Goal: Information Seeking & Learning: Learn about a topic

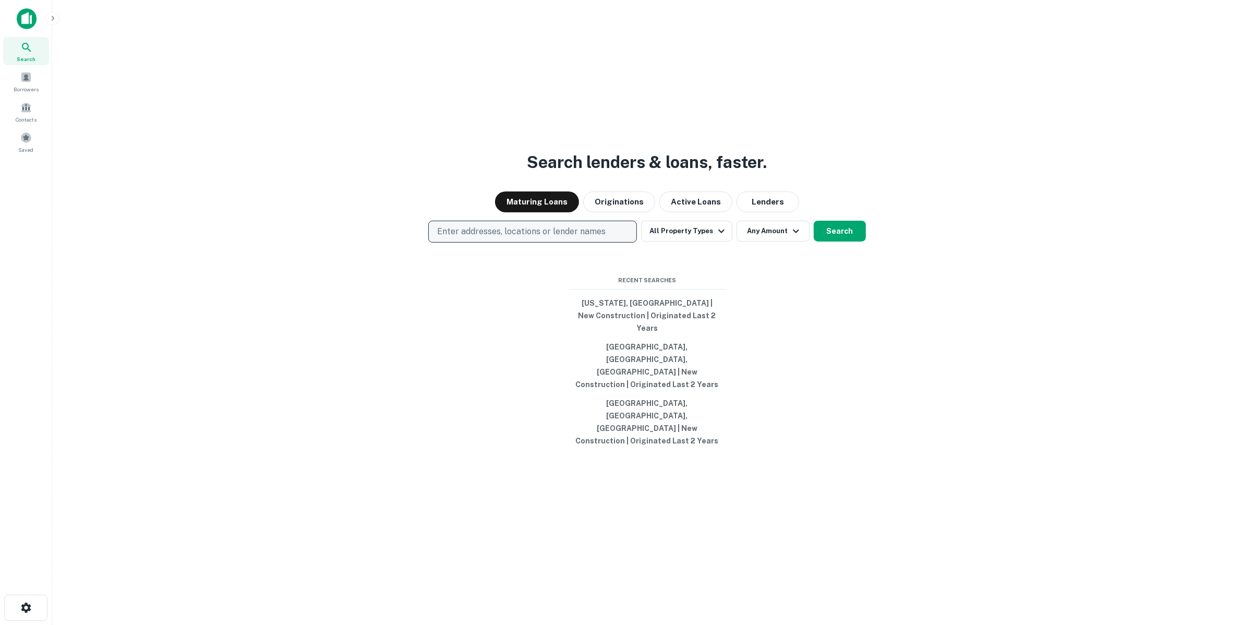
click at [509, 238] on p "Enter addresses, locations or lender names" at bounding box center [521, 231] width 169 height 13
type input "*"
type input "*******"
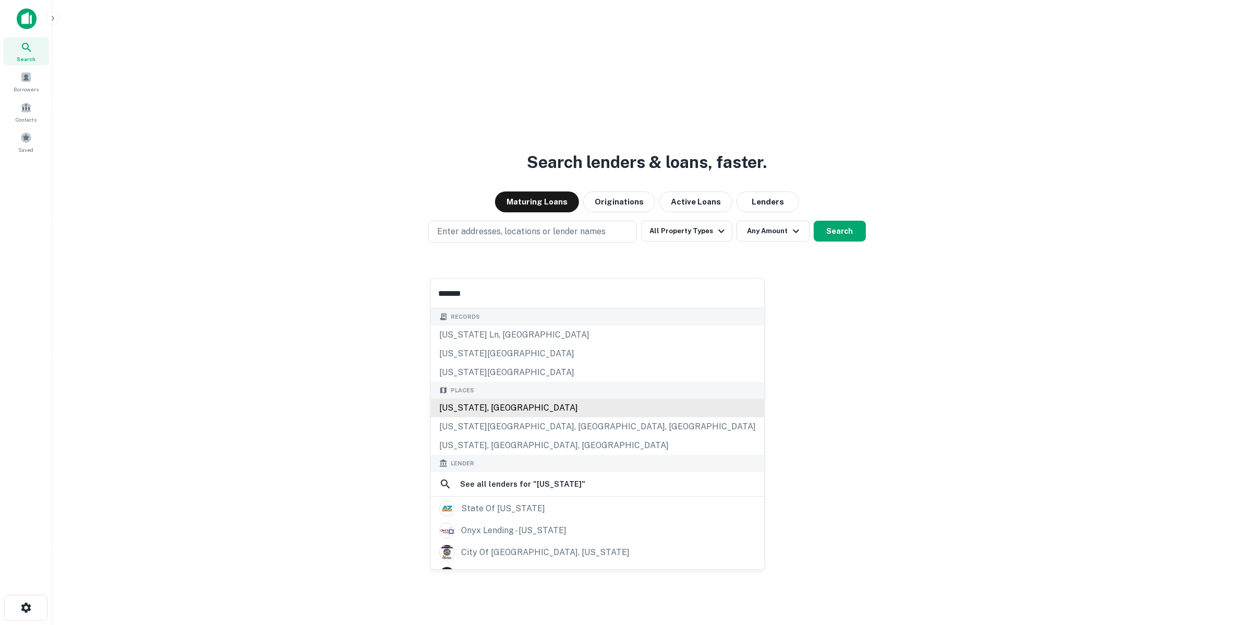
click at [460, 408] on div "[US_STATE], [GEOGRAPHIC_DATA]" at bounding box center [597, 408] width 333 height 19
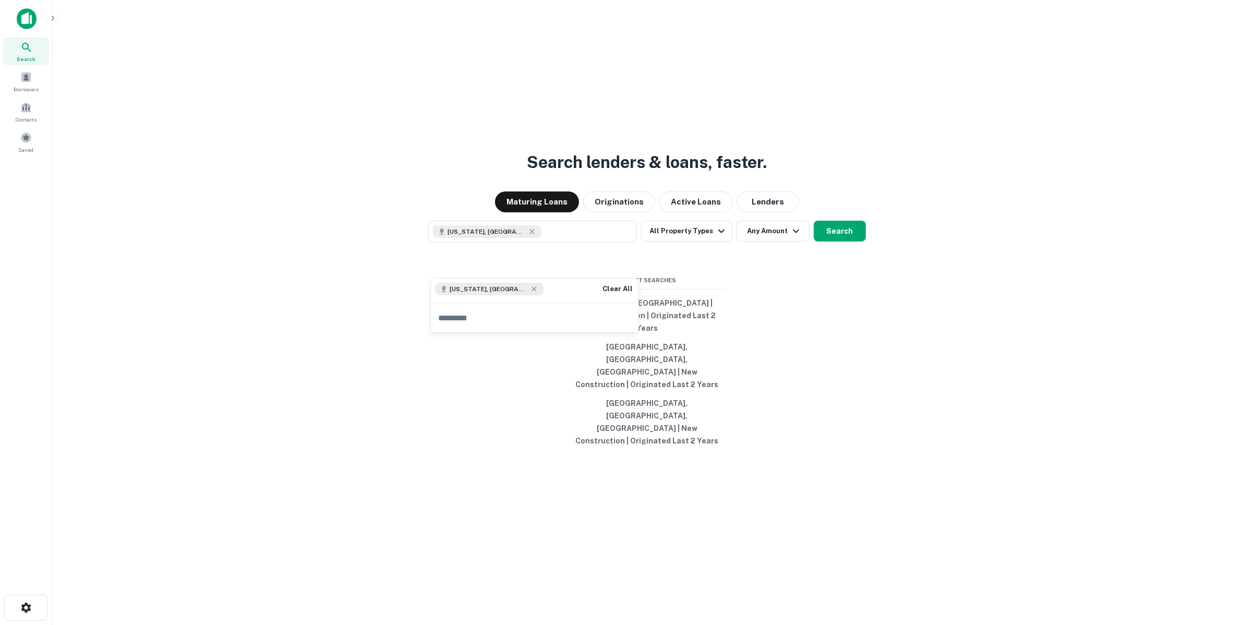
click at [749, 330] on div "Search lenders & loans, faster. Maturing Loans Originations Active Loans Lender…" at bounding box center [647, 337] width 1173 height 625
click at [706, 242] on button "All Property Types" at bounding box center [686, 231] width 91 height 21
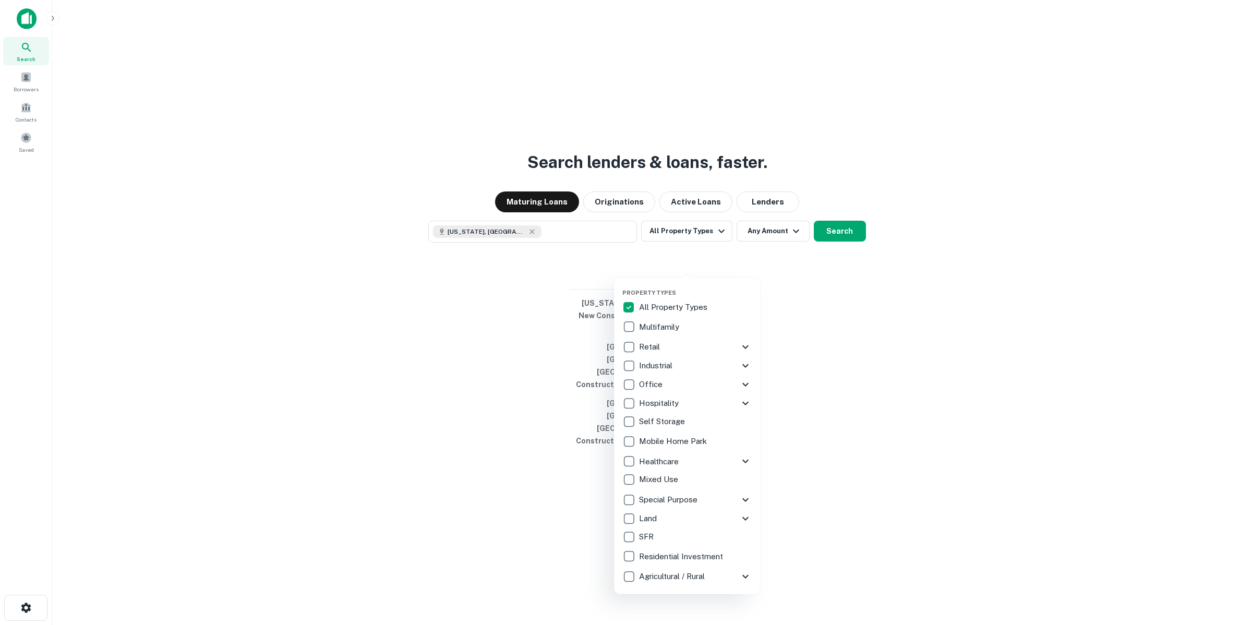
click at [657, 325] on p "Multifamily" at bounding box center [660, 327] width 42 height 13
click at [827, 265] on div at bounding box center [626, 312] width 1252 height 625
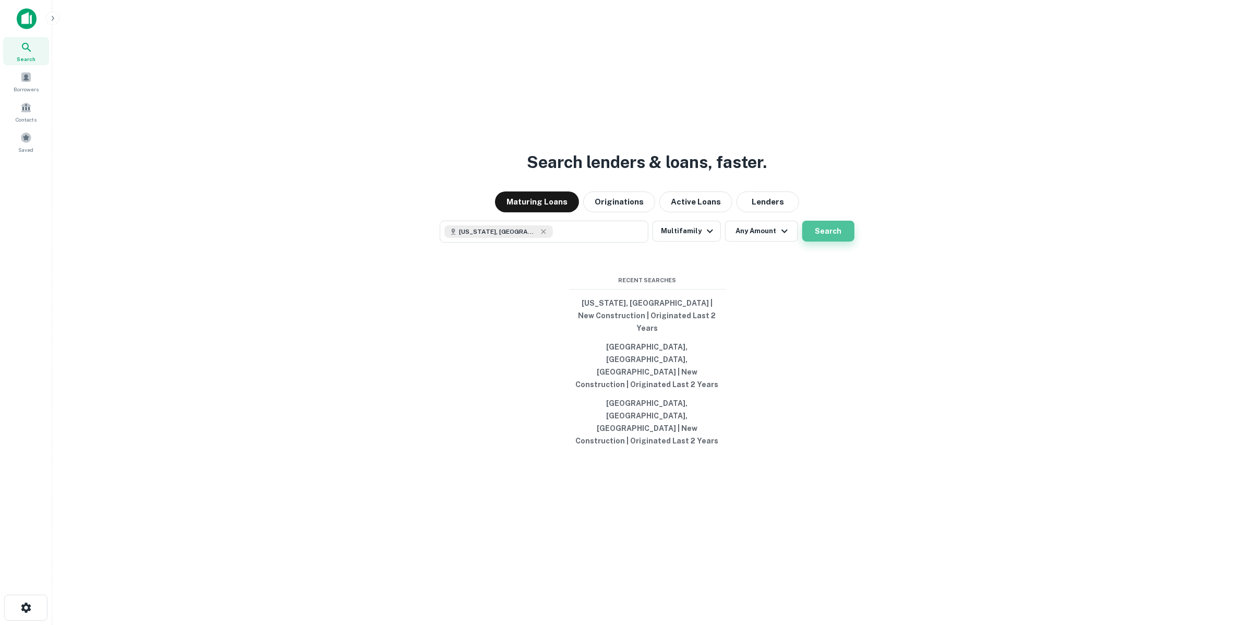
click at [823, 242] on button "Search" at bounding box center [828, 231] width 52 height 21
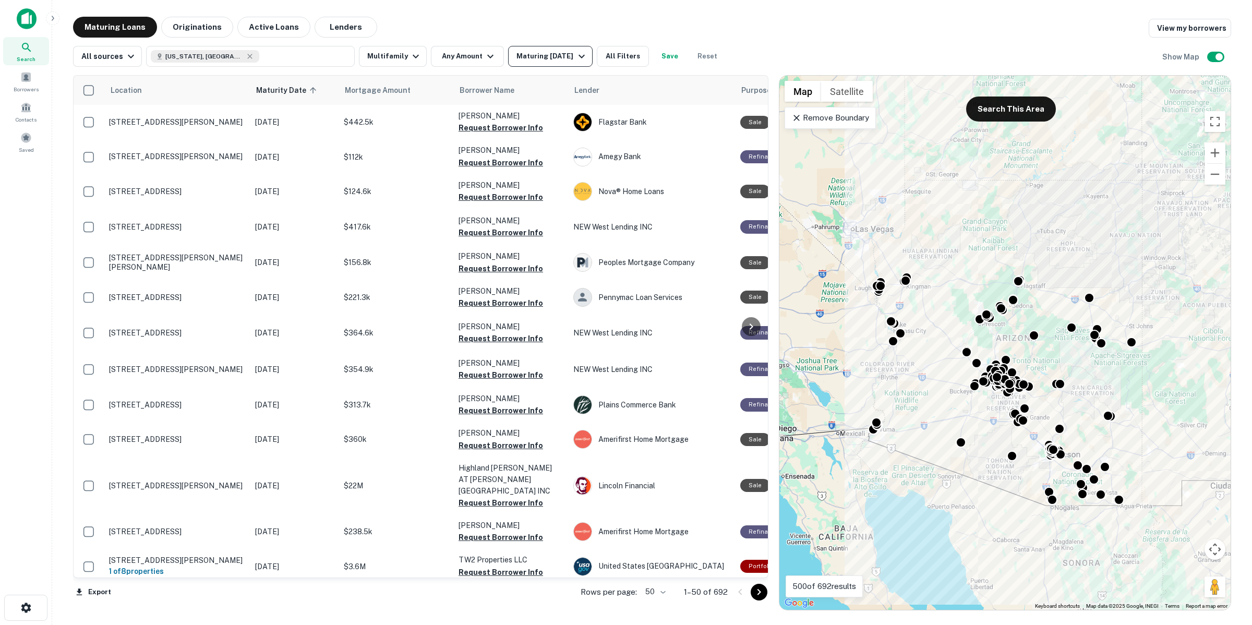
click at [557, 60] on div "Maturing [DATE]" at bounding box center [552, 56] width 71 height 13
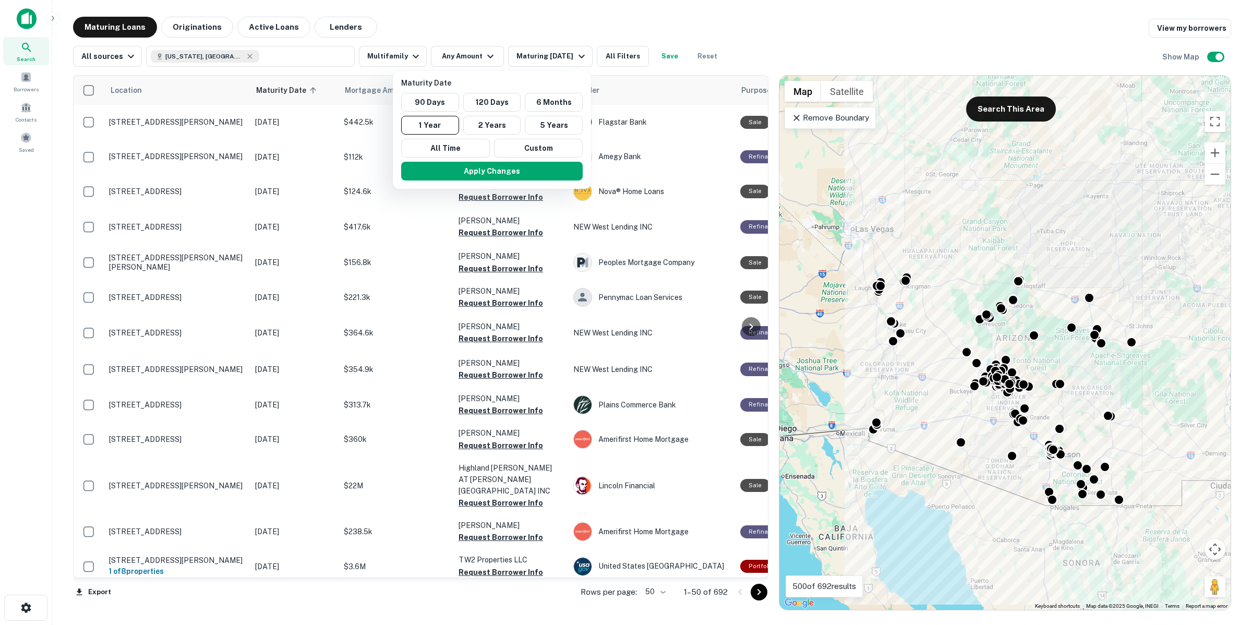
click at [643, 49] on div at bounding box center [626, 312] width 1252 height 625
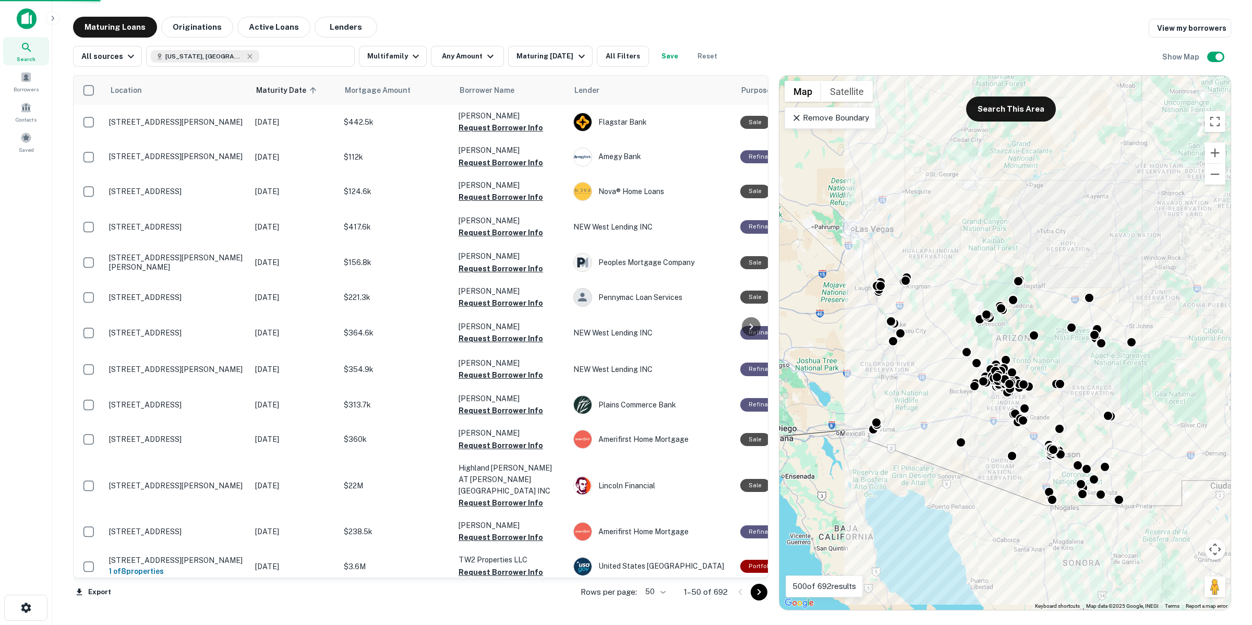
click at [630, 54] on div at bounding box center [626, 312] width 1252 height 625
click at [625, 56] on div "Maturity Date 90 Days 120 Days 6 Months 1 Year 2 Years 5 Years All Time Custom …" at bounding box center [626, 312] width 1252 height 625
click at [621, 59] on div "Maturity Date 90 Days 120 Days 6 Months 1 Year 2 Years 5 Years All Time Custom …" at bounding box center [626, 312] width 1252 height 625
drag, startPoint x: 332, startPoint y: 572, endPoint x: 421, endPoint y: 573, distance: 88.7
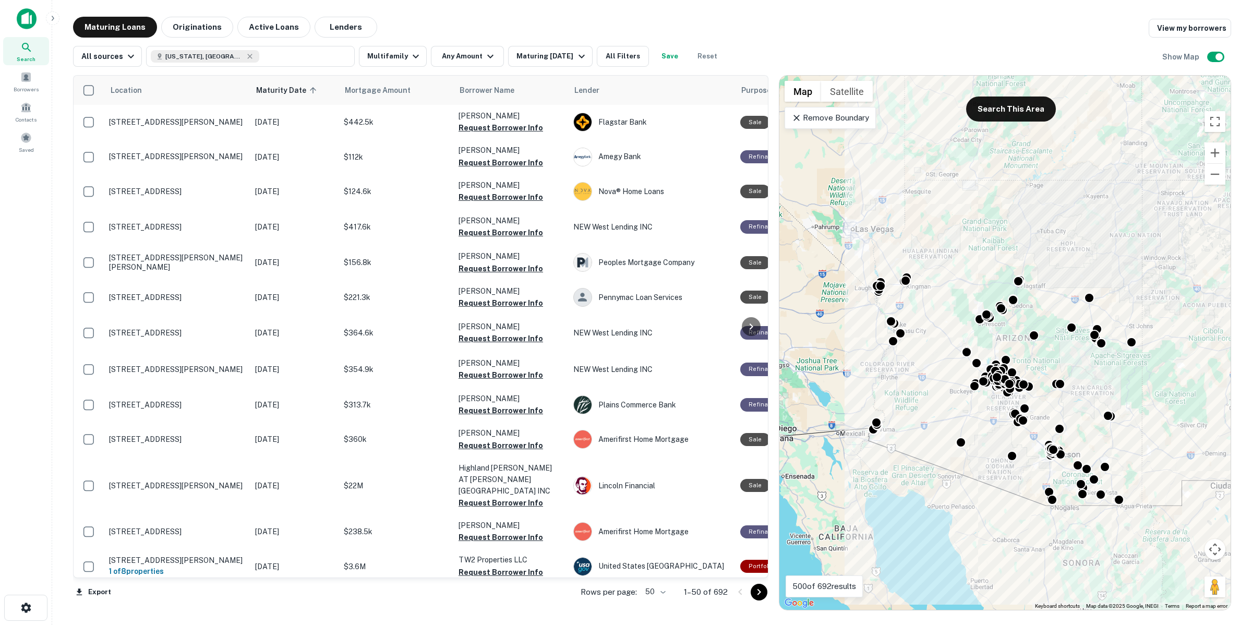
click at [421, 573] on div "Maturity Date 90 Days 120 Days 6 Months 1 Year 2 Years 5 Years All Time Custom …" at bounding box center [626, 312] width 1252 height 625
drag, startPoint x: 1199, startPoint y: 413, endPoint x: 1117, endPoint y: 459, distance: 94.2
click at [1117, 459] on div "Maturity Date 90 Days 120 Days 6 Months 1 Year 2 Years 5 Years All Time Custom …" at bounding box center [626, 312] width 1252 height 625
click at [484, 54] on icon "button" at bounding box center [490, 56] width 13 height 13
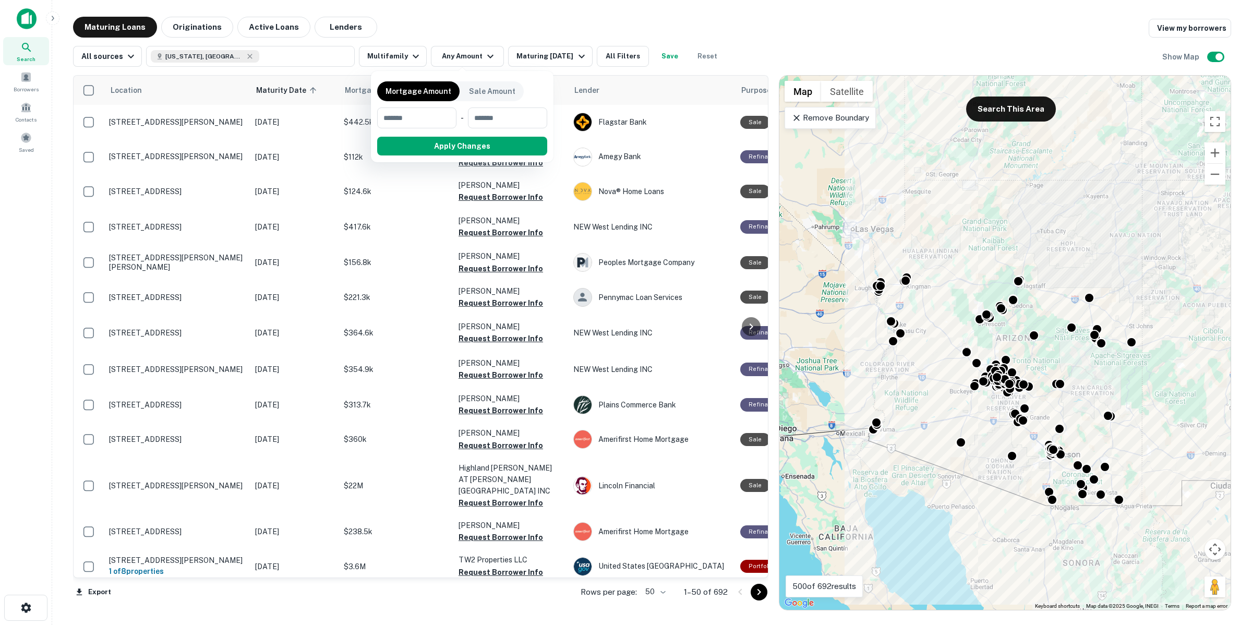
drag, startPoint x: 575, startPoint y: 37, endPoint x: 573, endPoint y: 42, distance: 5.8
click at [575, 37] on div at bounding box center [626, 312] width 1252 height 625
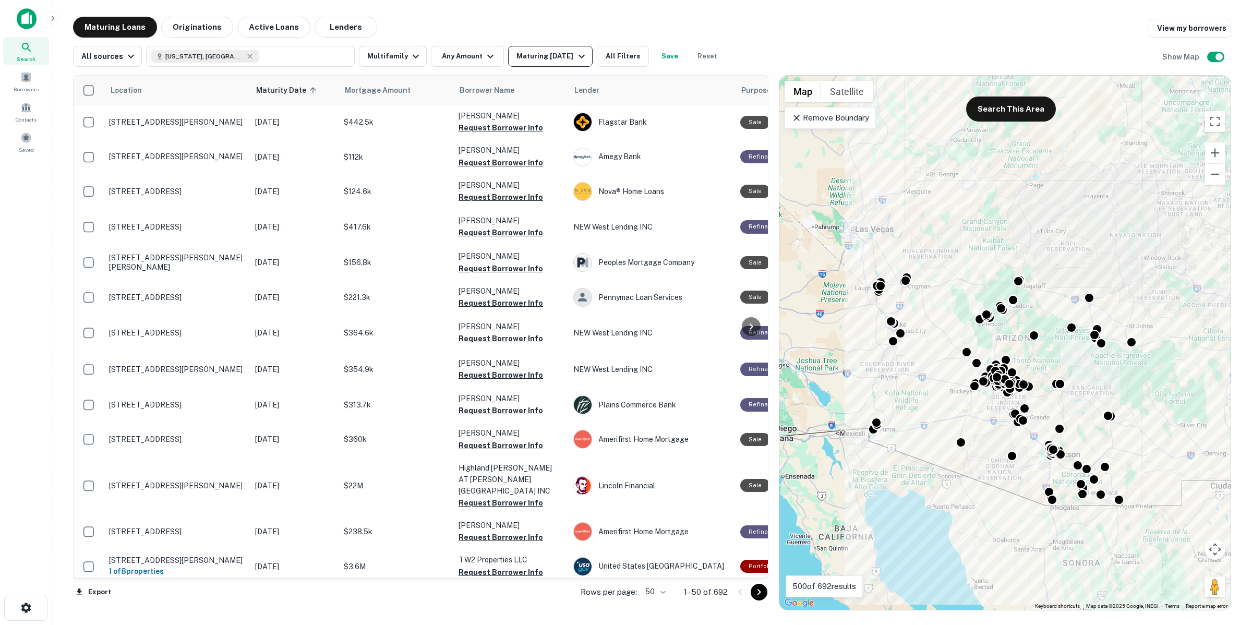
click at [566, 56] on div "Maturing [DATE]" at bounding box center [552, 56] width 71 height 13
click at [612, 55] on button "All Filters" at bounding box center [623, 56] width 52 height 21
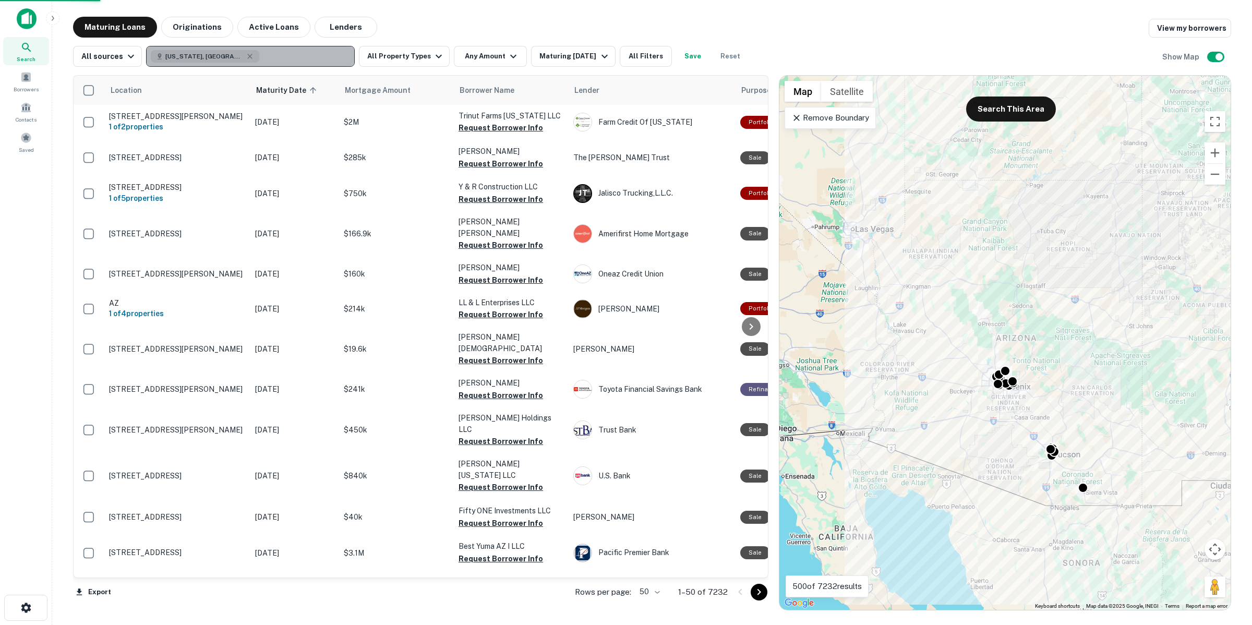
click at [260, 59] on button "[US_STATE], [GEOGRAPHIC_DATA]" at bounding box center [250, 56] width 209 height 21
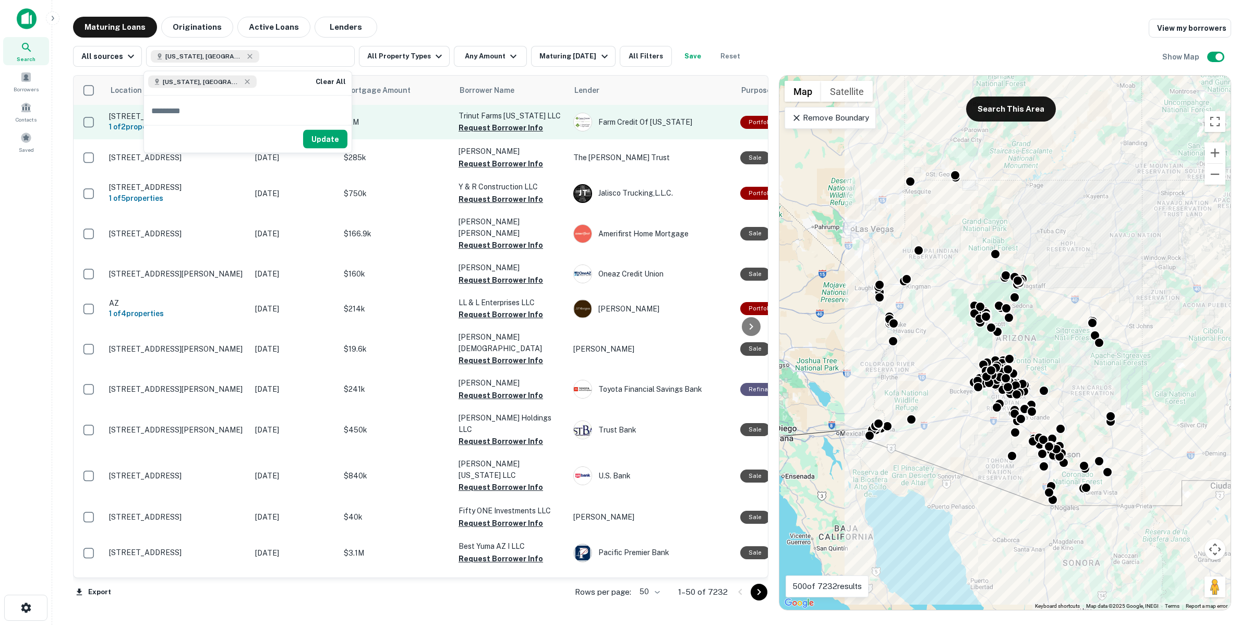
drag, startPoint x: 330, startPoint y: 146, endPoint x: 395, endPoint y: 118, distance: 71.3
click at [330, 145] on button "Update" at bounding box center [325, 139] width 44 height 19
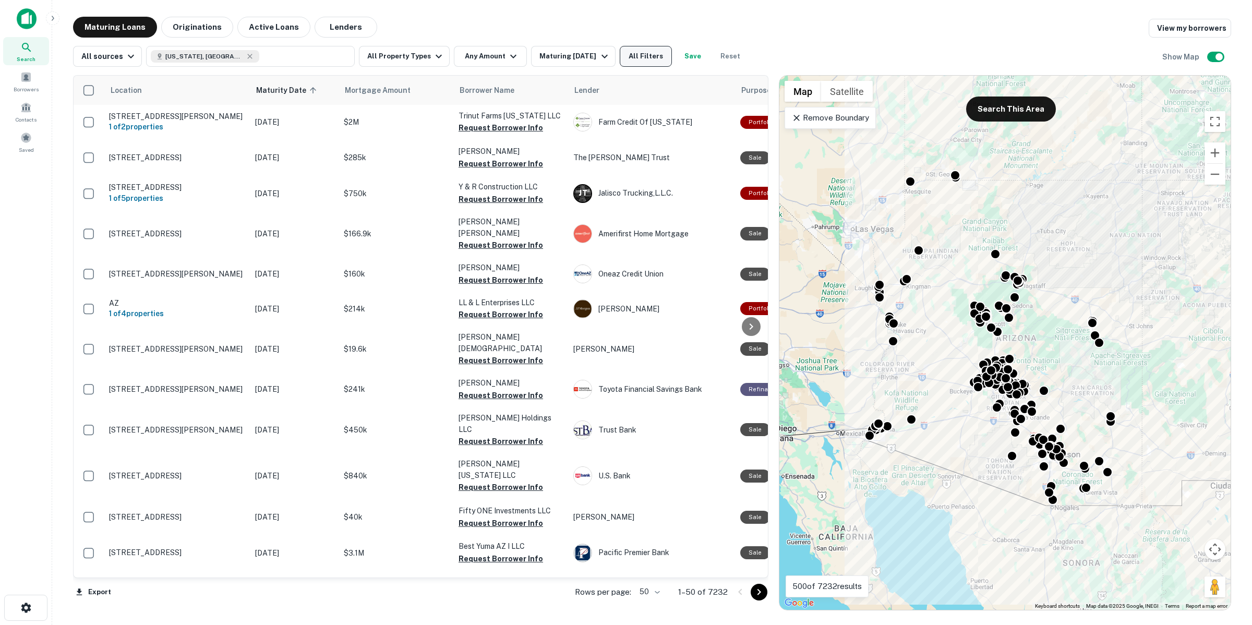
click at [628, 56] on button "All Filters" at bounding box center [646, 56] width 52 height 21
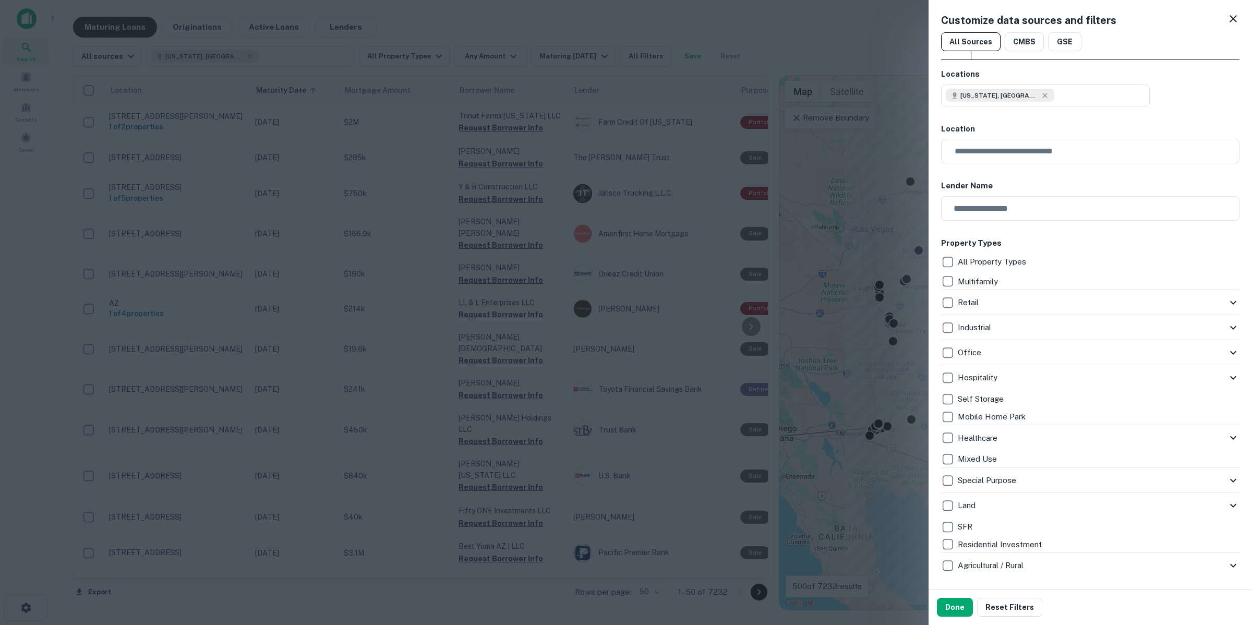
drag, startPoint x: 924, startPoint y: 266, endPoint x: 940, endPoint y: 277, distance: 19.7
click at [931, 274] on div "Customize data sources and filters All Sources CMBS GSE Locations [US_STATE], […" at bounding box center [626, 312] width 1252 height 625
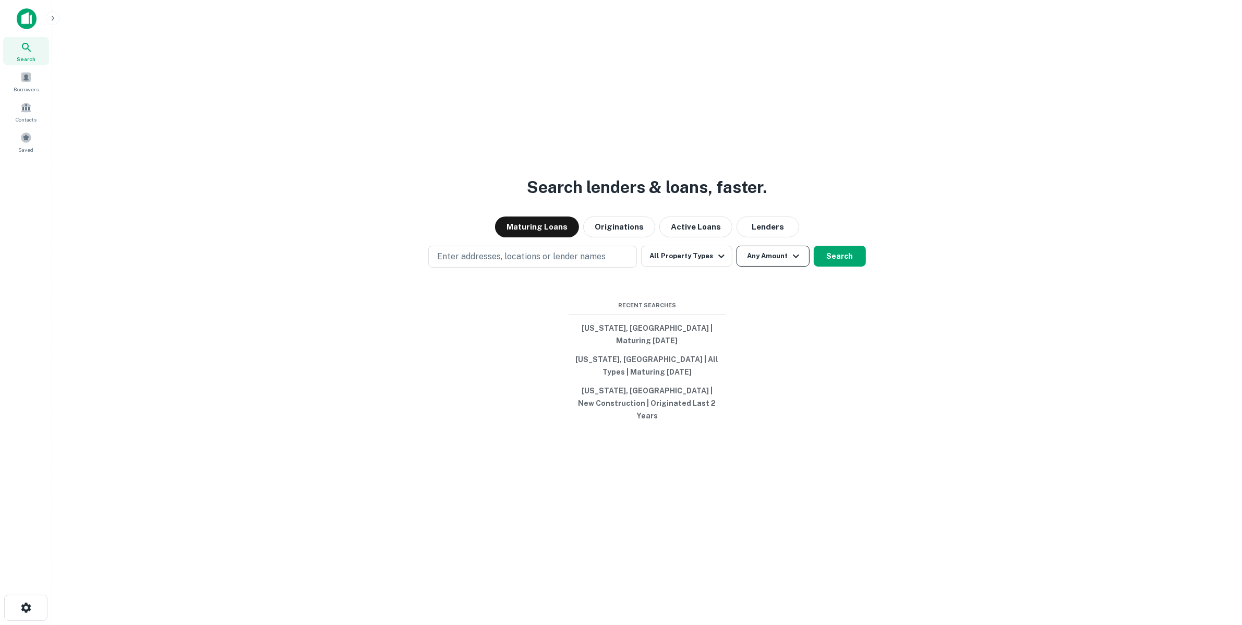
click at [764, 265] on button "Any Amount" at bounding box center [773, 256] width 73 height 21
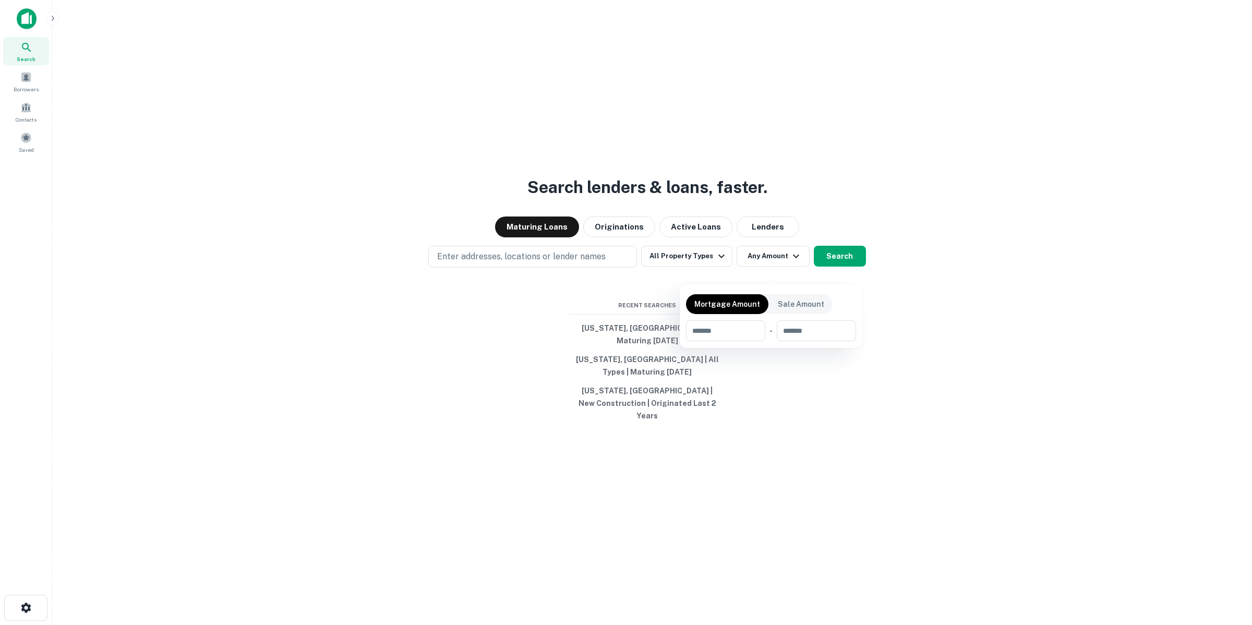
click at [705, 267] on div at bounding box center [626, 312] width 1252 height 625
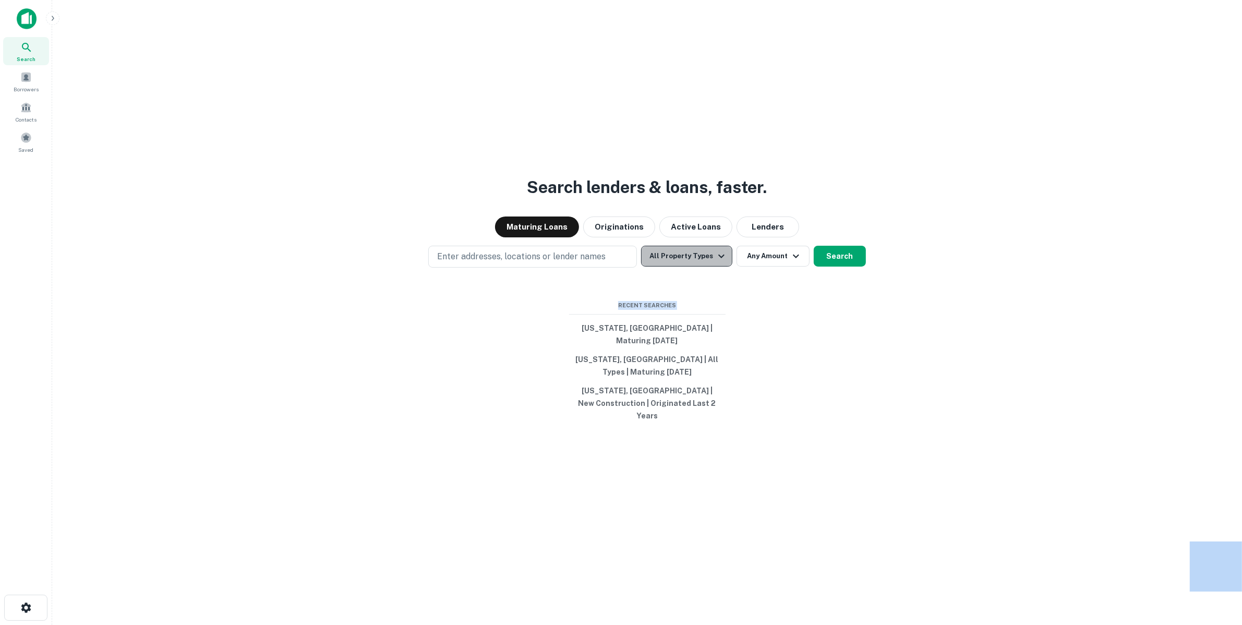
click at [705, 267] on button "All Property Types" at bounding box center [686, 256] width 91 height 21
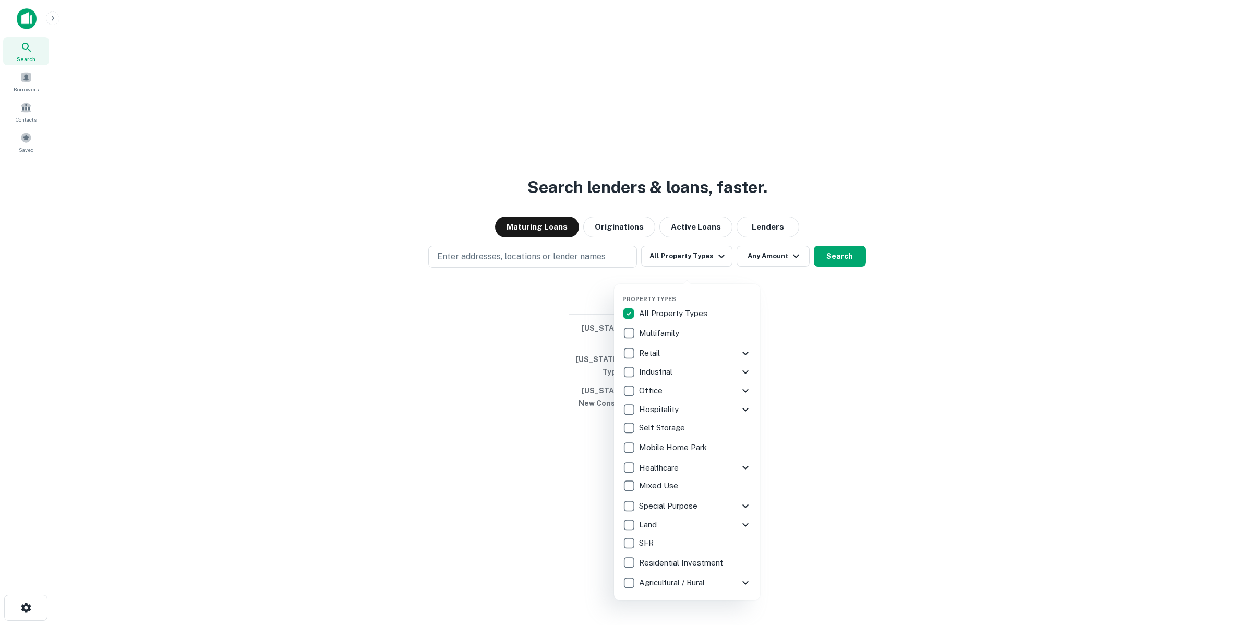
click at [644, 332] on p "Multifamily" at bounding box center [660, 333] width 42 height 13
click at [824, 272] on div at bounding box center [626, 312] width 1252 height 625
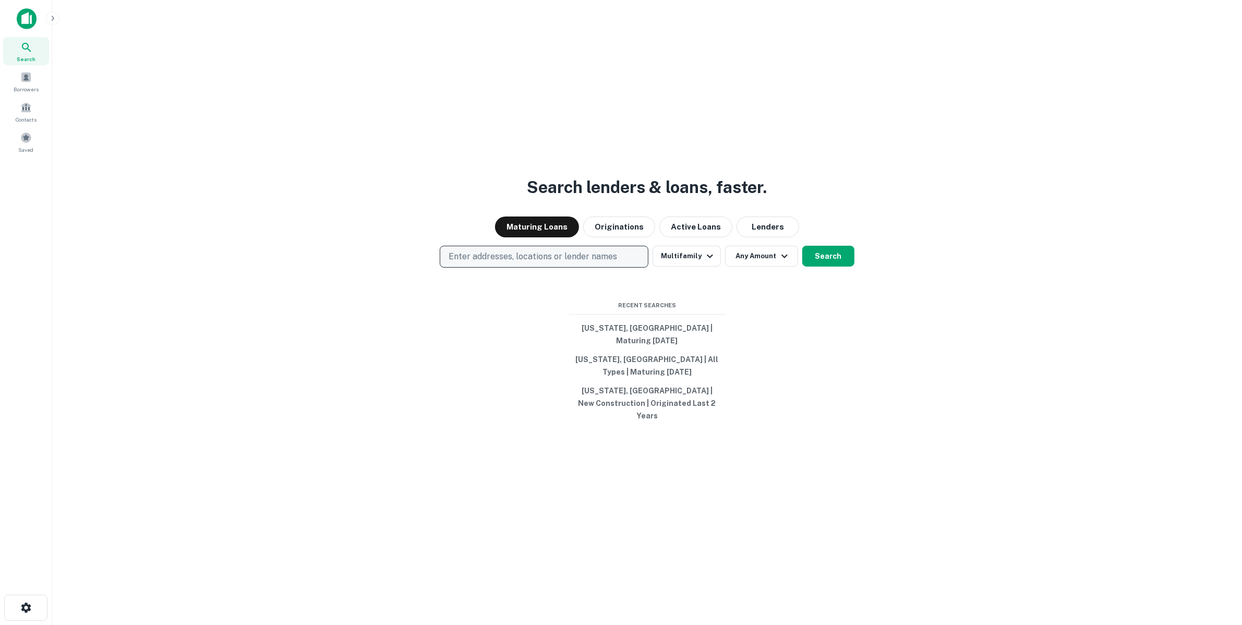
click at [559, 263] on p "Enter addresses, locations or lender names" at bounding box center [533, 256] width 169 height 13
type input "******"
click at [835, 262] on button "Search" at bounding box center [828, 256] width 52 height 21
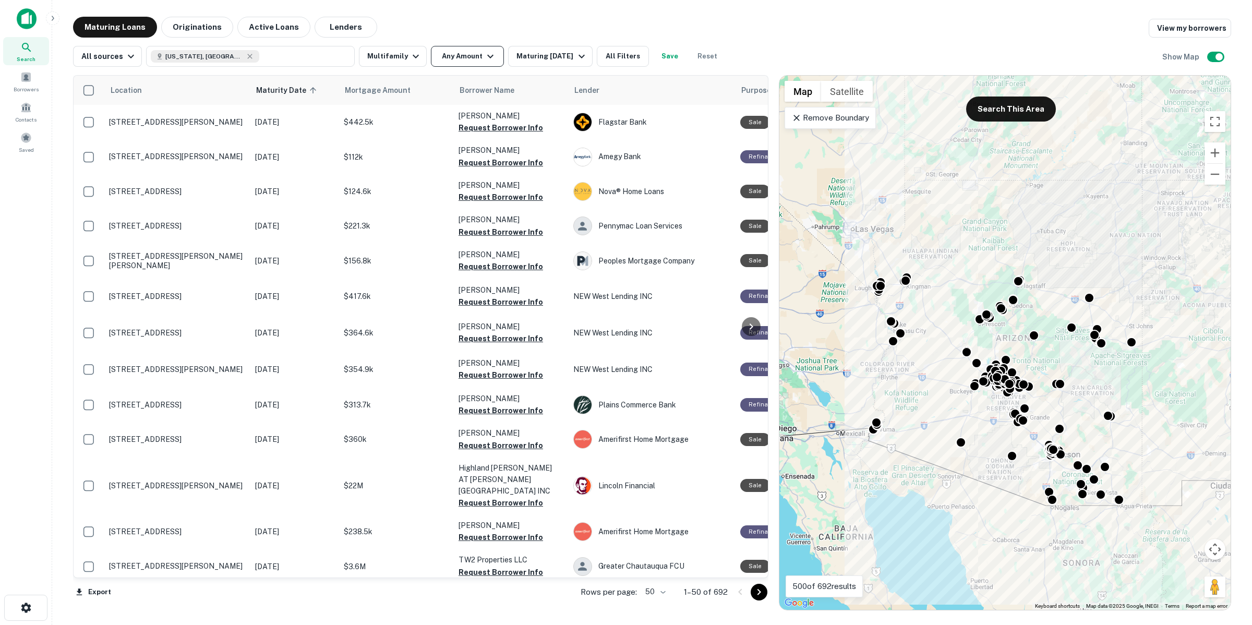
click at [477, 54] on button "Any Amount" at bounding box center [467, 56] width 73 height 21
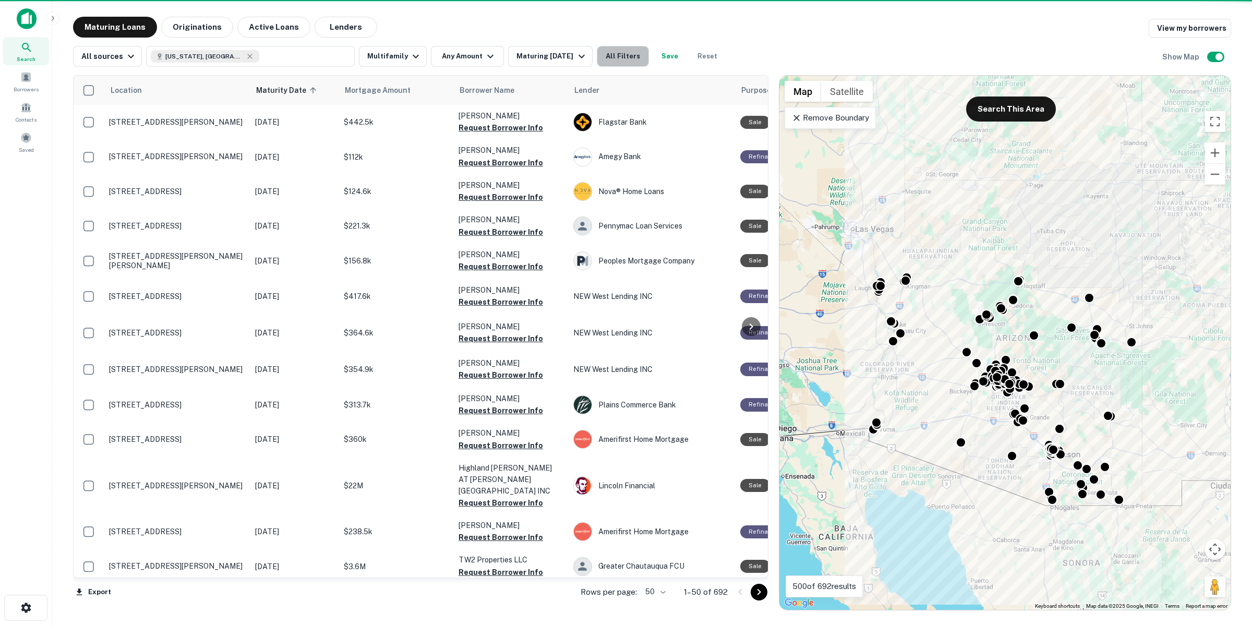
click at [623, 53] on button "All Filters" at bounding box center [623, 56] width 52 height 21
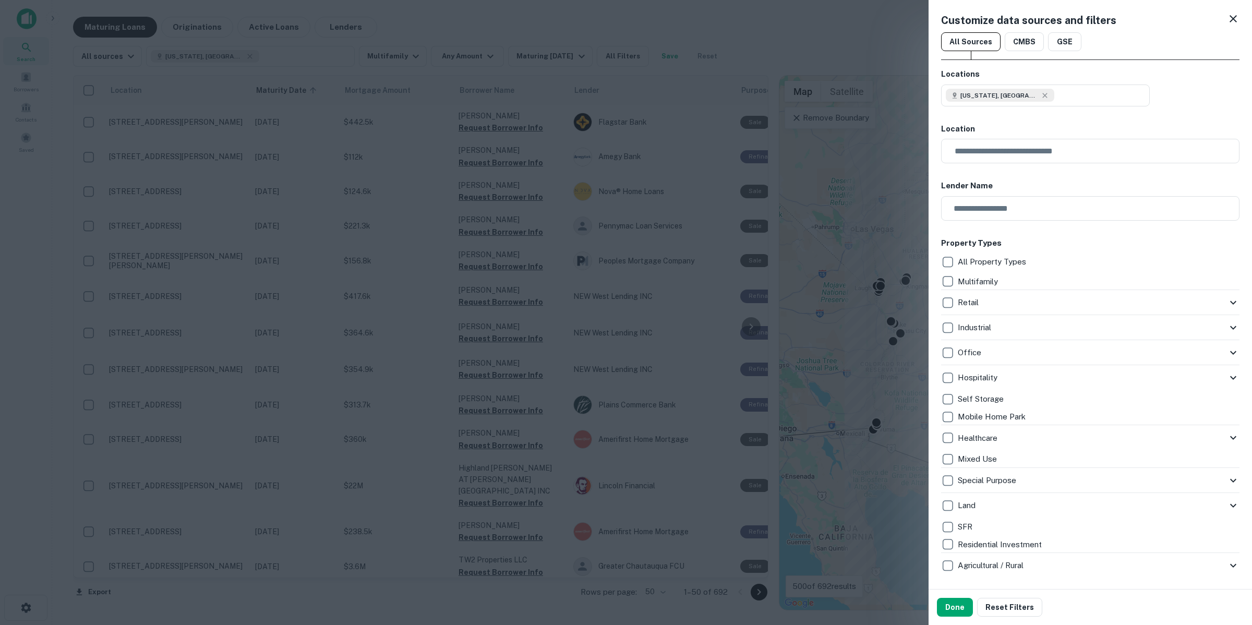
click at [623, 53] on div at bounding box center [626, 312] width 1252 height 625
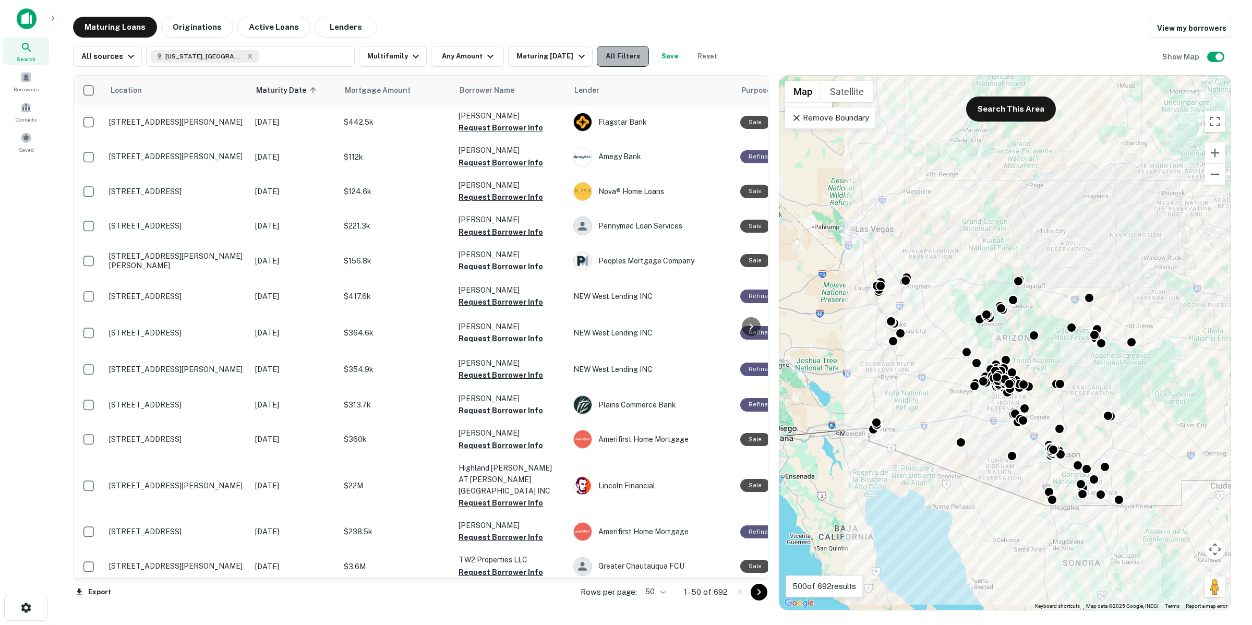
click at [625, 55] on button "All Filters" at bounding box center [623, 56] width 52 height 21
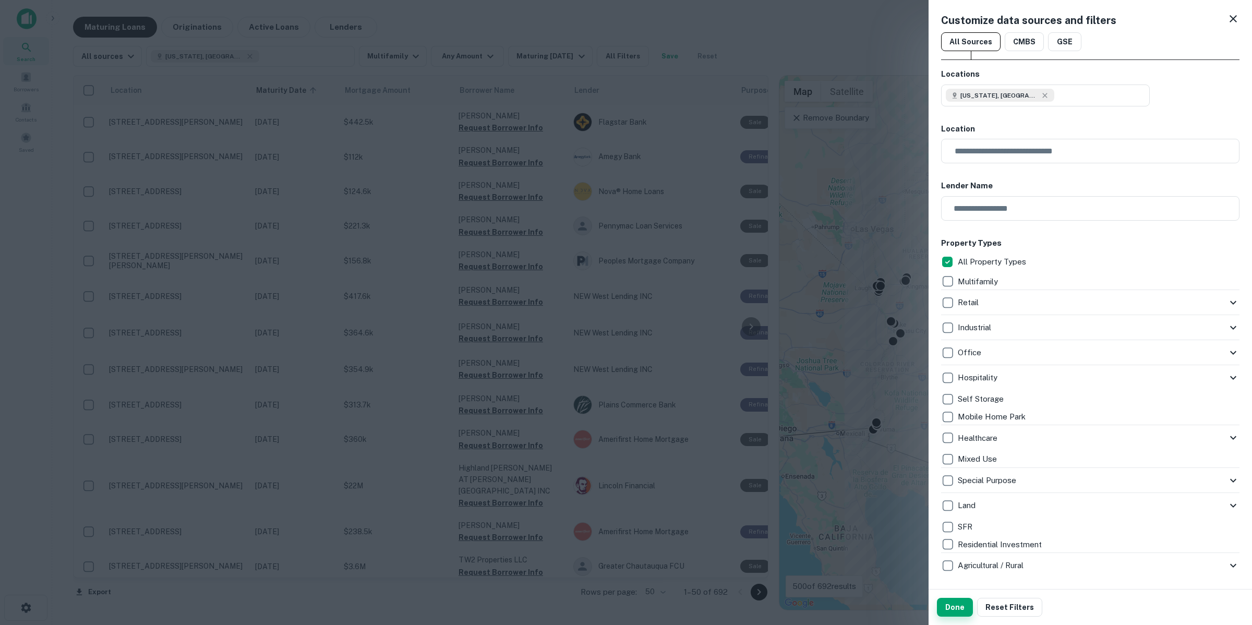
click at [956, 605] on button "Done" at bounding box center [955, 607] width 36 height 19
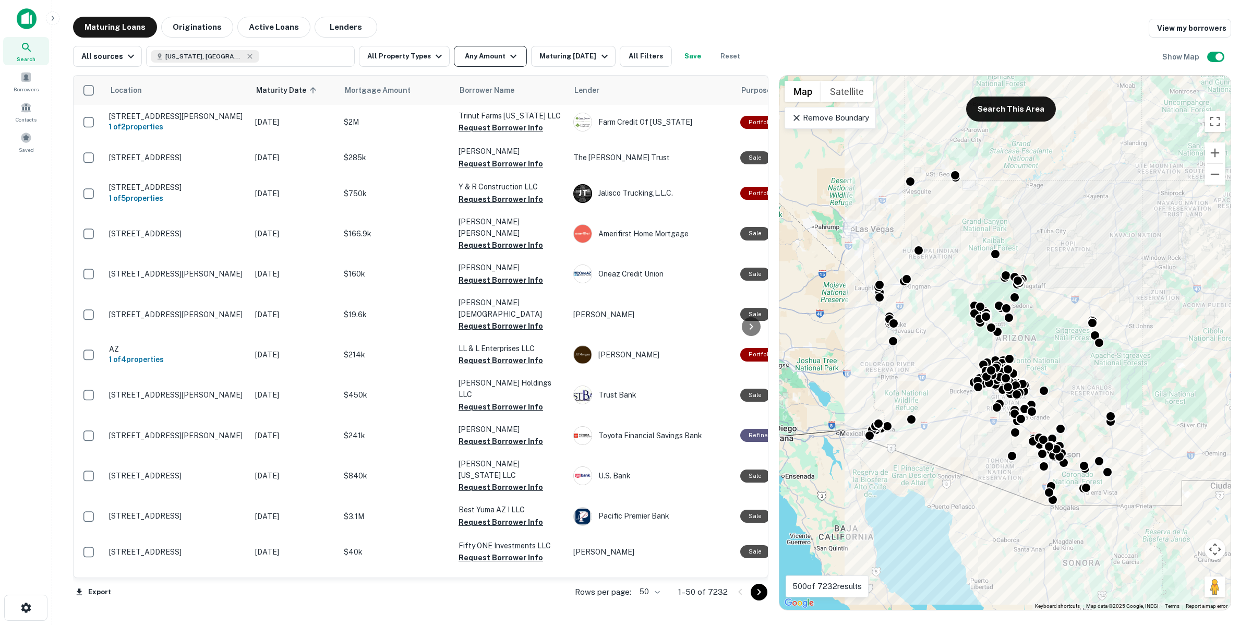
click at [473, 64] on button "Any Amount" at bounding box center [490, 56] width 73 height 21
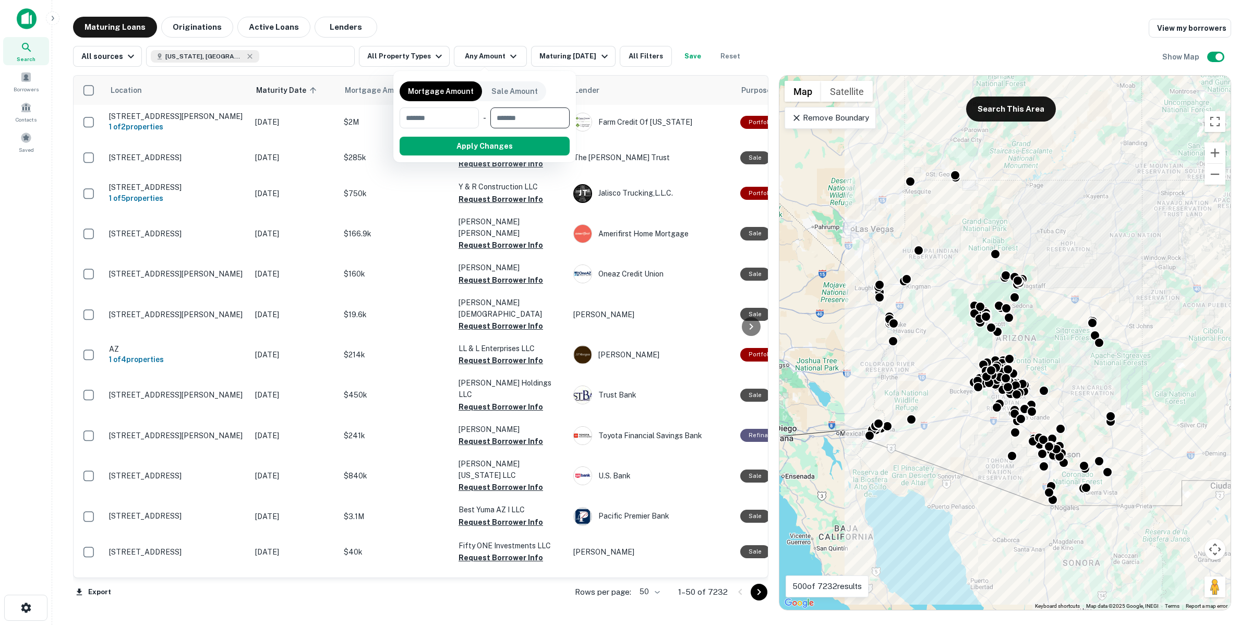
click at [518, 120] on input "number" at bounding box center [526, 117] width 72 height 21
type input "*******"
click at [529, 159] on div "Mortgage Amount Sale Amount ​ - ******* $1.5M ​ Apply Changes Clear" at bounding box center [484, 116] width 183 height 91
click at [531, 155] on button "button" at bounding box center [485, 155] width 170 height 1
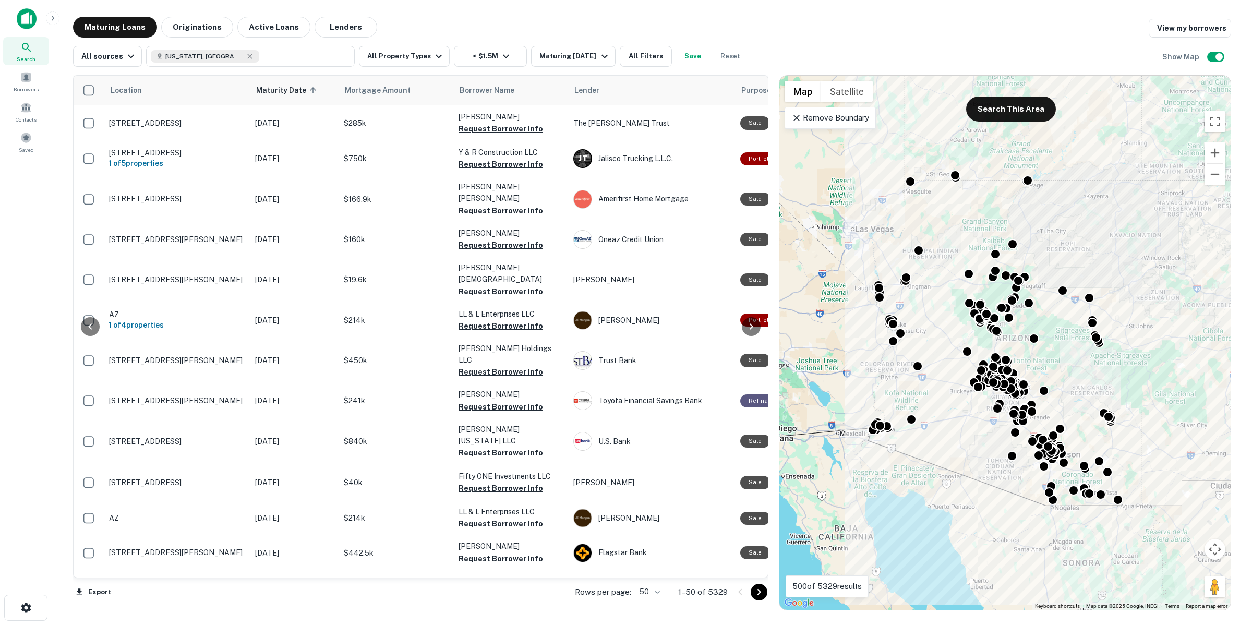
scroll to position [0, 49]
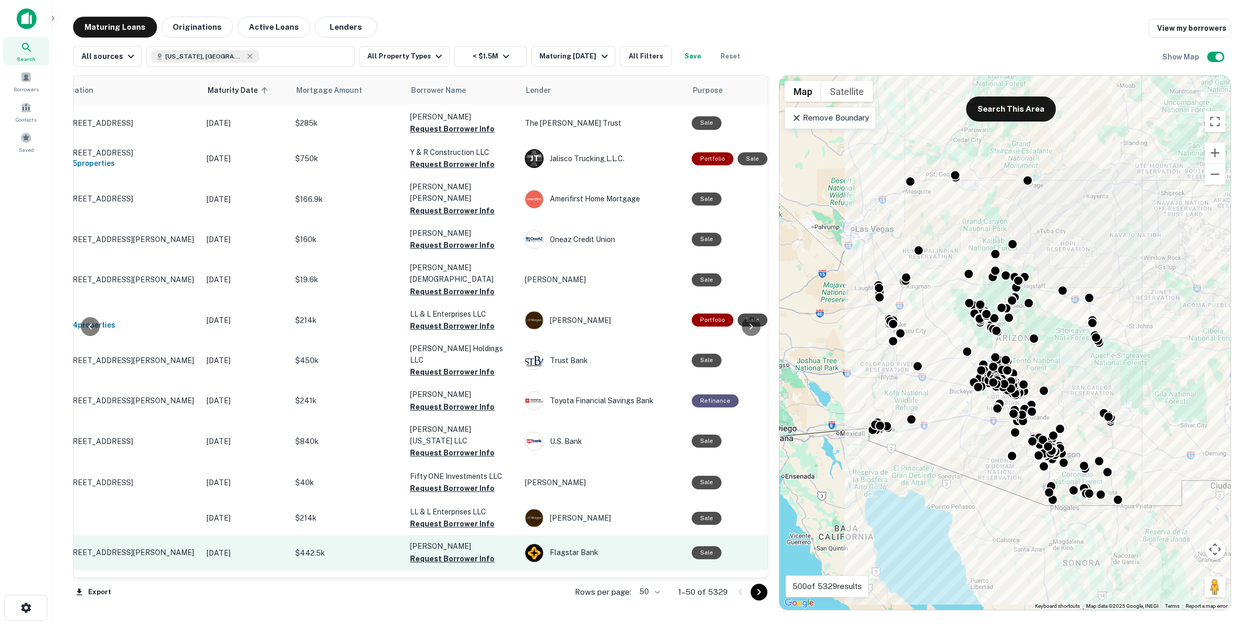
click at [167, 548] on p "[STREET_ADDRESS][PERSON_NAME]" at bounding box center [129, 552] width 136 height 9
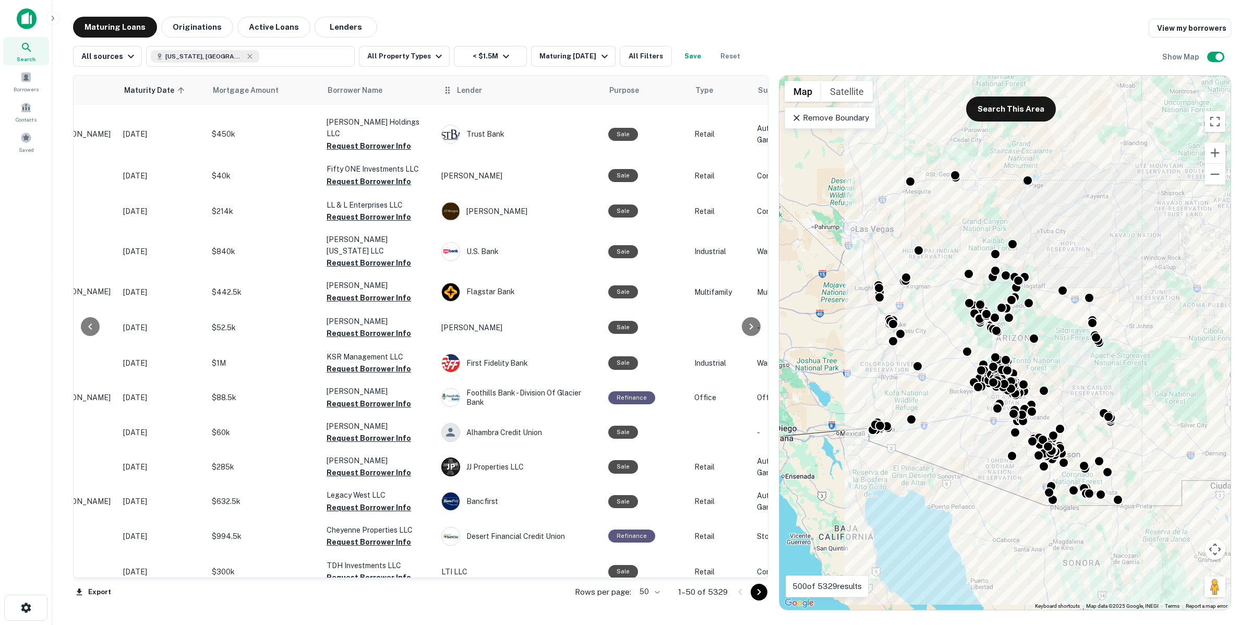
scroll to position [261, 136]
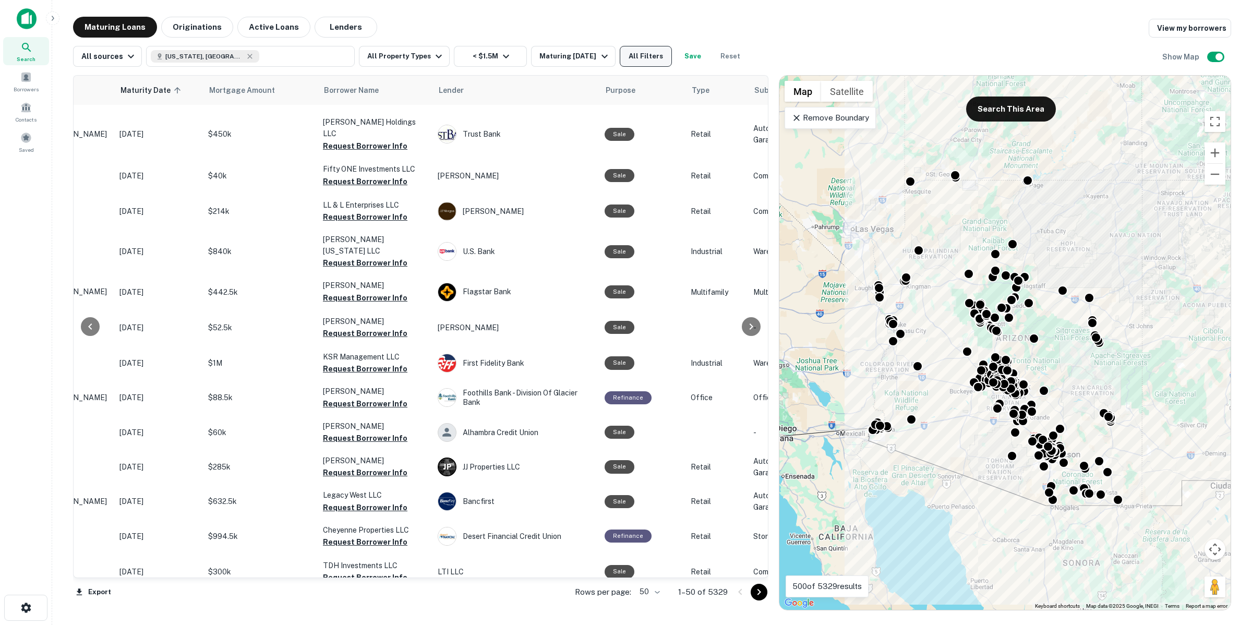
click at [634, 53] on button "All Filters" at bounding box center [646, 56] width 52 height 21
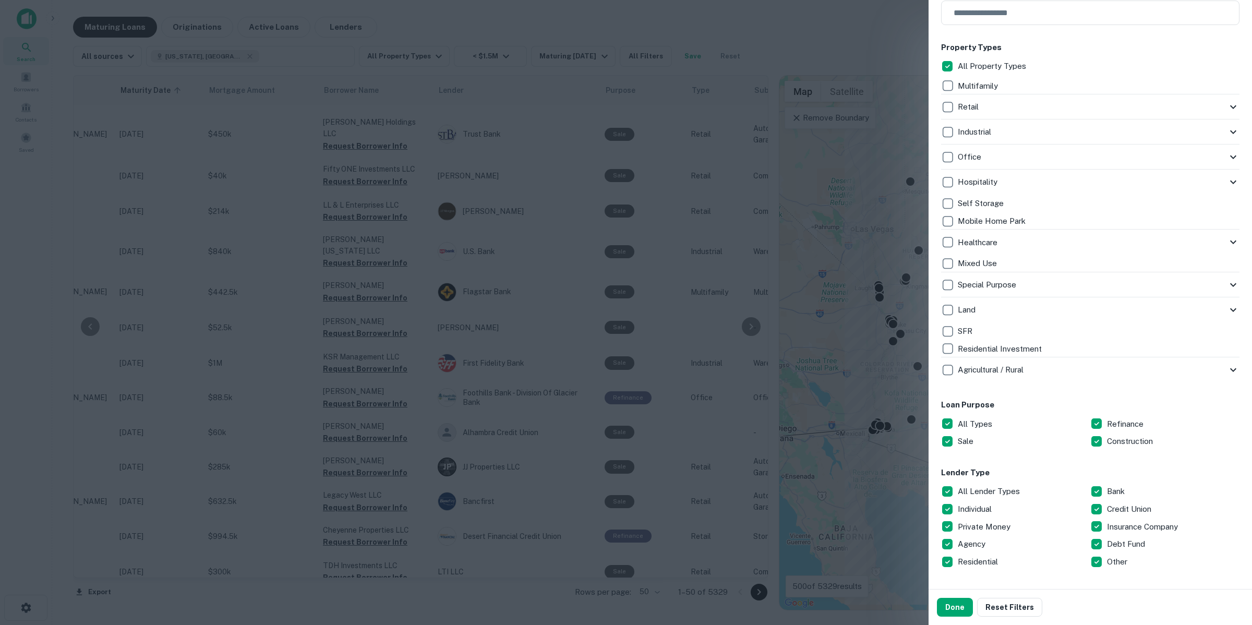
scroll to position [326, 0]
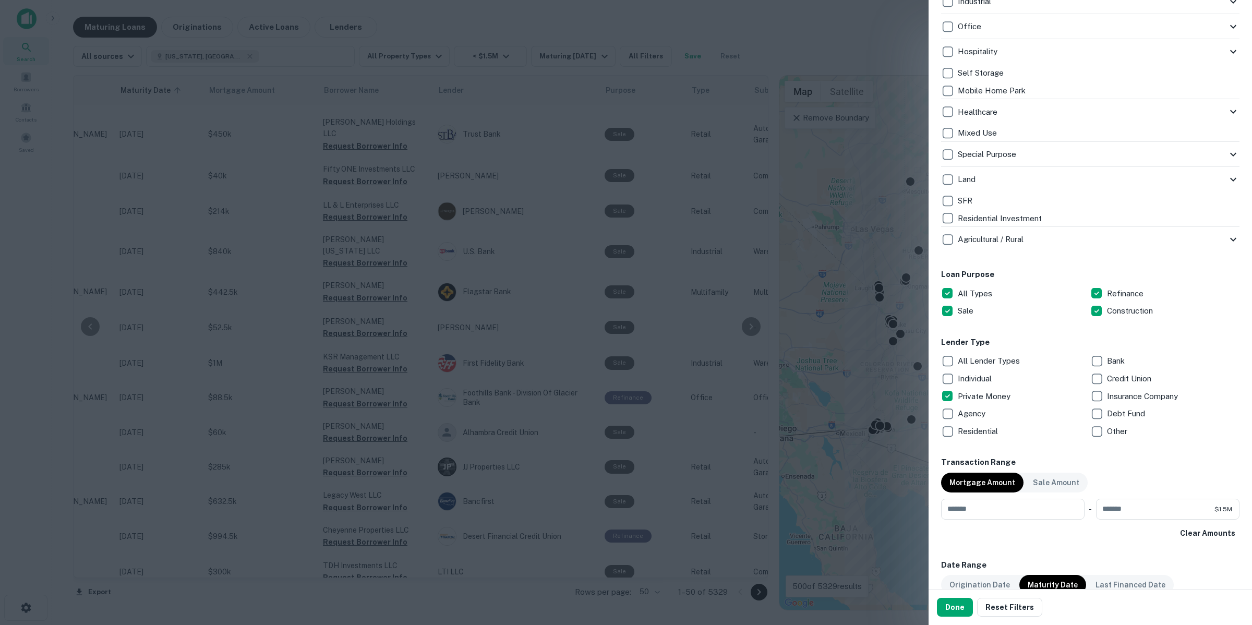
click at [1092, 283] on div "Loan Purpose All Types Refinance Sale Construction" at bounding box center [1090, 294] width 298 height 51
click at [953, 606] on button "Done" at bounding box center [955, 607] width 36 height 19
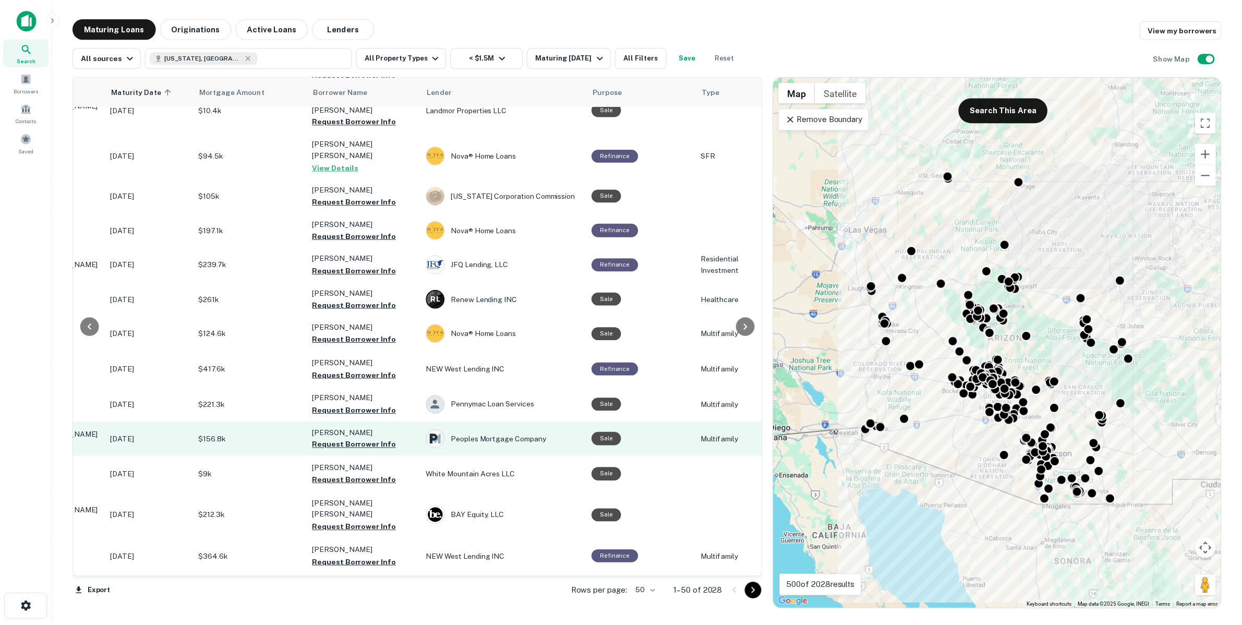
scroll to position [130, 144]
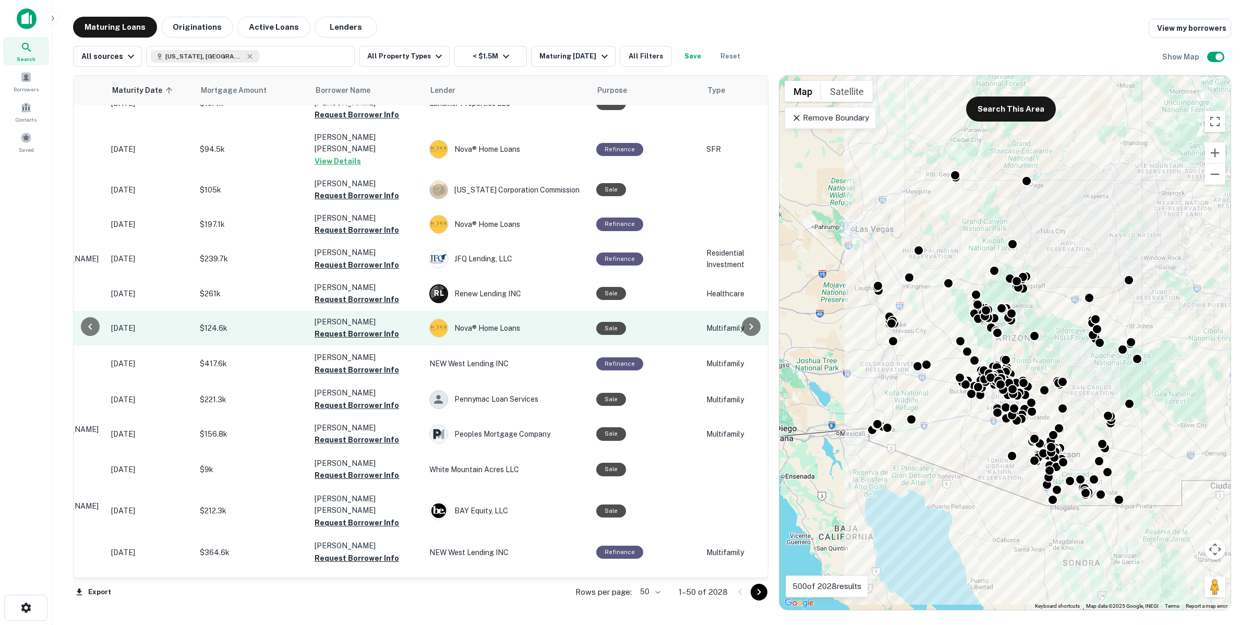
click at [209, 322] on p "$124.6k" at bounding box center [252, 327] width 104 height 11
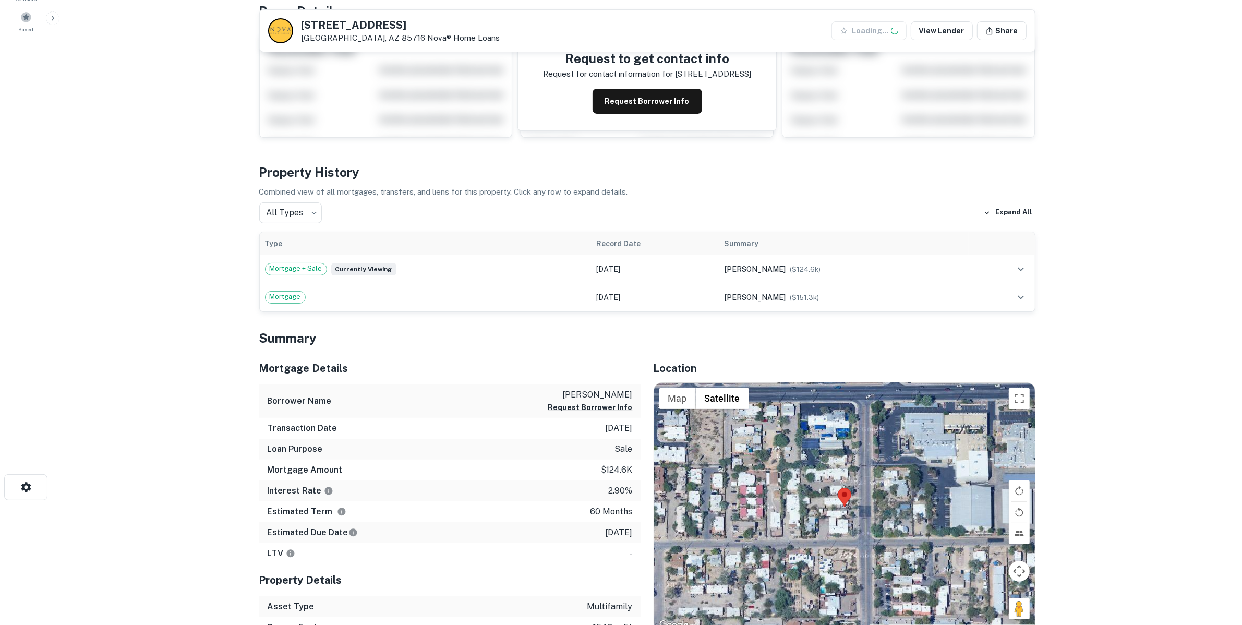
scroll to position [130, 0]
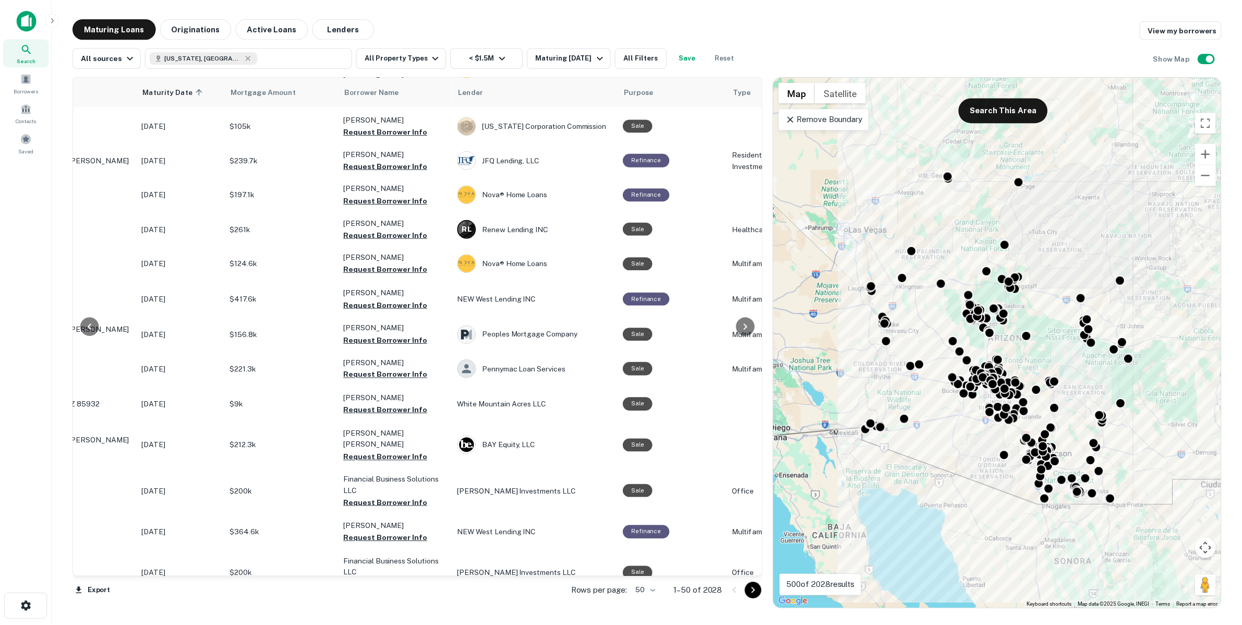
scroll to position [196, 115]
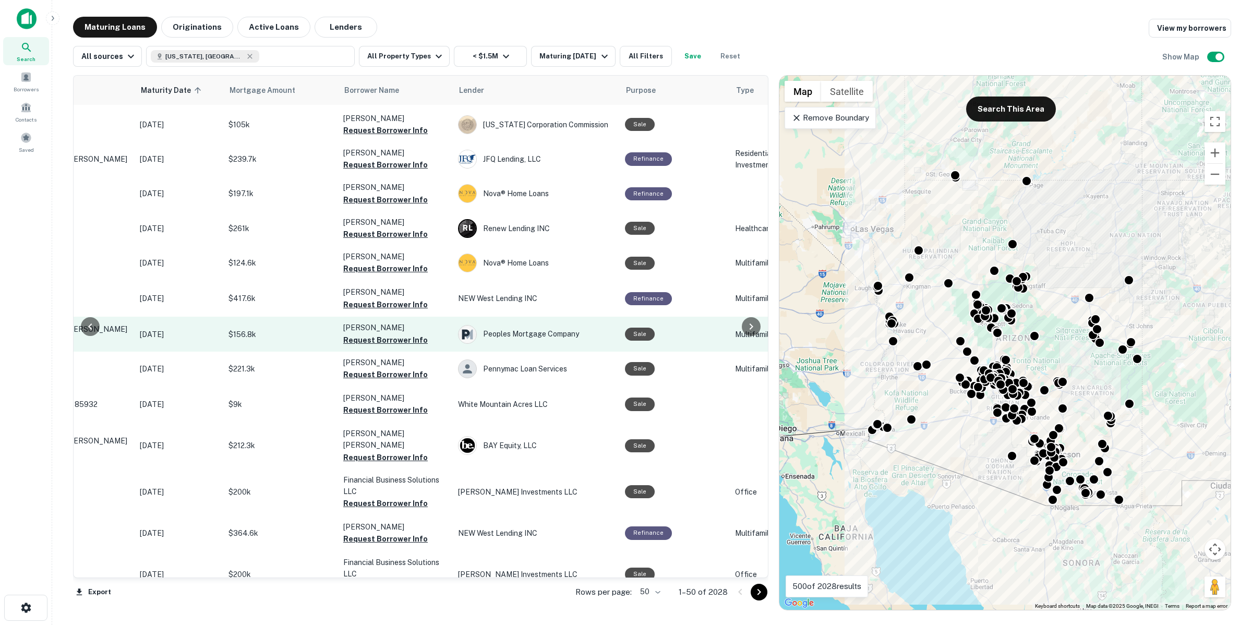
click at [316, 329] on p "$156.8k" at bounding box center [281, 334] width 104 height 11
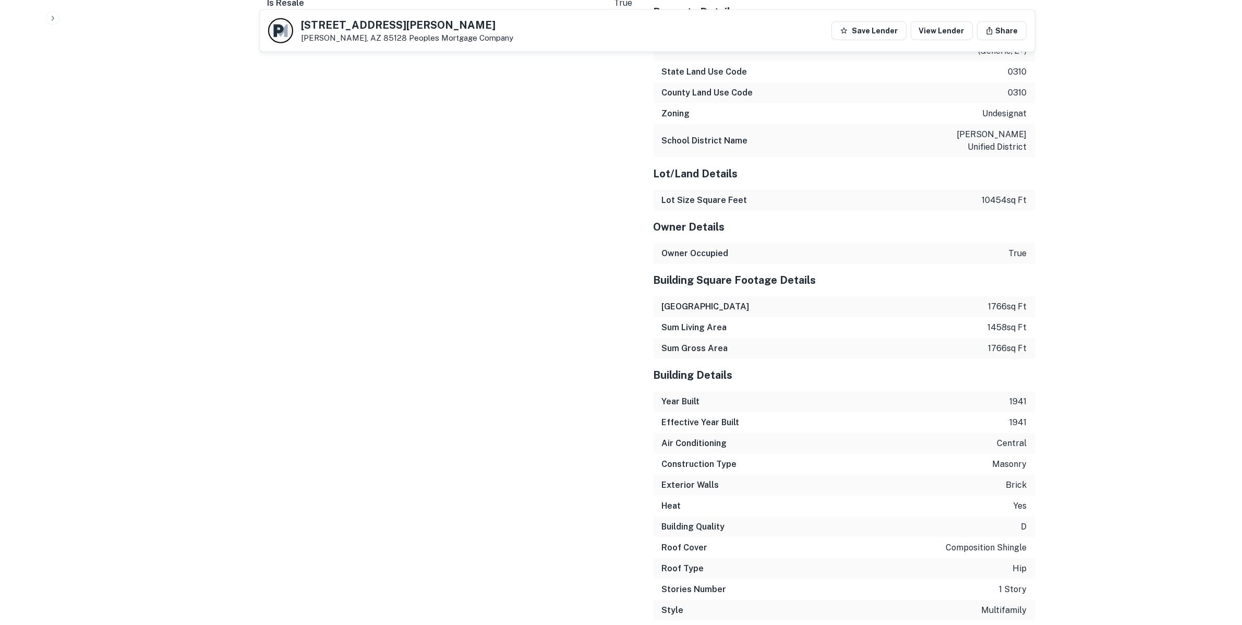
scroll to position [1239, 0]
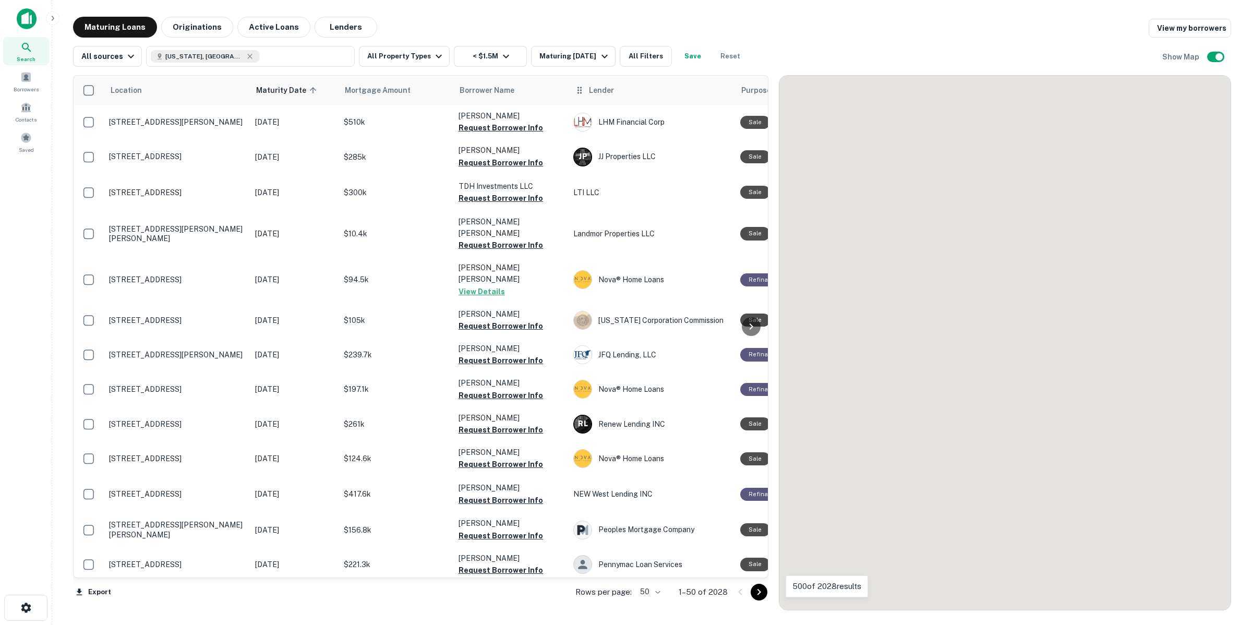
scroll to position [196, 0]
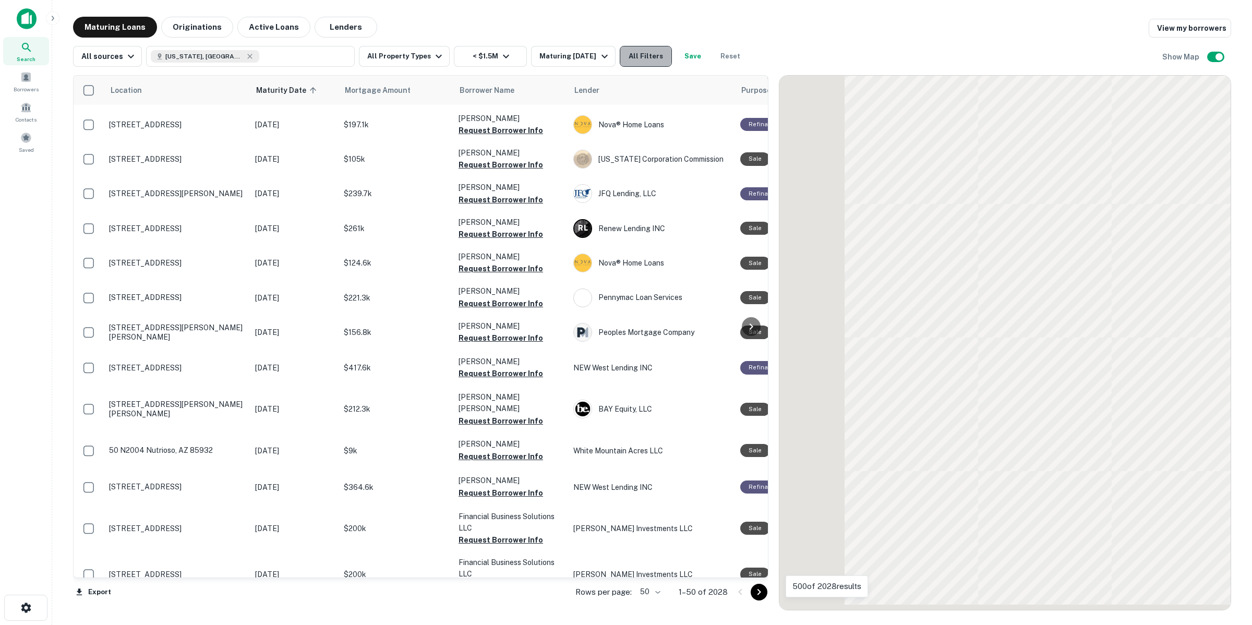
click at [634, 55] on button "All Filters" at bounding box center [646, 56] width 52 height 21
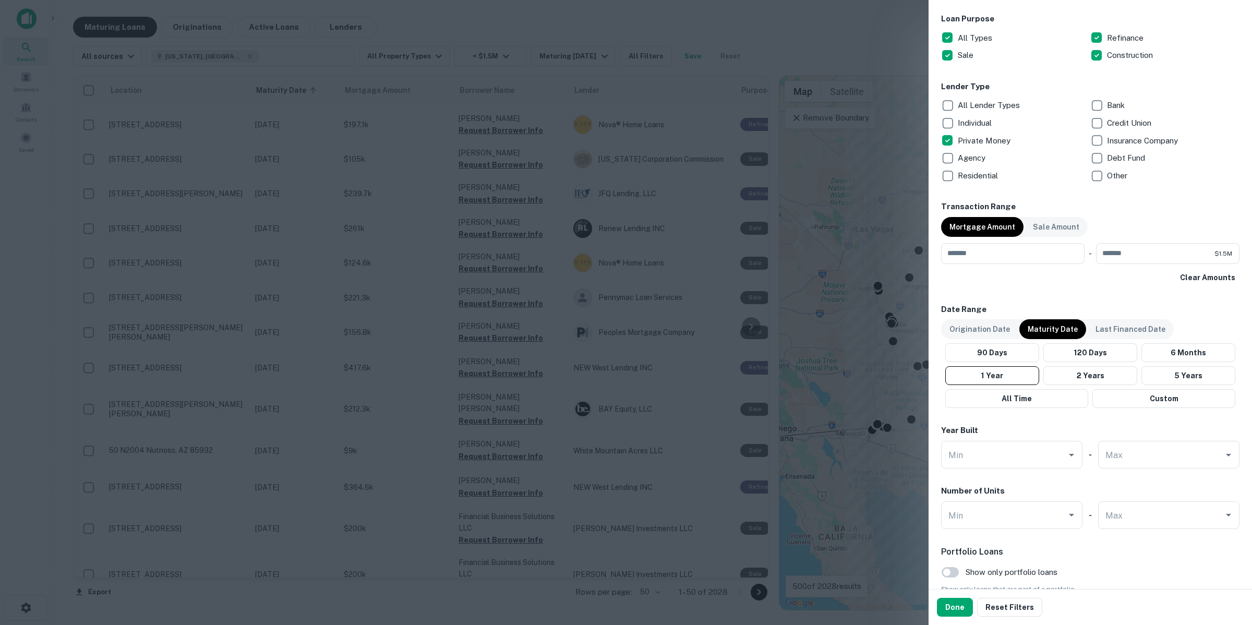
scroll to position [541, 0]
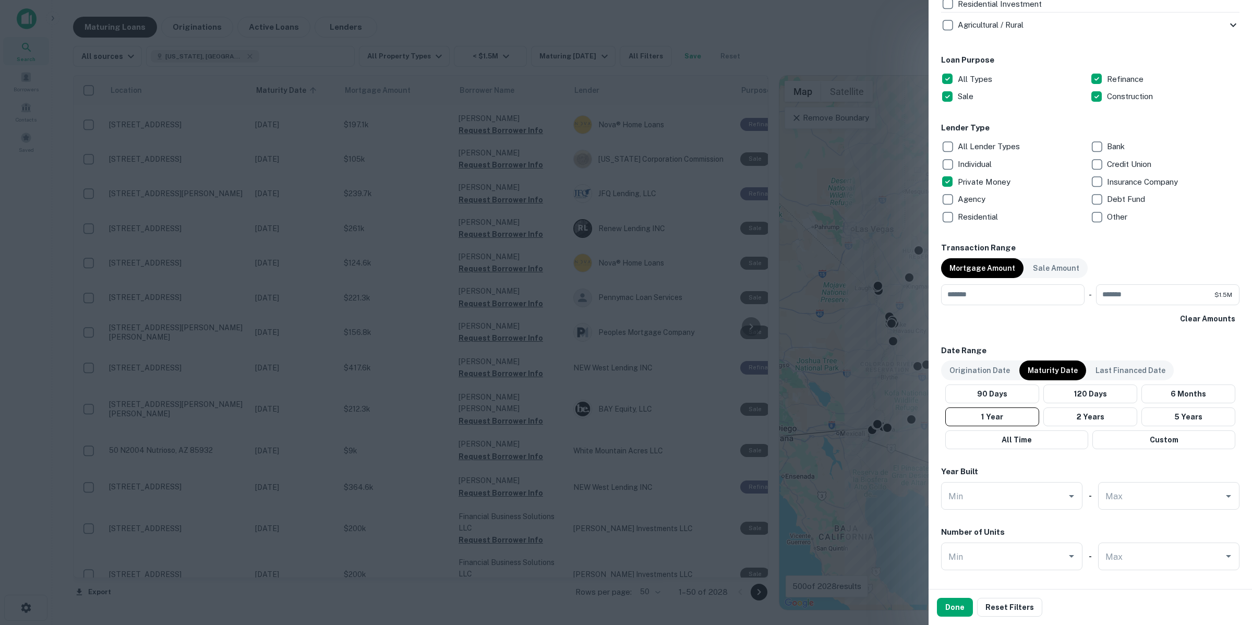
click at [820, 207] on div at bounding box center [626, 312] width 1252 height 625
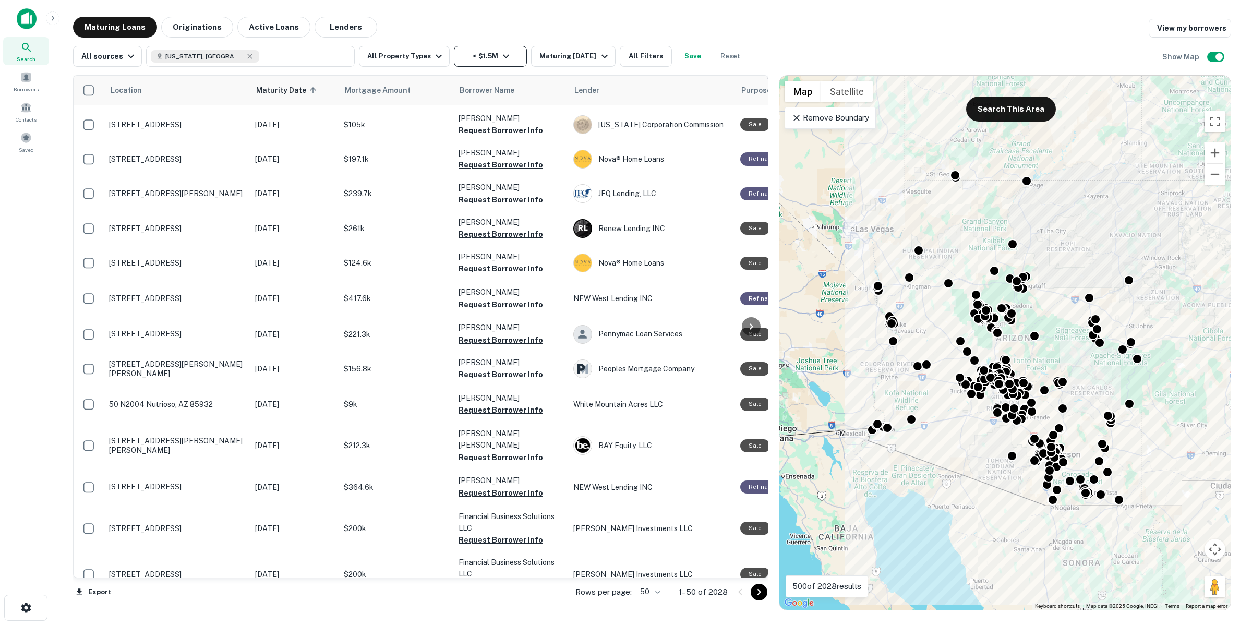
click at [500, 60] on icon "button" at bounding box center [506, 56] width 13 height 13
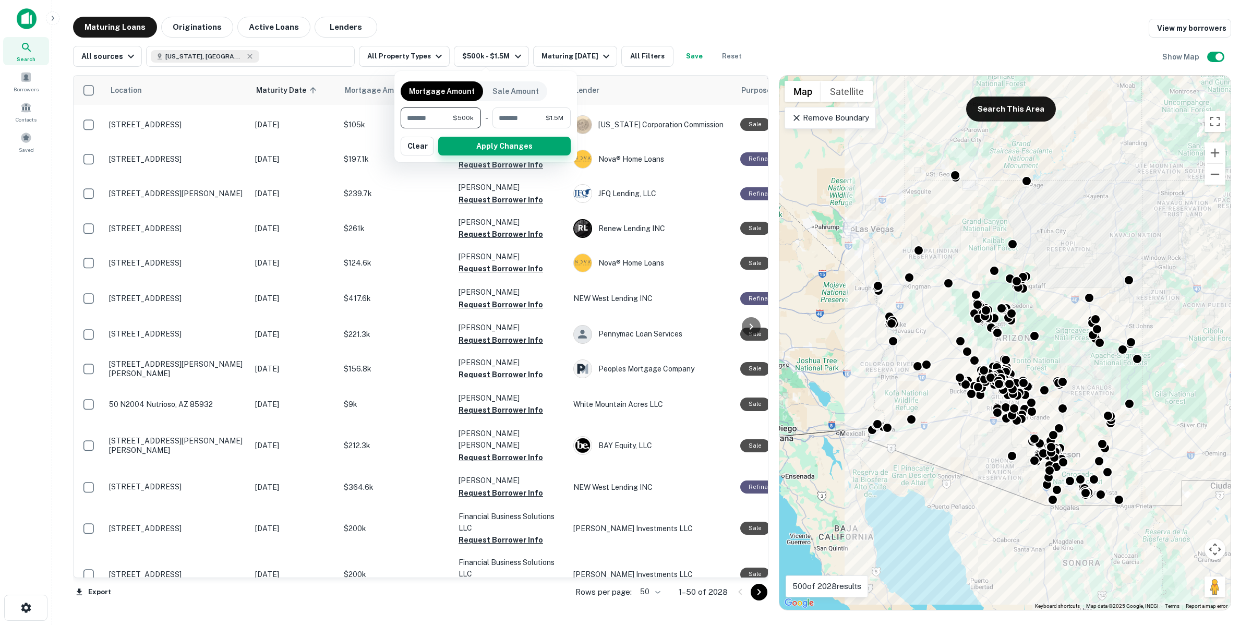
type input "******"
click at [486, 147] on button "Apply Changes" at bounding box center [504, 146] width 133 height 19
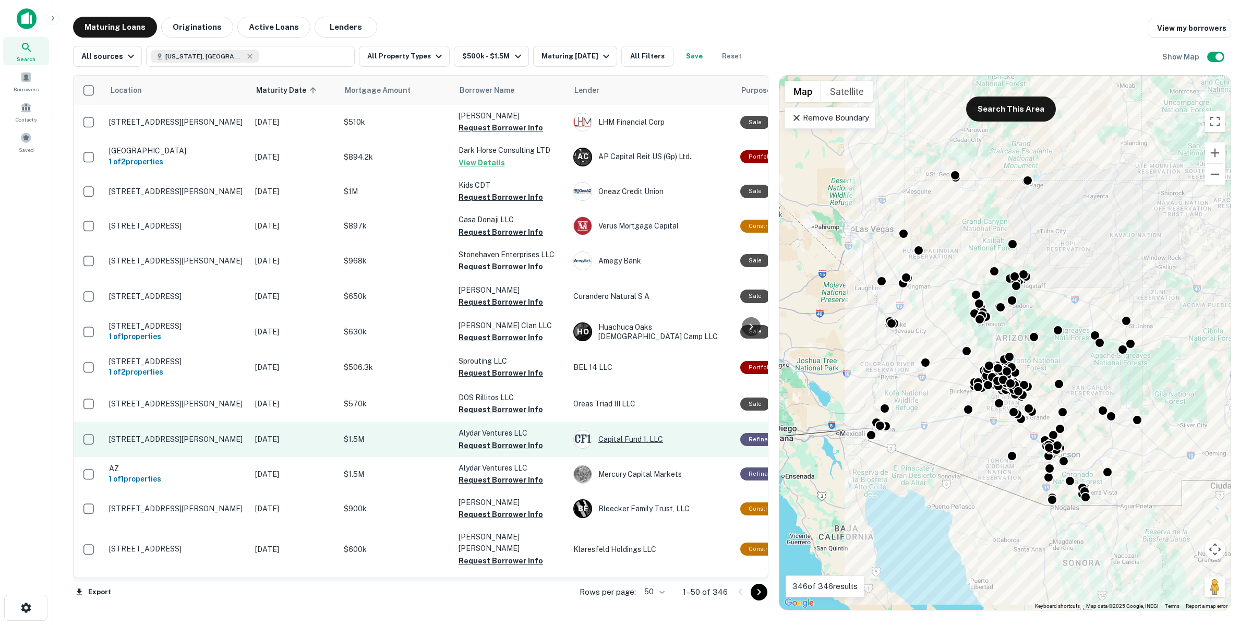
click at [656, 445] on div "Capital Fund 1, LLC" at bounding box center [651, 439] width 157 height 19
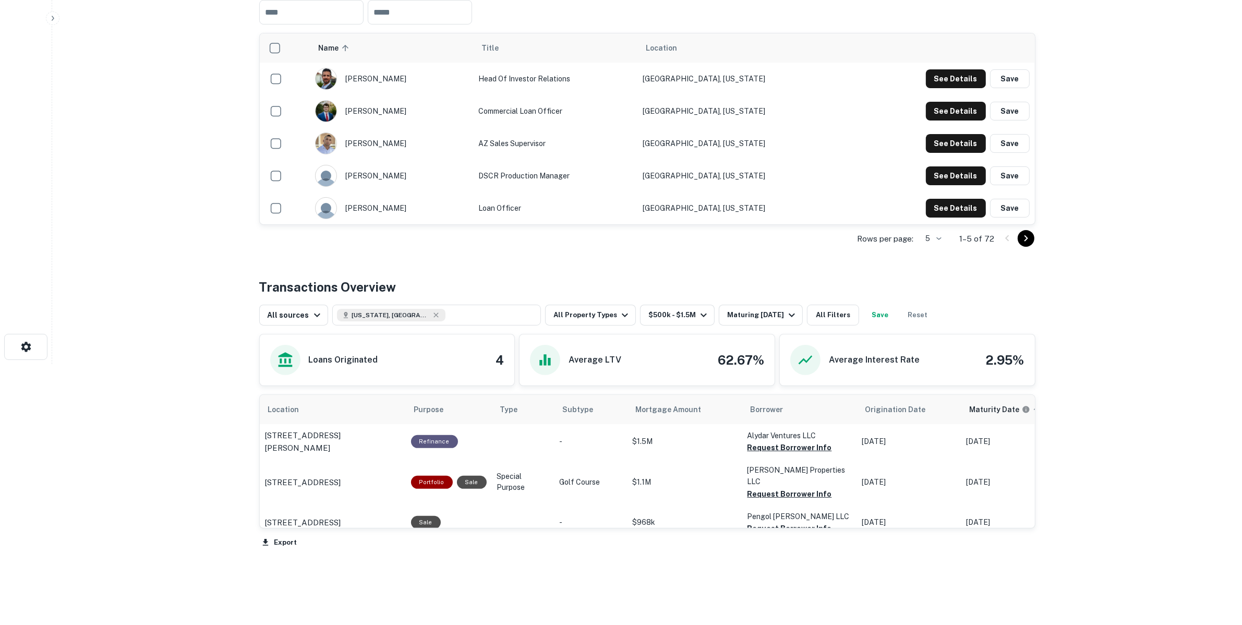
scroll to position [287, 0]
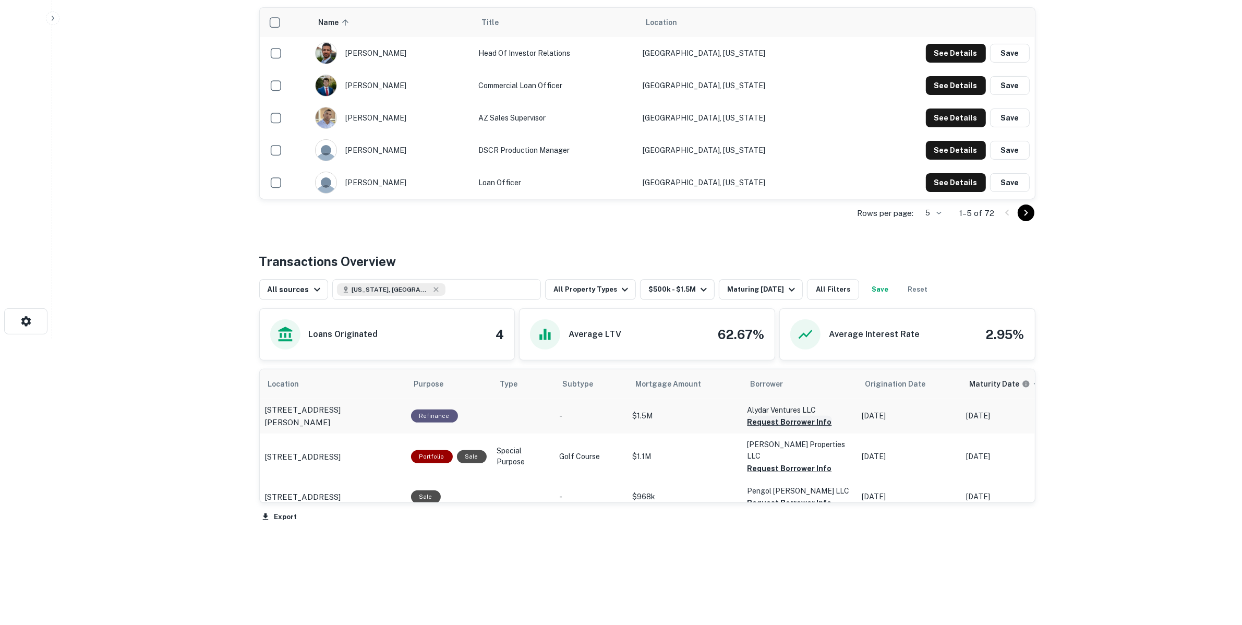
click at [800, 421] on button "Request Borrower Info" at bounding box center [790, 422] width 85 height 13
click at [792, 462] on button "Request Borrower Info" at bounding box center [790, 468] width 85 height 13
click at [789, 497] on button "Request Borrower Info" at bounding box center [790, 503] width 85 height 13
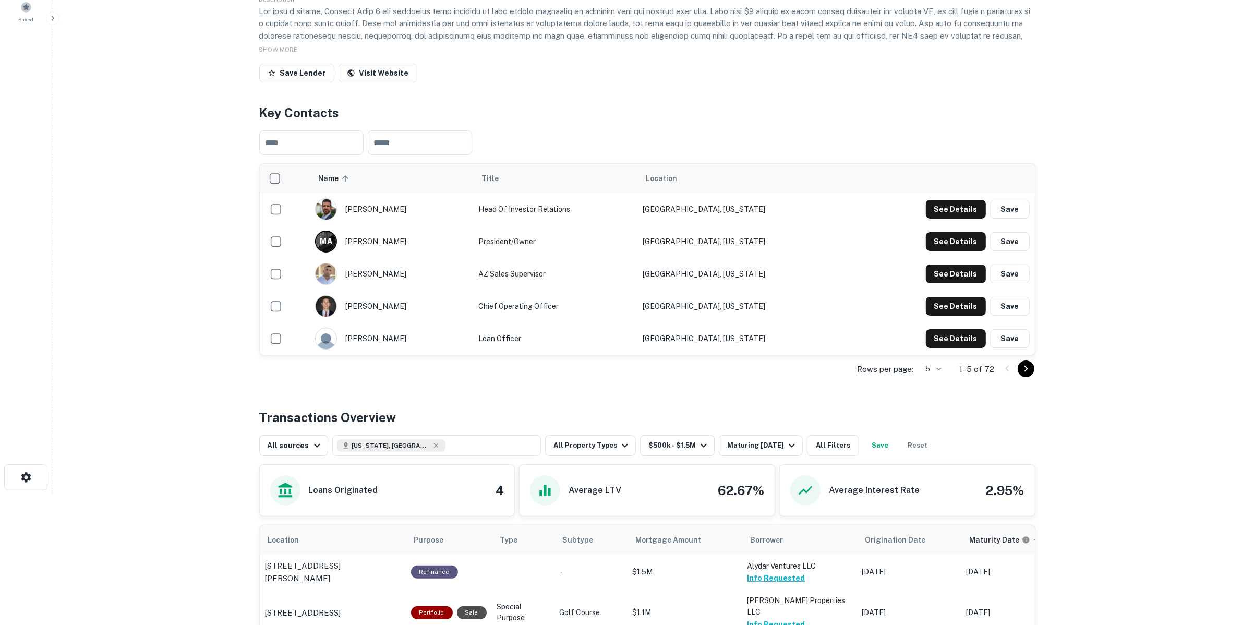
scroll to position [287, 0]
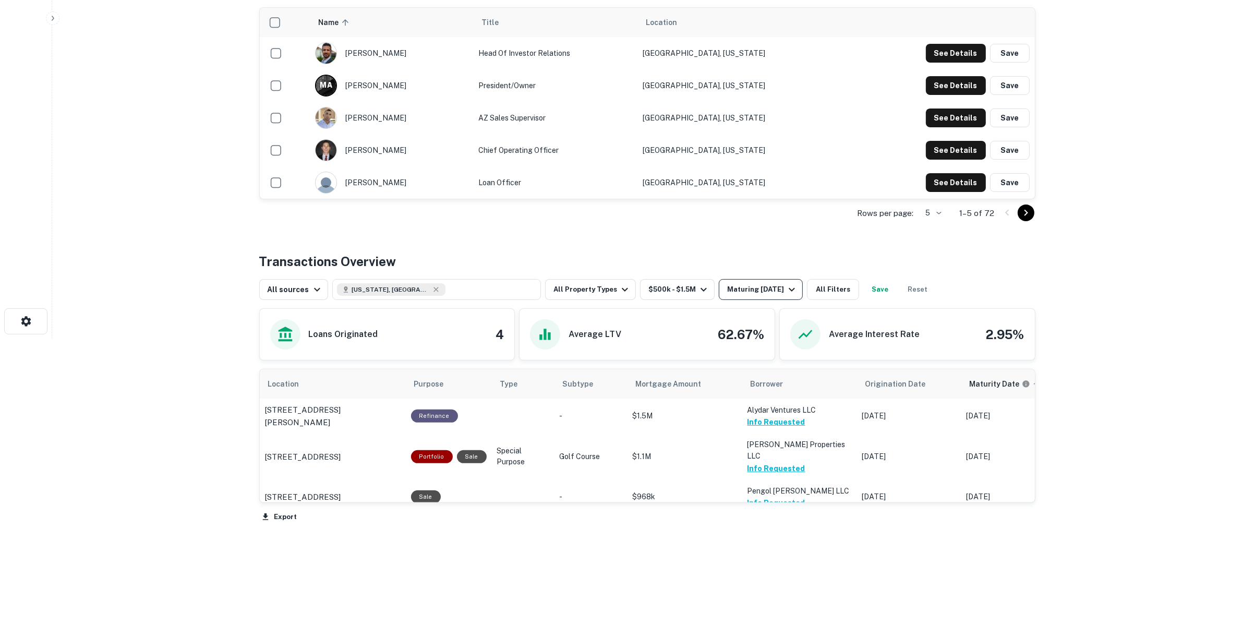
click at [771, 293] on div "Maturing [DATE]" at bounding box center [762, 289] width 71 height 13
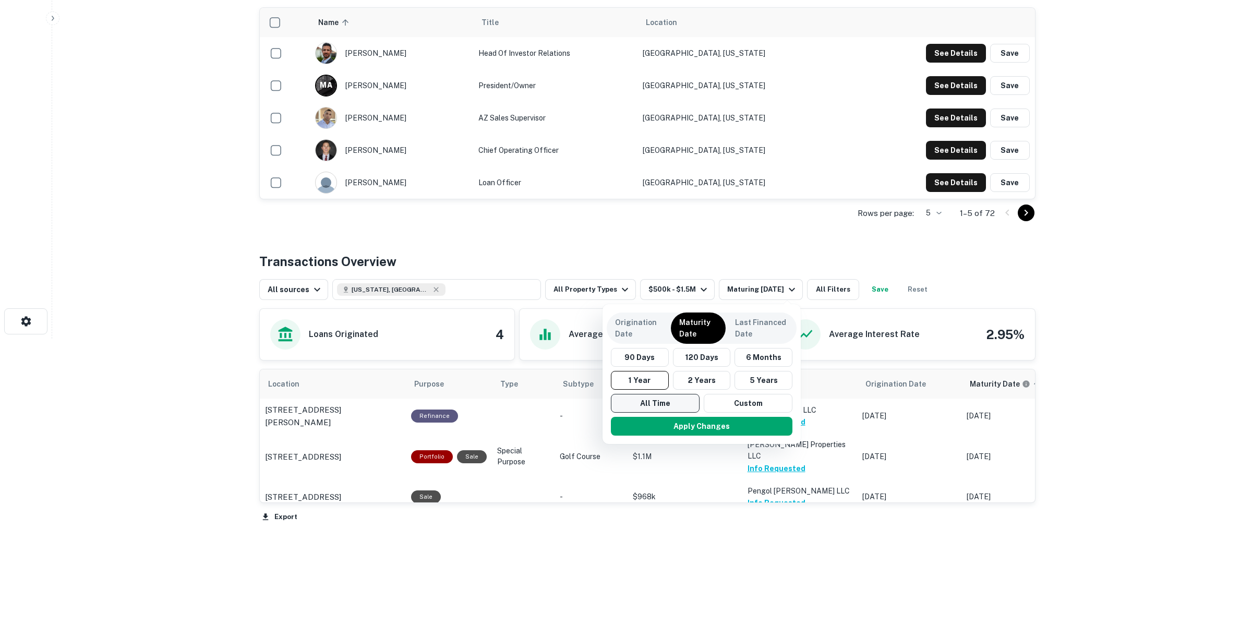
click at [682, 400] on button "All Time" at bounding box center [655, 403] width 89 height 19
click at [700, 426] on button "Apply Changes" at bounding box center [702, 426] width 182 height 19
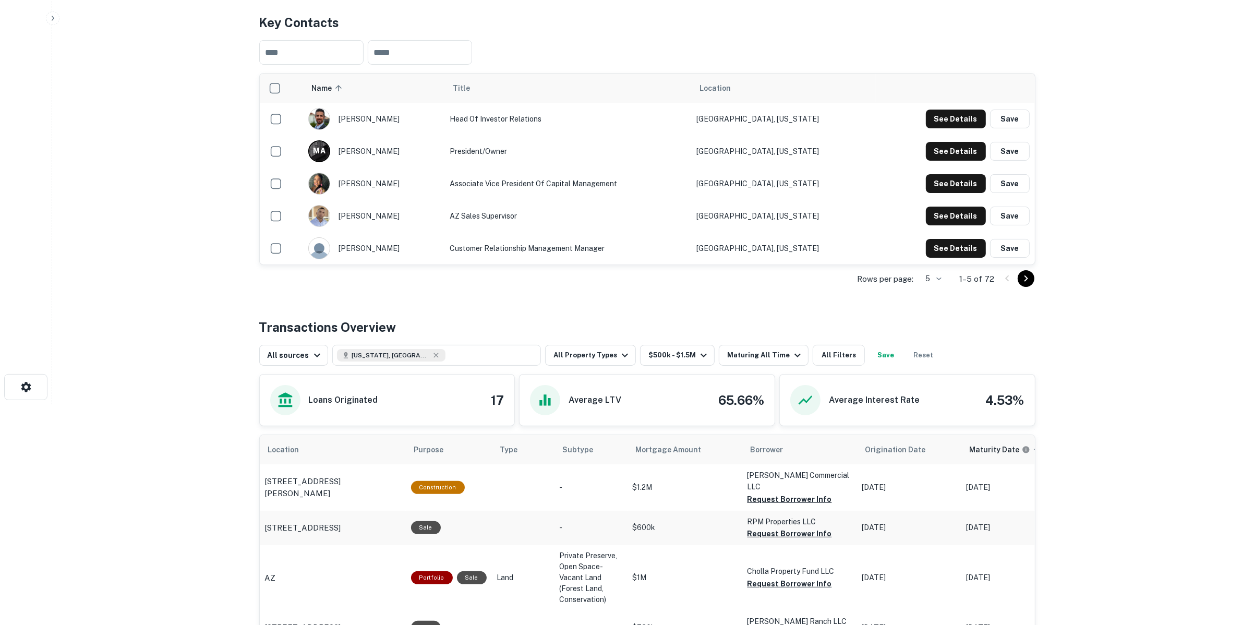
scroll to position [326, 0]
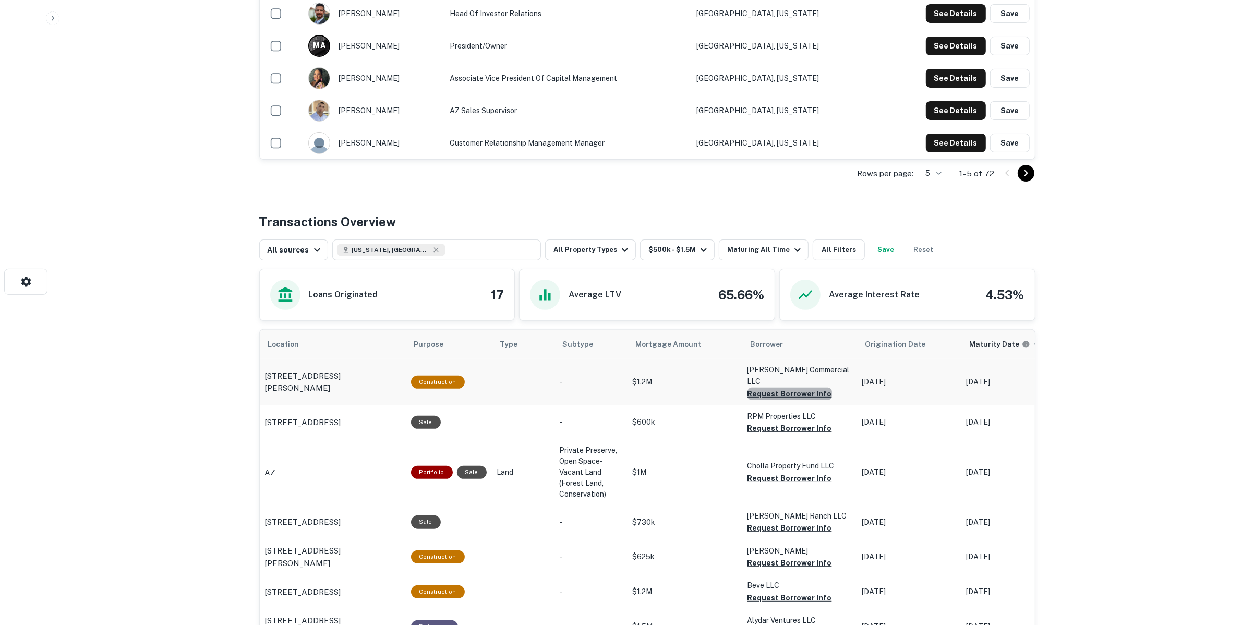
click at [799, 388] on button "Request Borrower Info" at bounding box center [790, 394] width 85 height 13
click at [797, 422] on button "Request Borrower Info" at bounding box center [790, 428] width 85 height 13
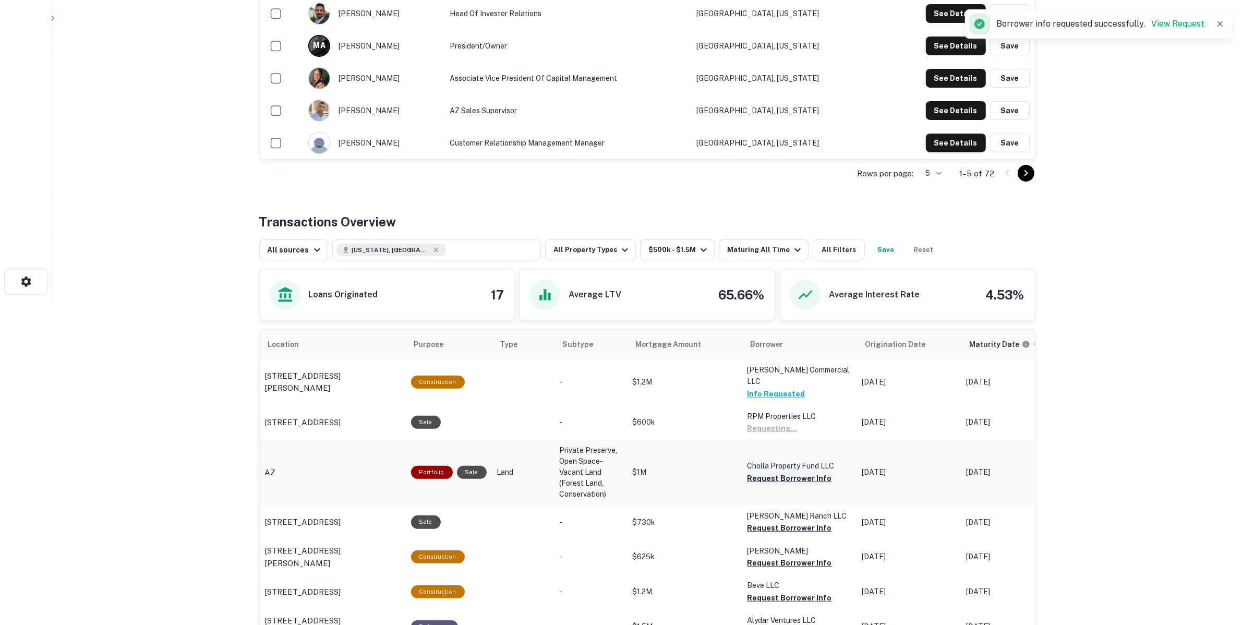
click at [800, 472] on button "Request Borrower Info" at bounding box center [790, 478] width 85 height 13
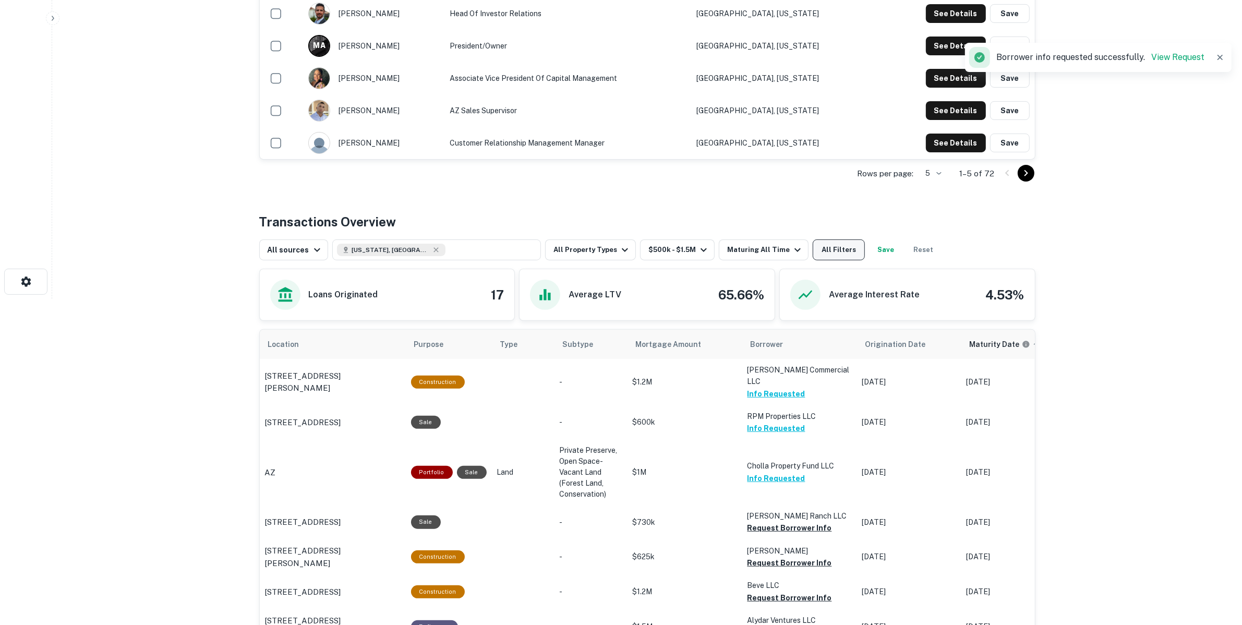
click at [841, 250] on button "All Filters" at bounding box center [839, 249] width 52 height 21
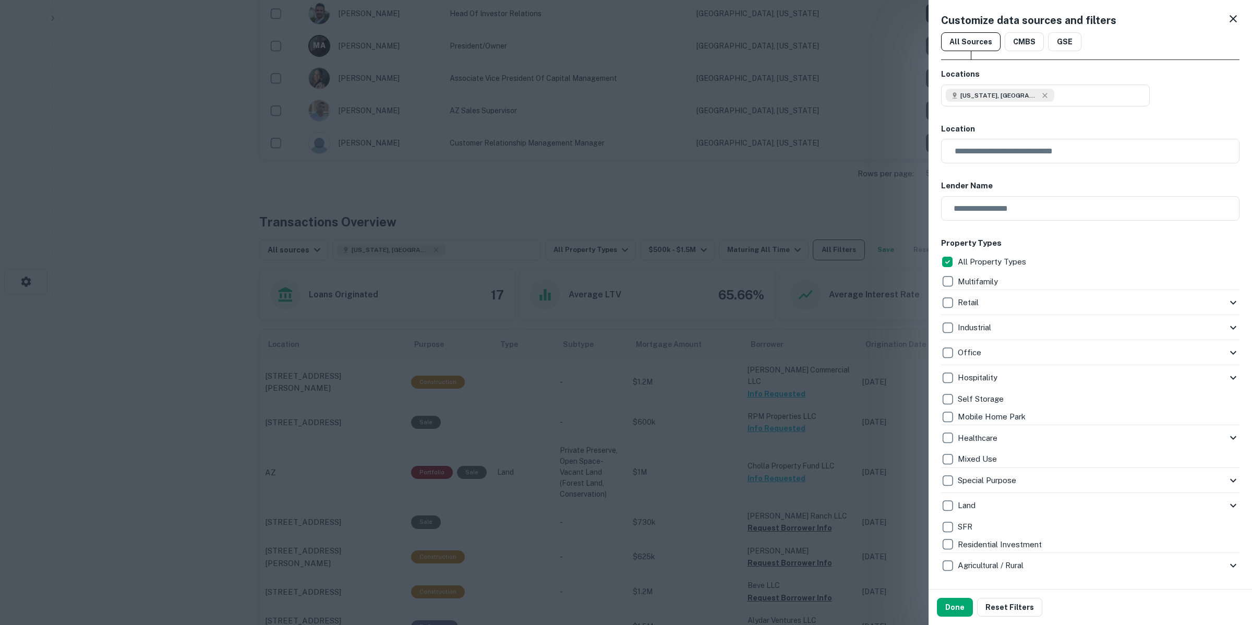
click at [841, 250] on div at bounding box center [626, 312] width 1252 height 625
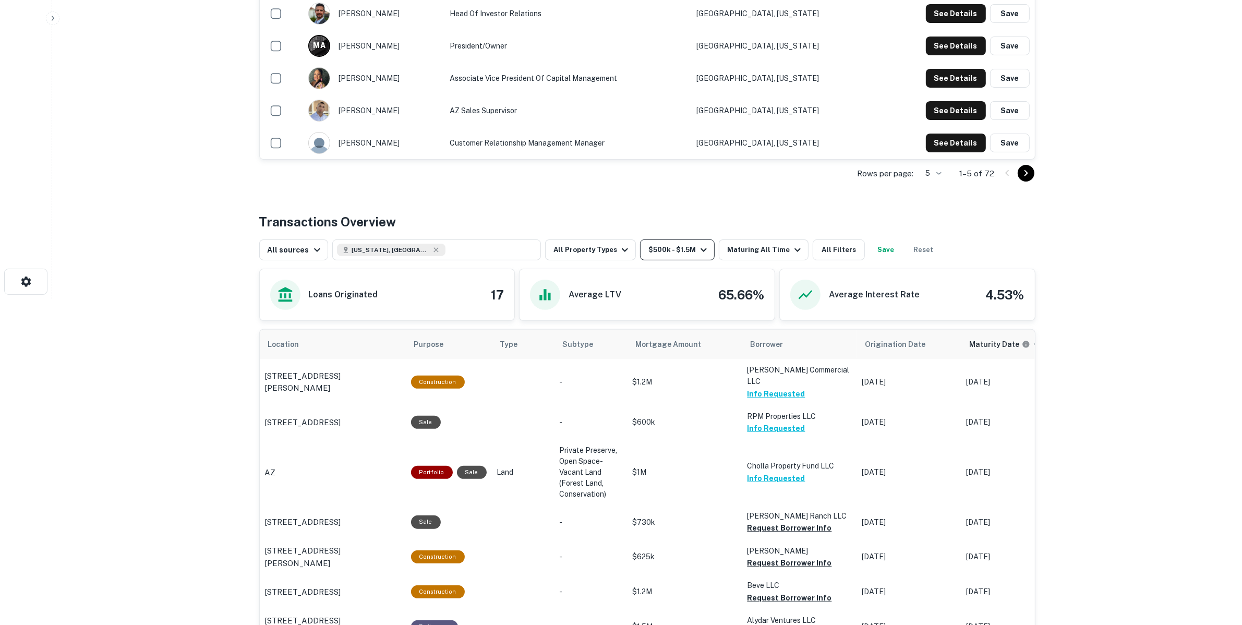
click at [687, 249] on button "$500k - $1.5M" at bounding box center [677, 249] width 75 height 21
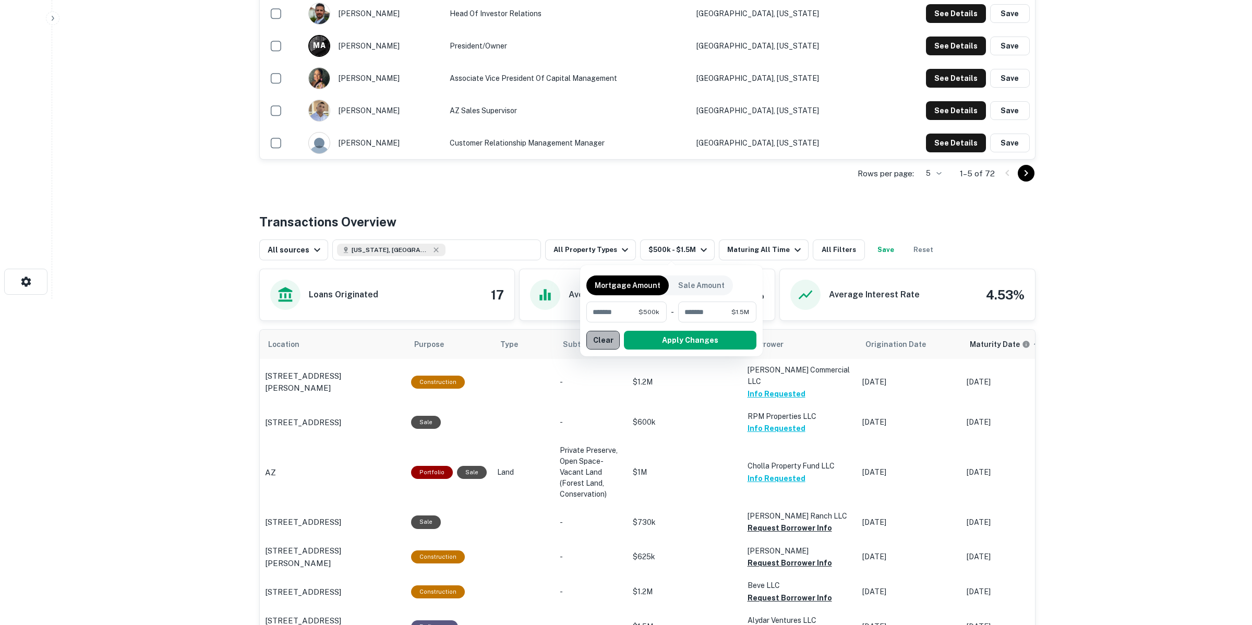
click at [600, 343] on button "Clear" at bounding box center [602, 340] width 33 height 19
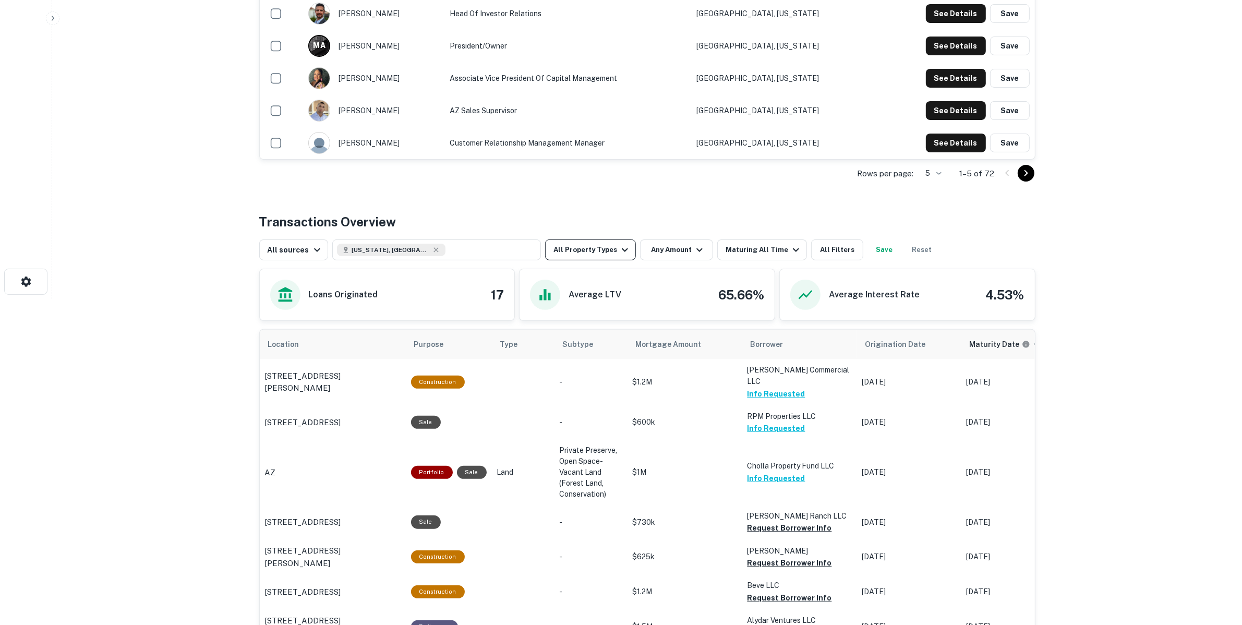
click at [601, 254] on button "All Property Types" at bounding box center [590, 249] width 91 height 21
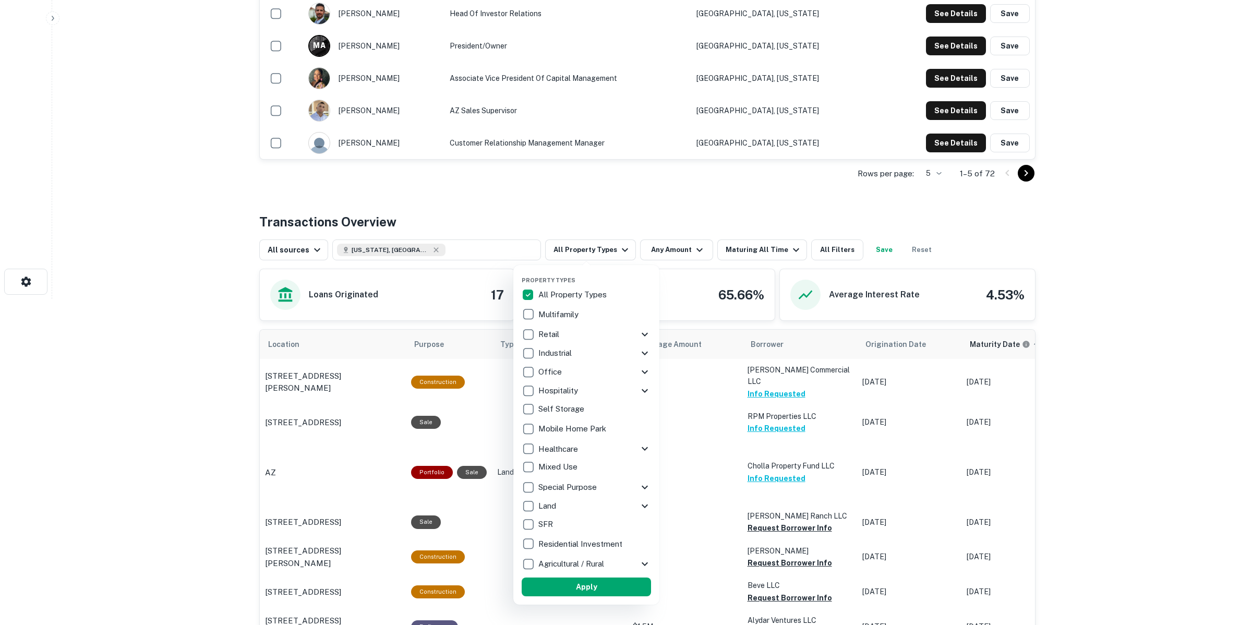
click at [601, 254] on div at bounding box center [626, 312] width 1252 height 625
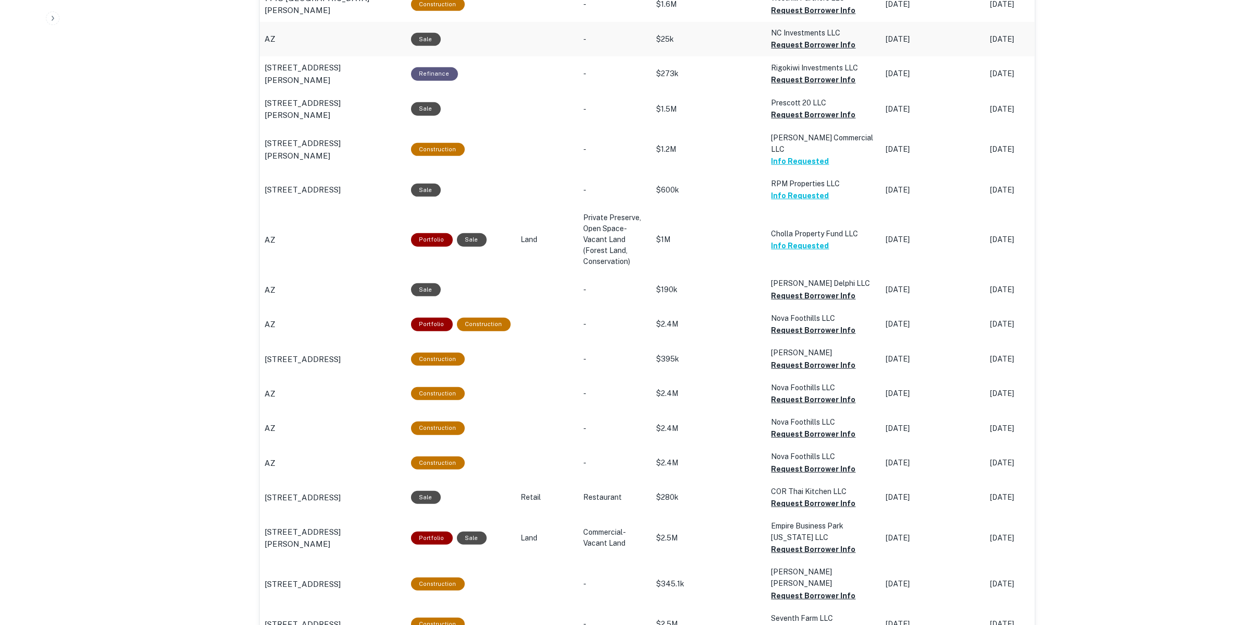
scroll to position [913, 0]
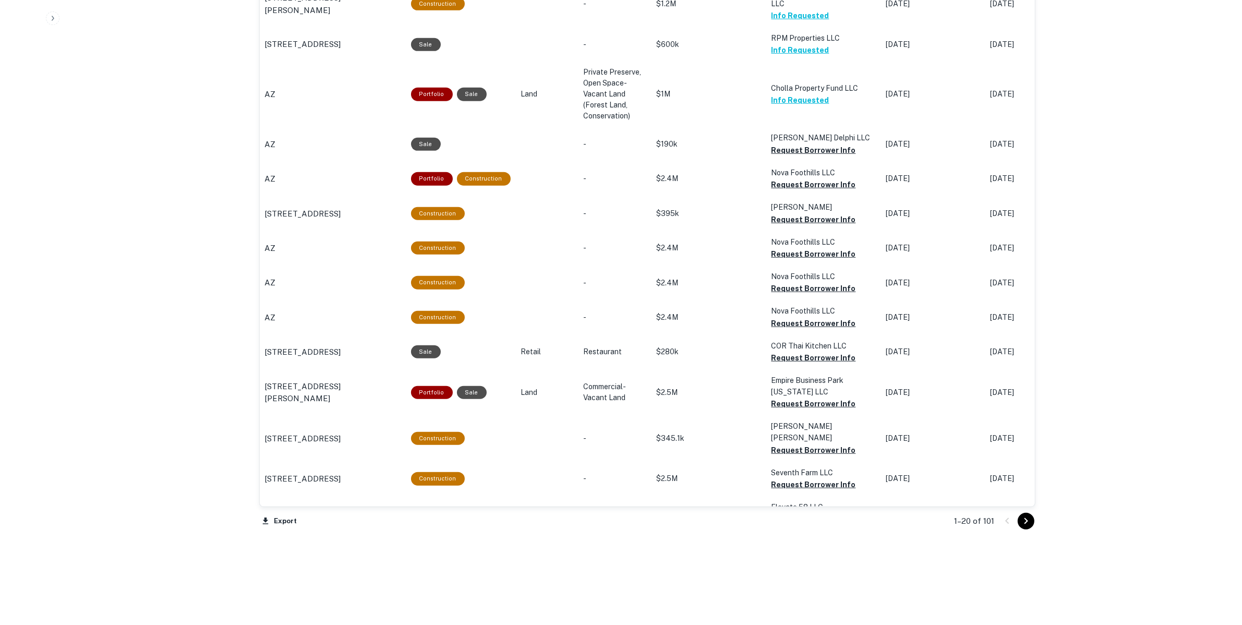
click at [1026, 522] on icon "Go to next page" at bounding box center [1026, 521] width 4 height 6
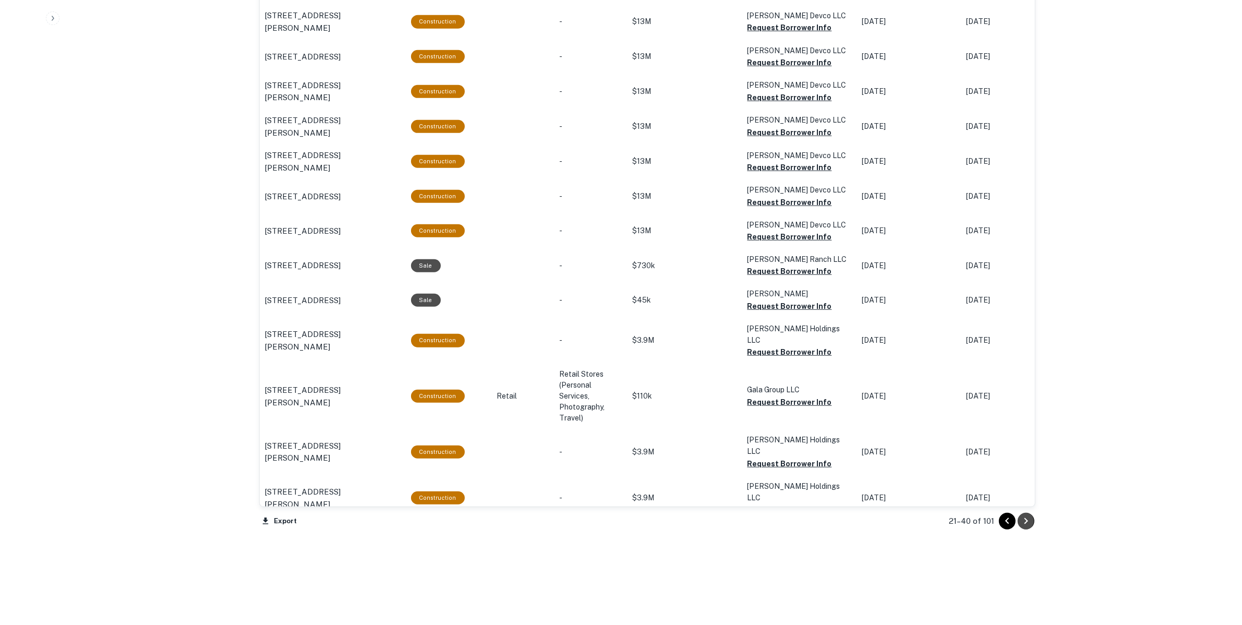
click at [1026, 522] on icon "Go to next page" at bounding box center [1026, 521] width 4 height 6
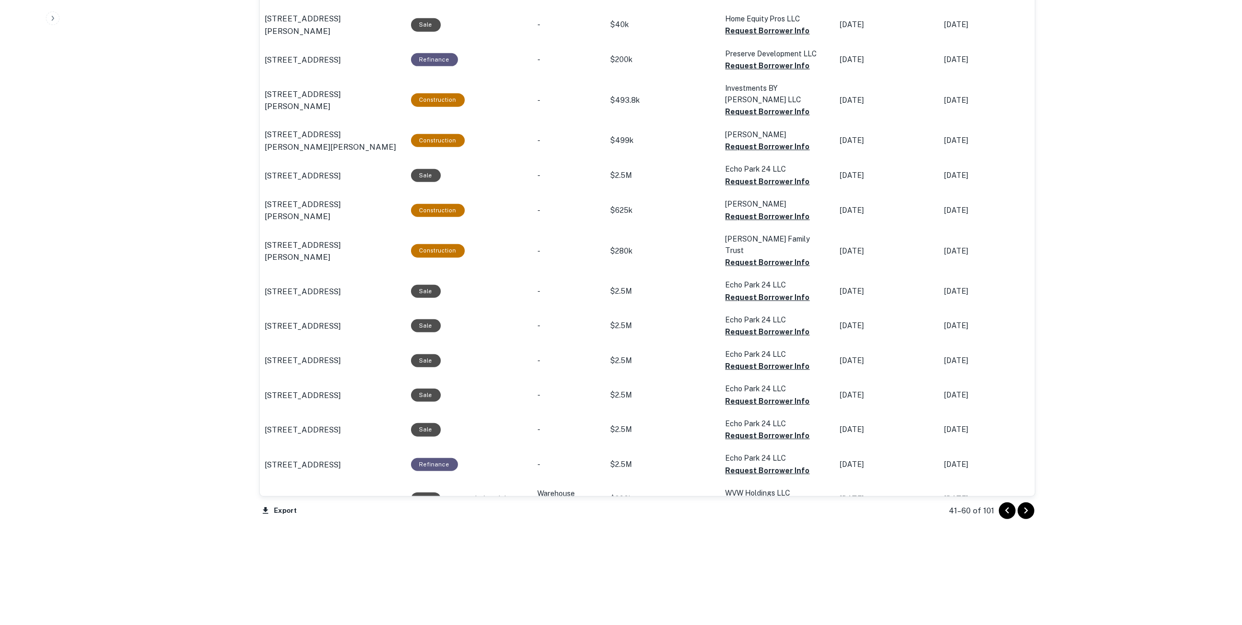
drag, startPoint x: 1022, startPoint y: 501, endPoint x: 1026, endPoint y: 512, distance: 11.2
click at [1023, 504] on div "41–60 of 101" at bounding box center [986, 511] width 99 height 28
click at [1026, 512] on icon "Go to next page" at bounding box center [1026, 511] width 4 height 6
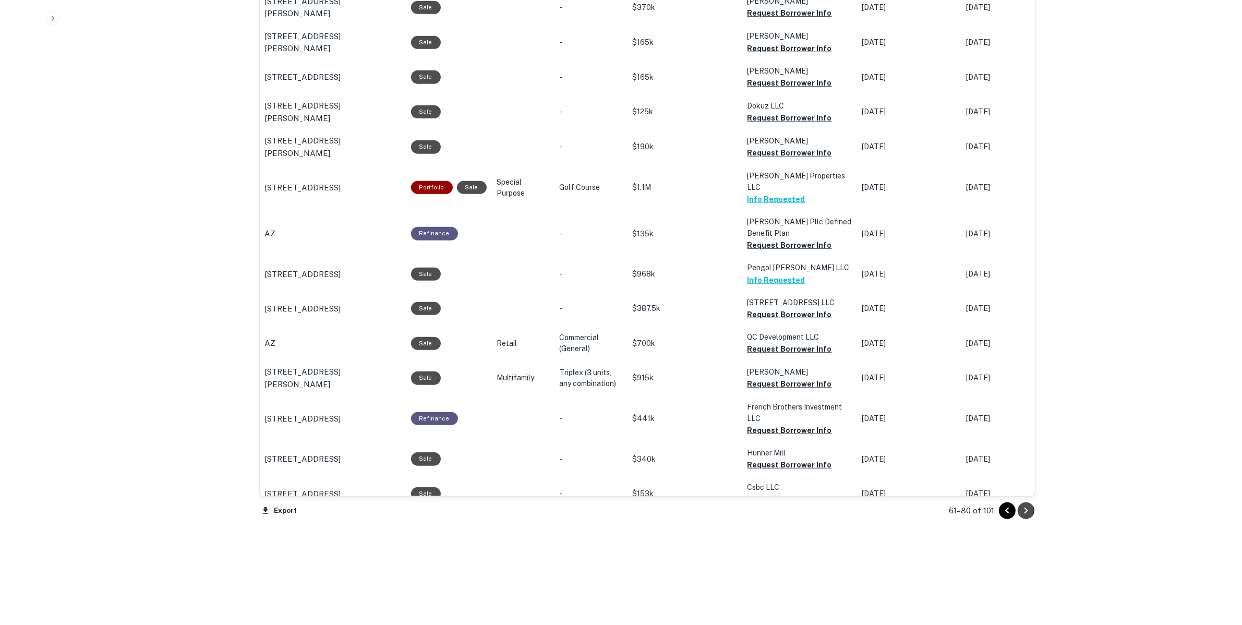
click at [1026, 513] on icon "Go to next page" at bounding box center [1026, 511] width 4 height 6
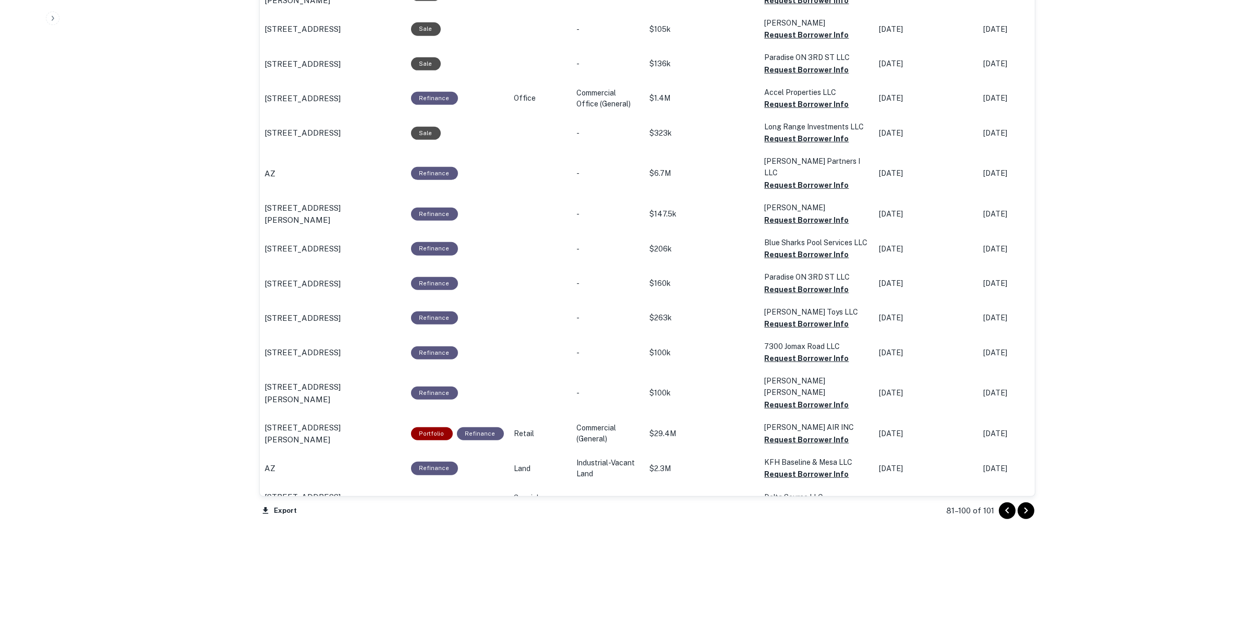
click at [1023, 508] on icon "Go to next page" at bounding box center [1026, 511] width 13 height 13
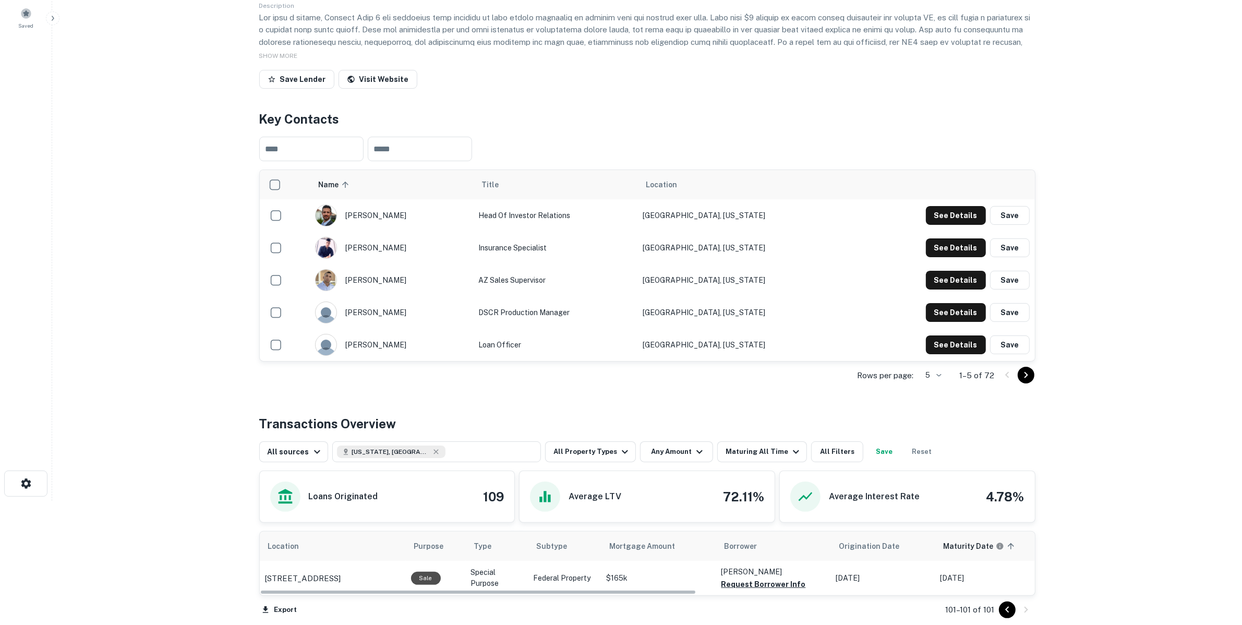
scroll to position [93, 0]
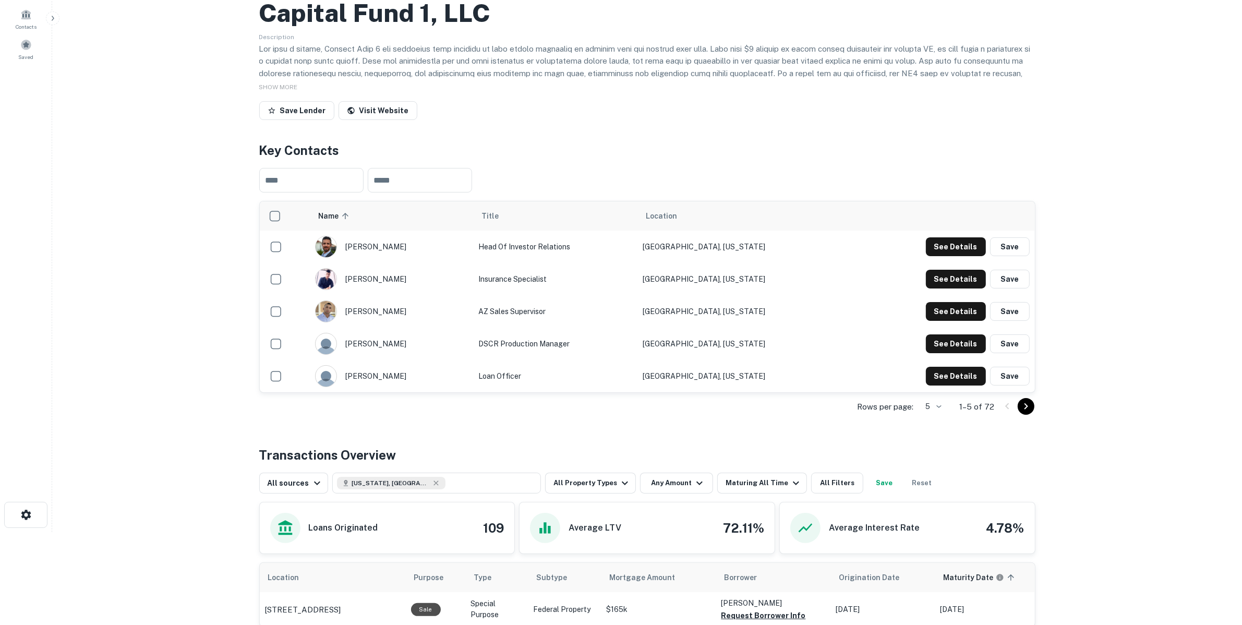
click at [919, 407] on div "Rows per page: 5 * 1–5 of 72" at bounding box center [647, 407] width 776 height 28
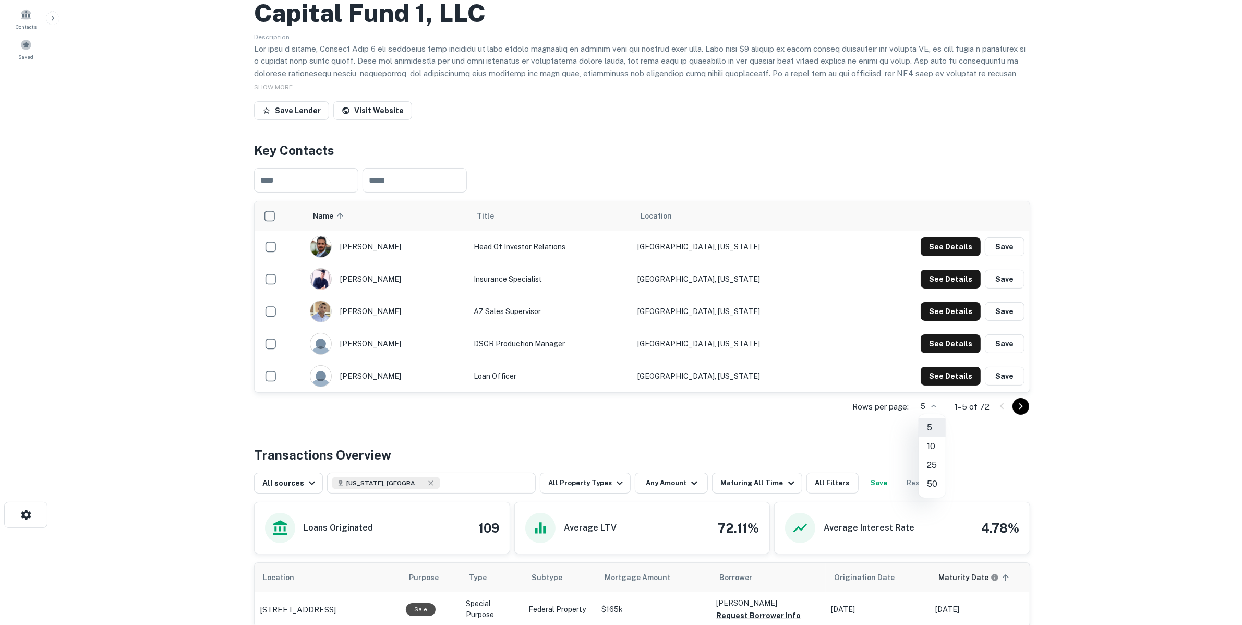
click at [932, 406] on body "Search Borrowers Contacts Saved Back to search Capital Fund 1, LLC Description …" at bounding box center [621, 219] width 1242 height 625
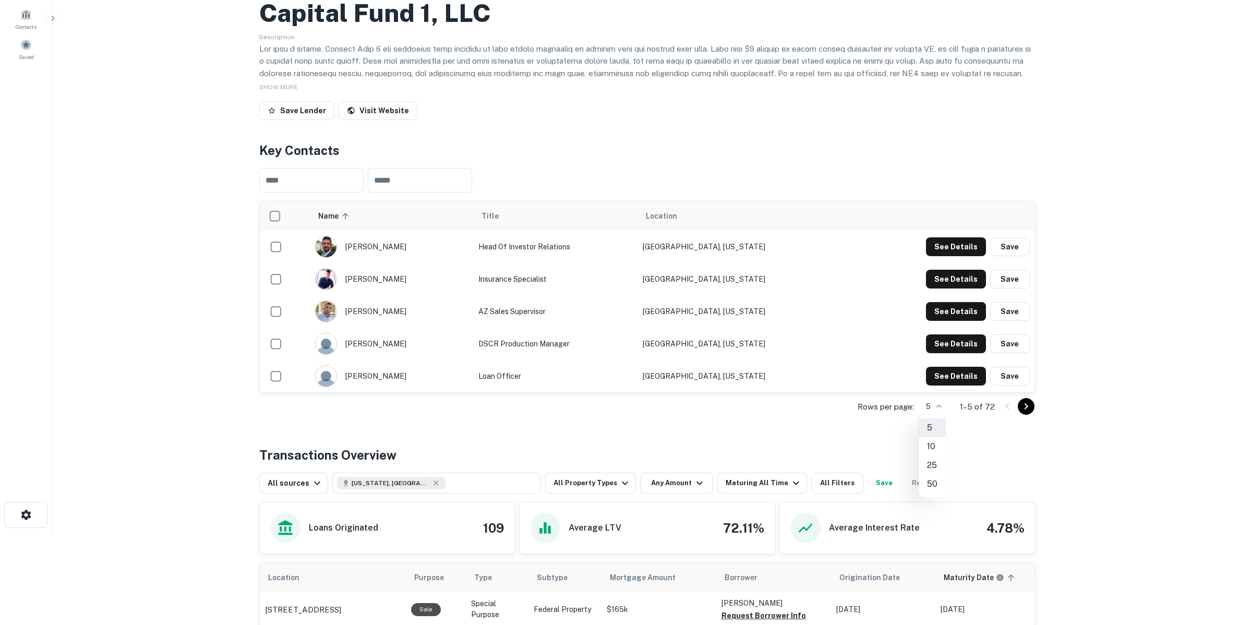
click at [1002, 426] on div at bounding box center [626, 312] width 1252 height 625
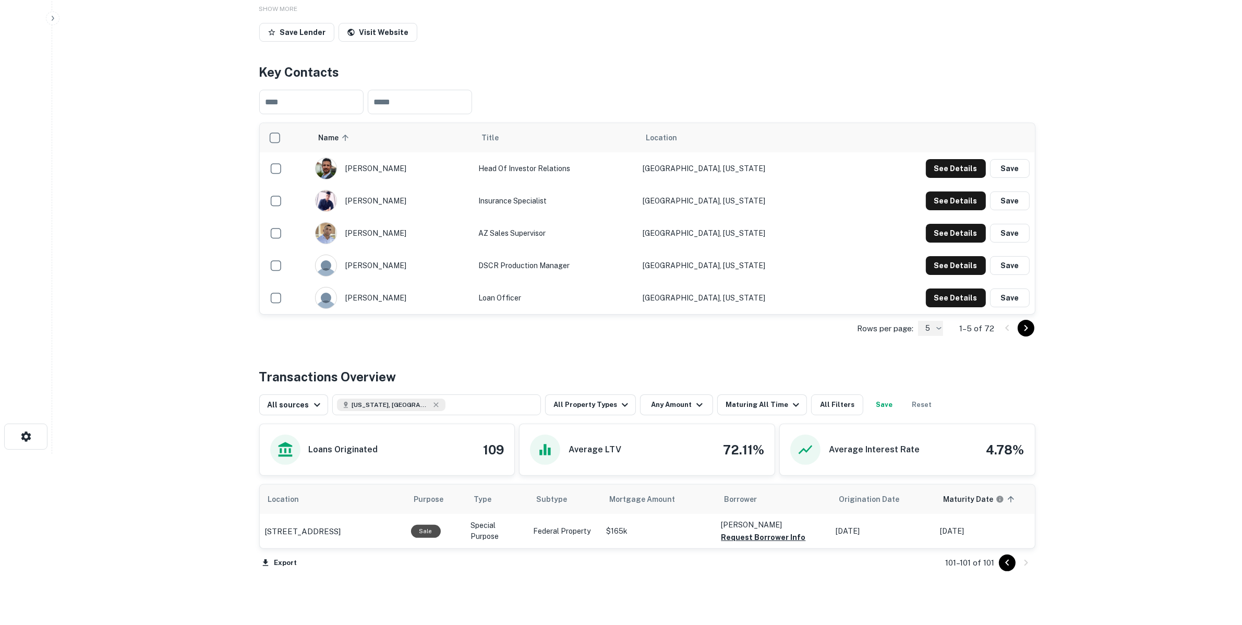
scroll to position [223, 0]
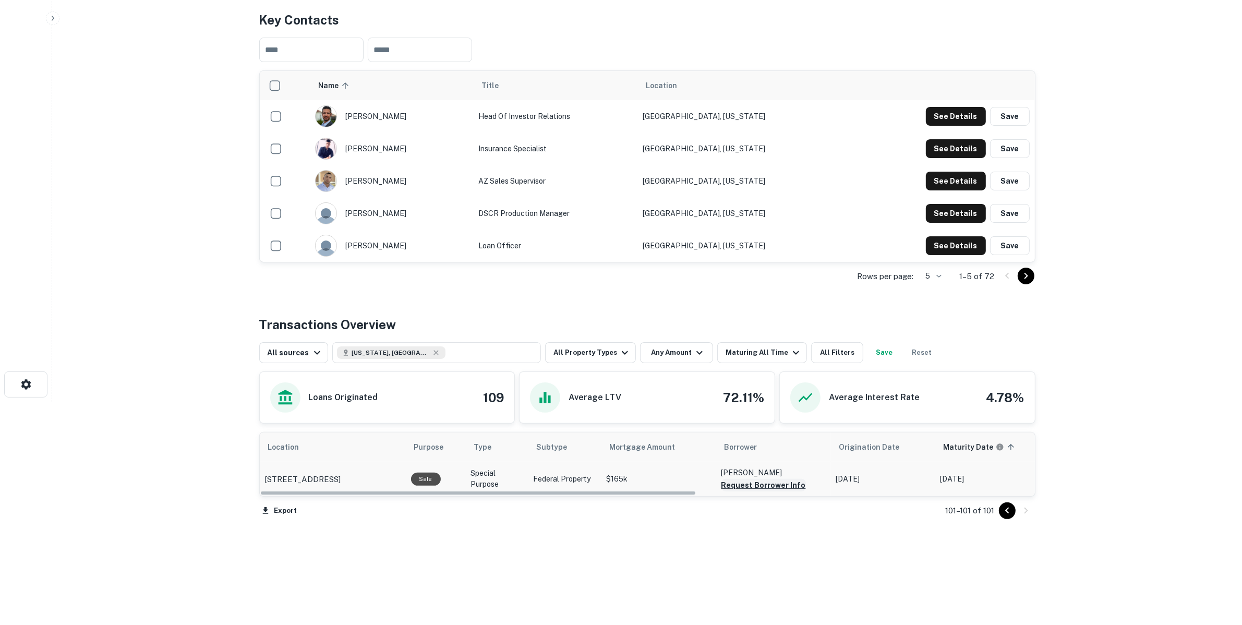
click at [794, 487] on button "Request Borrower Info" at bounding box center [764, 485] width 85 height 13
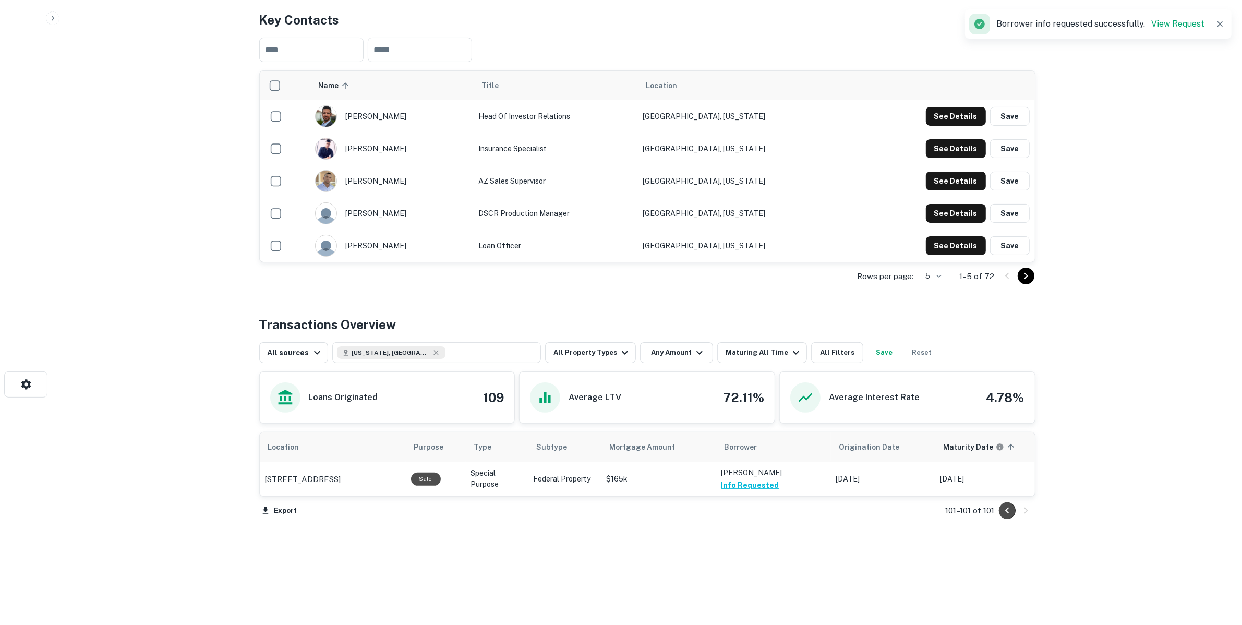
click at [999, 514] on button "Go to previous page" at bounding box center [1007, 510] width 17 height 17
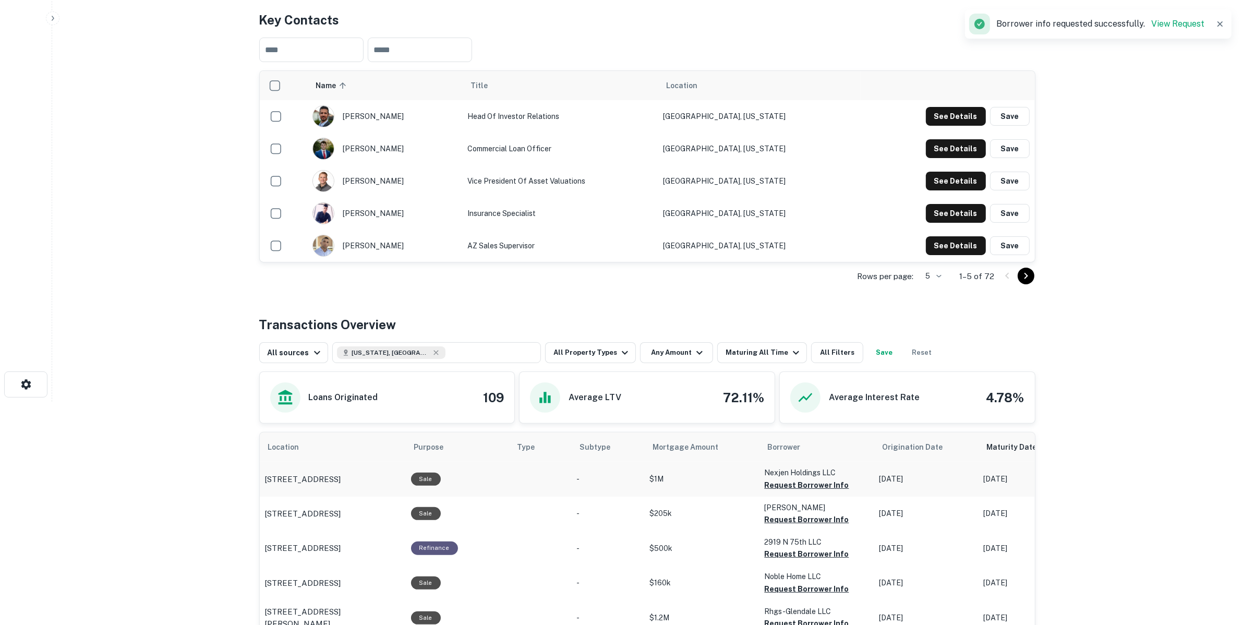
click at [818, 474] on p "Nexjen Holdings LLC" at bounding box center [817, 472] width 104 height 11
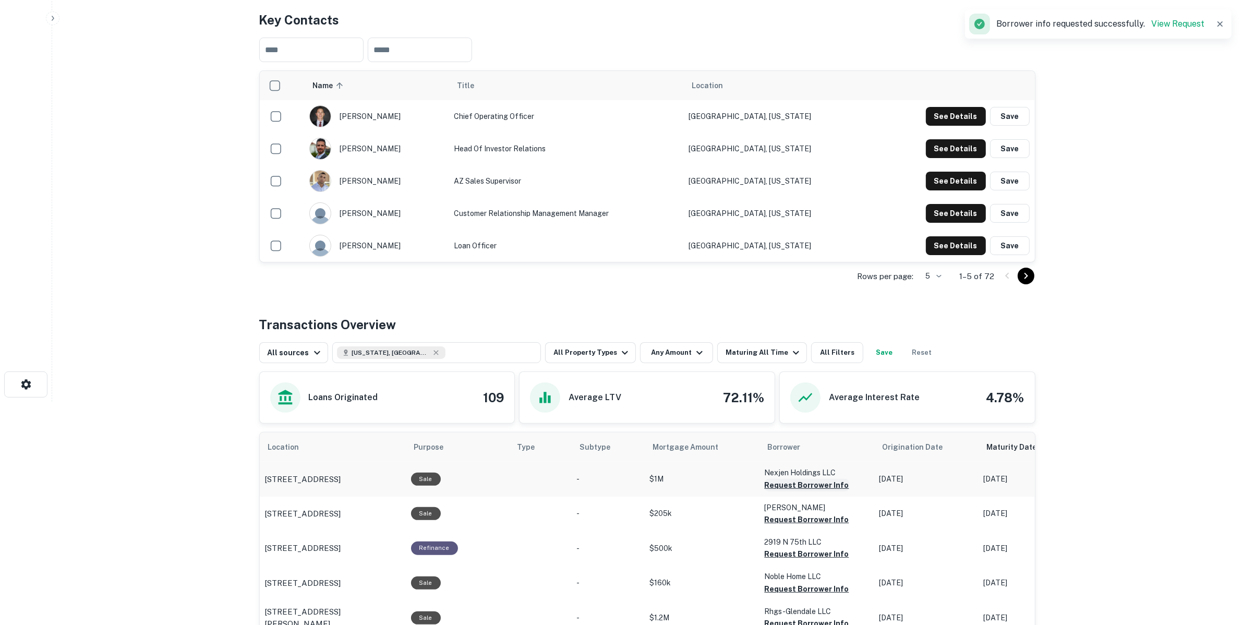
click at [822, 486] on button "Request Borrower Info" at bounding box center [807, 485] width 85 height 13
click at [822, 519] on button "Request Borrower Info" at bounding box center [807, 519] width 85 height 13
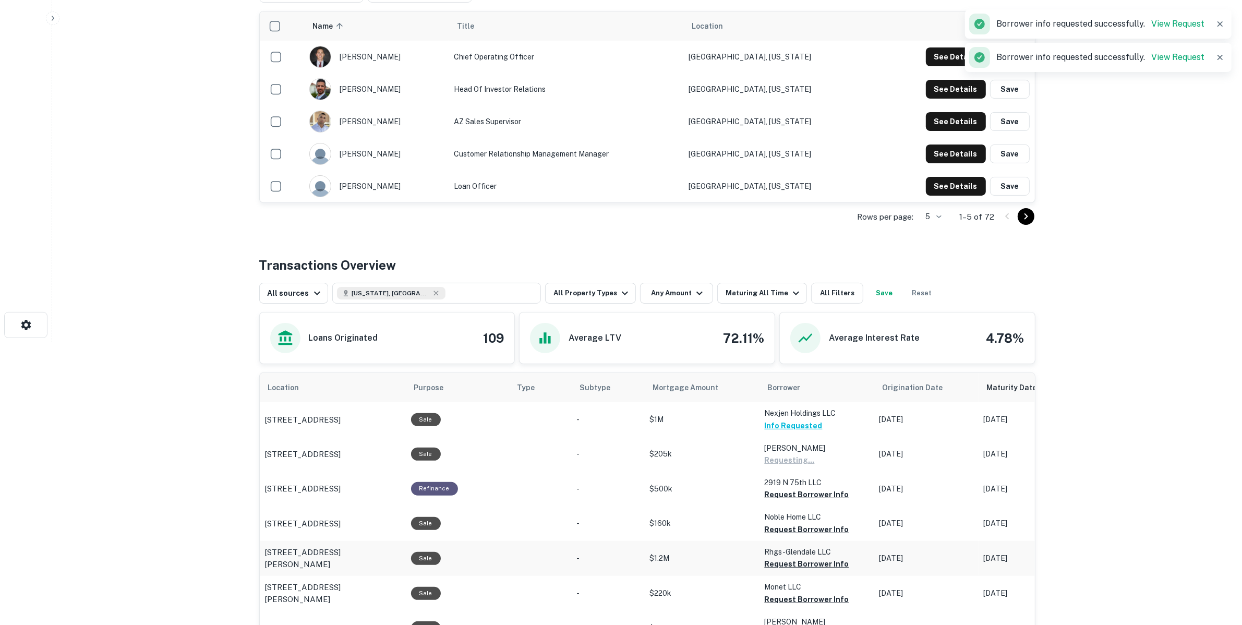
scroll to position [354, 0]
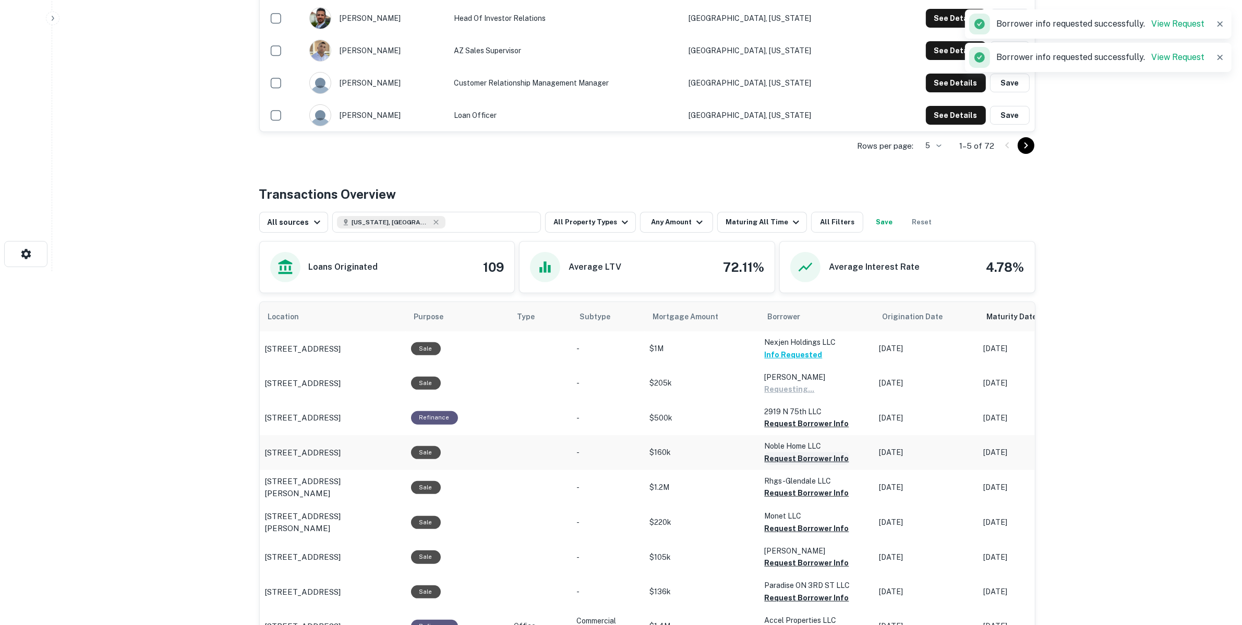
click at [818, 458] on button "Request Borrower Info" at bounding box center [807, 458] width 85 height 13
drag, startPoint x: 822, startPoint y: 426, endPoint x: 831, endPoint y: 470, distance: 44.6
click at [822, 426] on button "Request Borrower Info" at bounding box center [807, 423] width 85 height 13
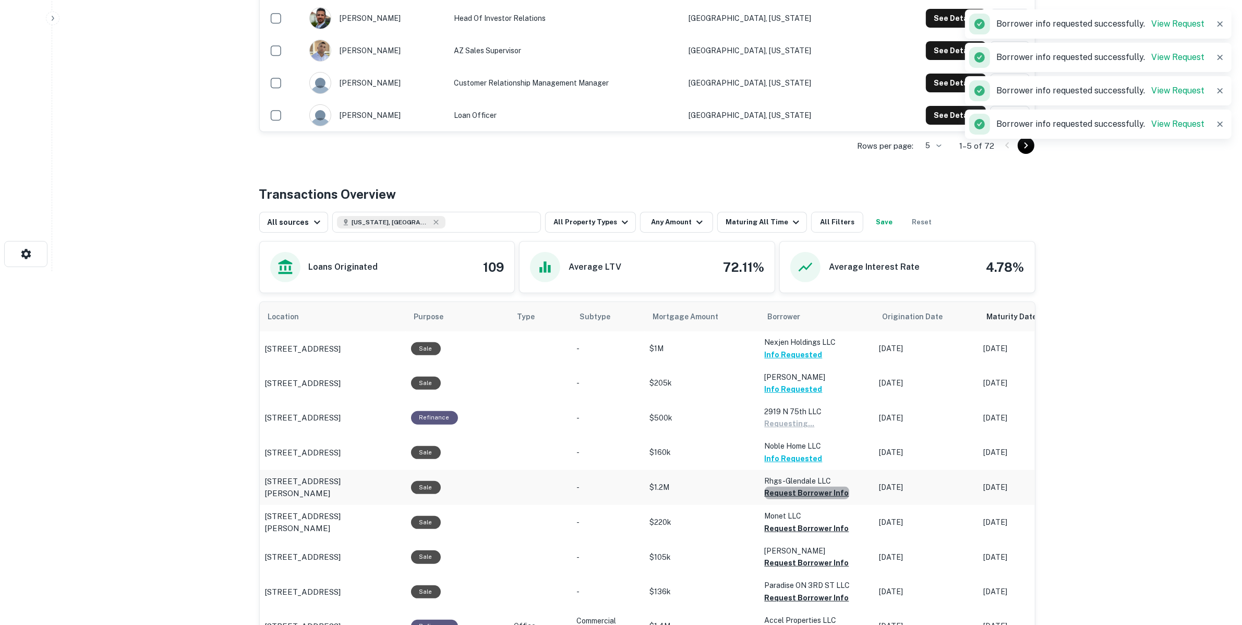
click at [829, 494] on button "Request Borrower Info" at bounding box center [807, 493] width 85 height 13
click at [827, 527] on button "Request Borrower Info" at bounding box center [807, 528] width 85 height 13
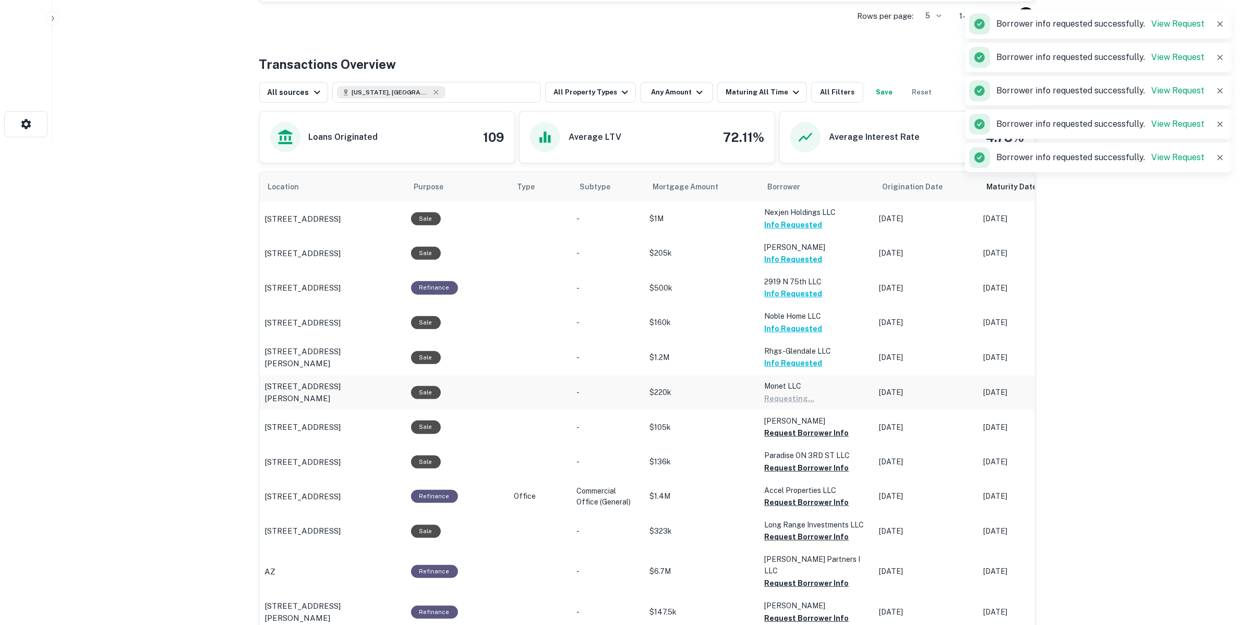
scroll to position [484, 0]
click at [825, 435] on button "Request Borrower Info" at bounding box center [807, 432] width 85 height 13
click at [830, 471] on button "Request Borrower Info" at bounding box center [807, 467] width 85 height 13
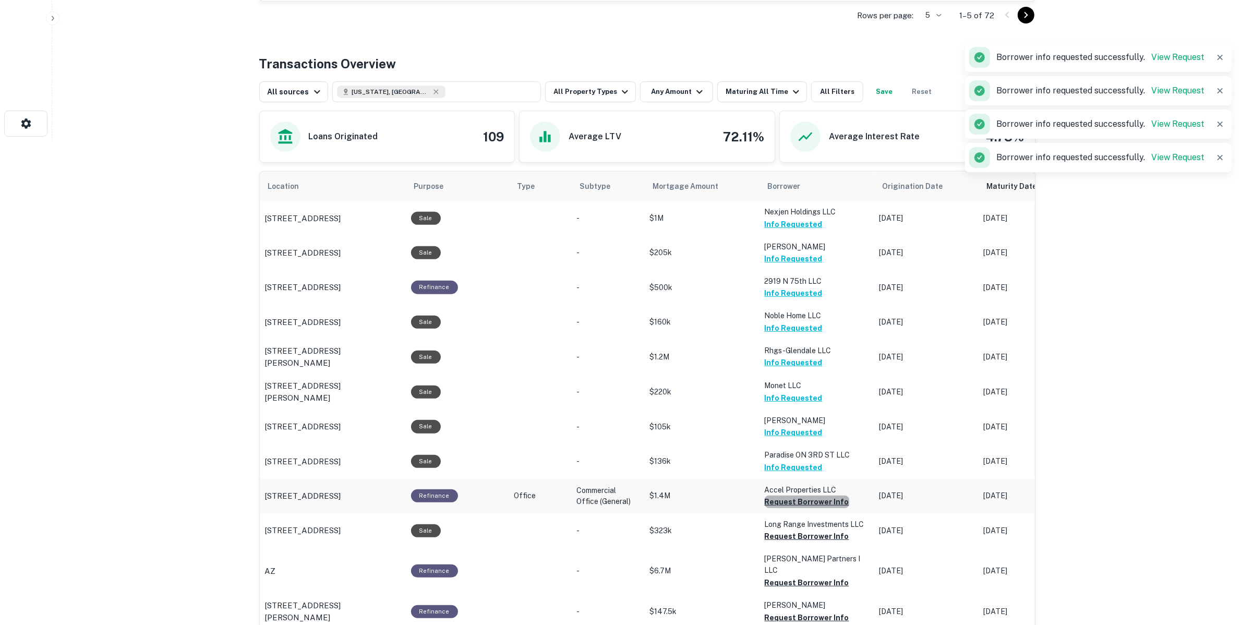
click at [822, 496] on button "Request Borrower Info" at bounding box center [807, 502] width 85 height 13
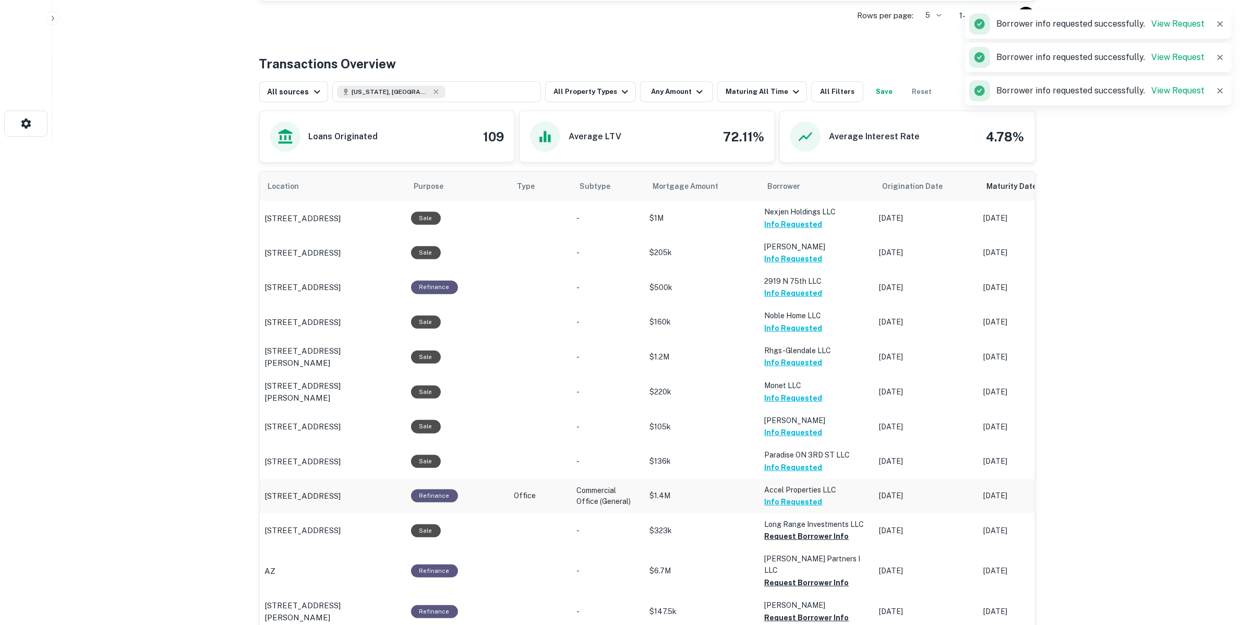
scroll to position [549, 0]
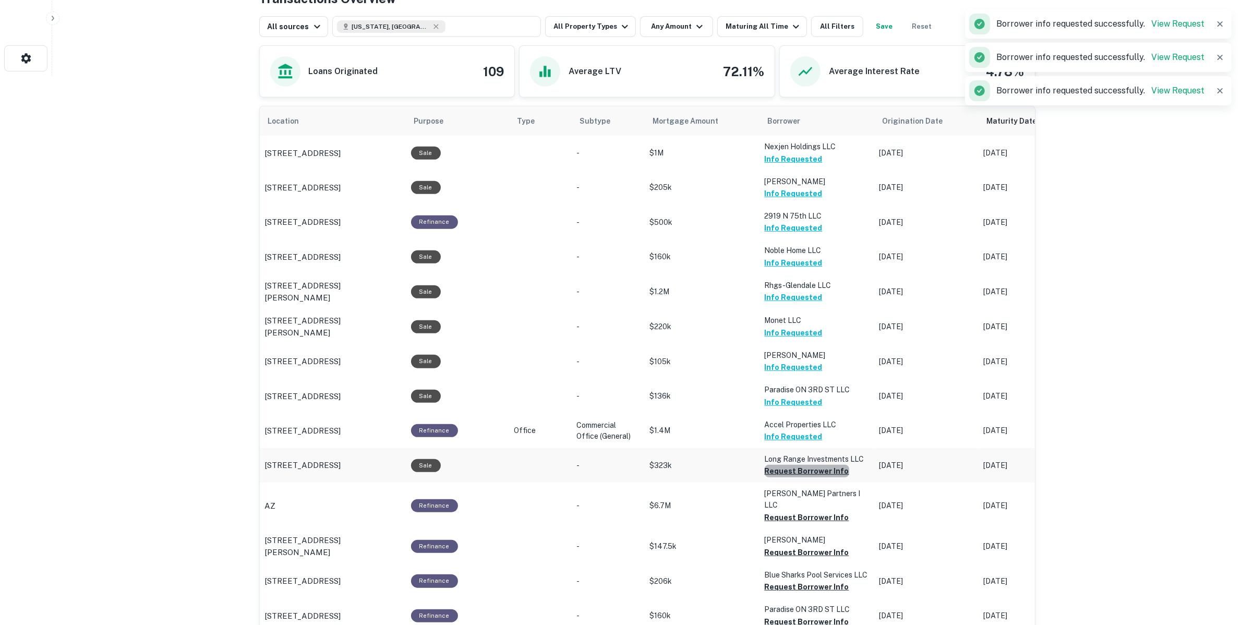
click at [823, 473] on button "Request Borrower Info" at bounding box center [807, 471] width 85 height 13
click at [820, 511] on button "Request Borrower Info" at bounding box center [807, 517] width 85 height 13
click at [815, 546] on button "Request Borrower Info" at bounding box center [807, 552] width 85 height 13
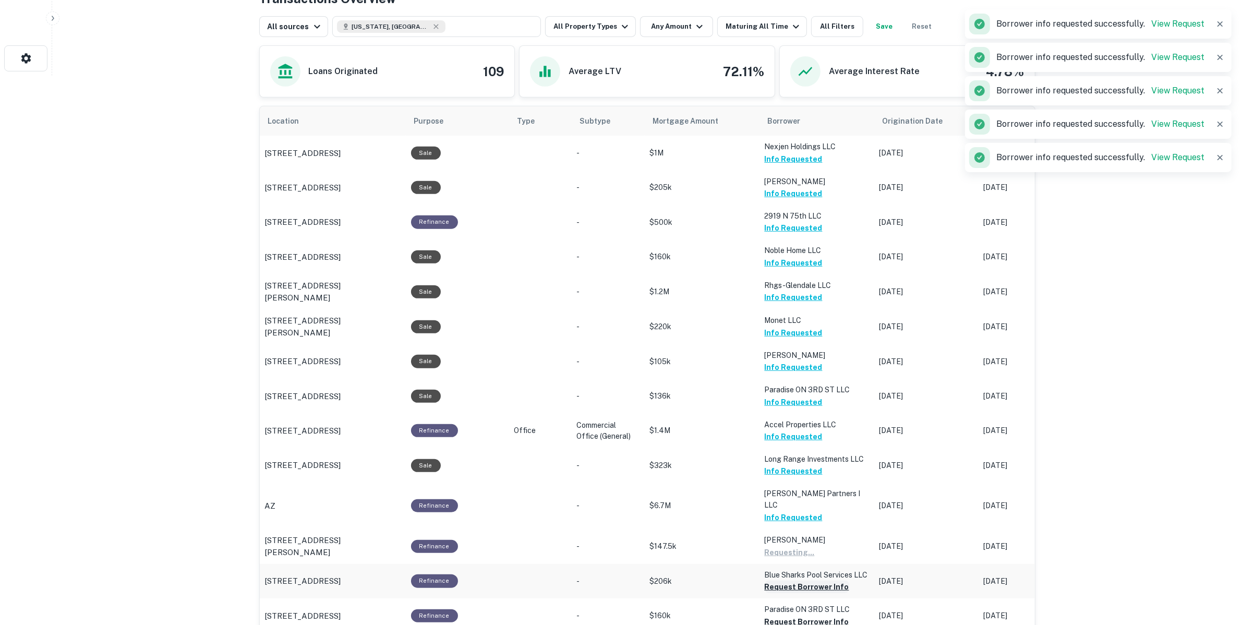
click at [817, 581] on button "Request Borrower Info" at bounding box center [807, 587] width 85 height 13
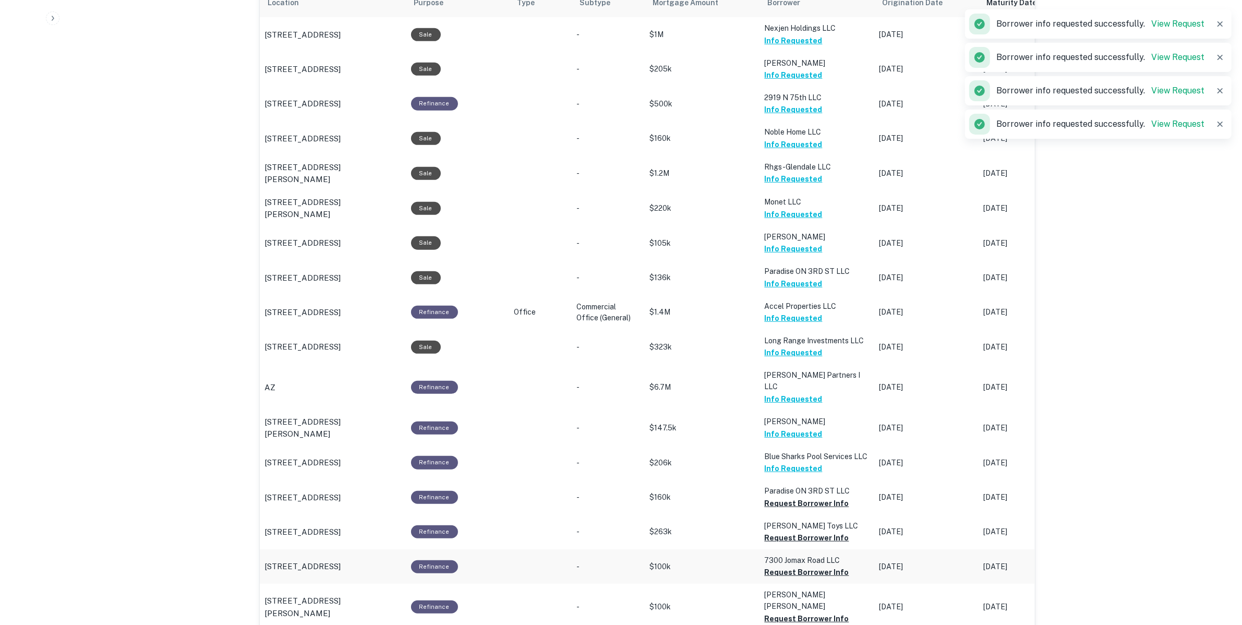
scroll to position [680, 0]
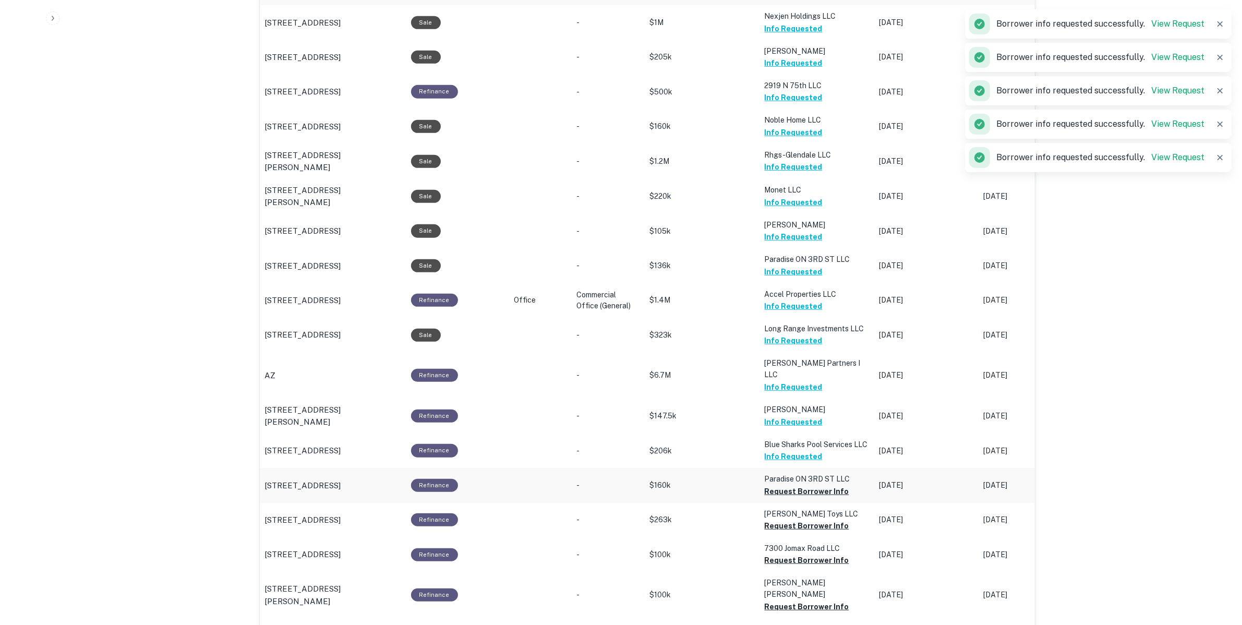
click at [813, 473] on p "Paradise ON 3RD ST LLC" at bounding box center [817, 478] width 104 height 11
click at [805, 520] on button "Request Borrower Info" at bounding box center [807, 526] width 85 height 13
click at [810, 485] on button "Request Borrower Info" at bounding box center [807, 491] width 85 height 13
click at [810, 554] on button "Request Borrower Info" at bounding box center [807, 560] width 85 height 13
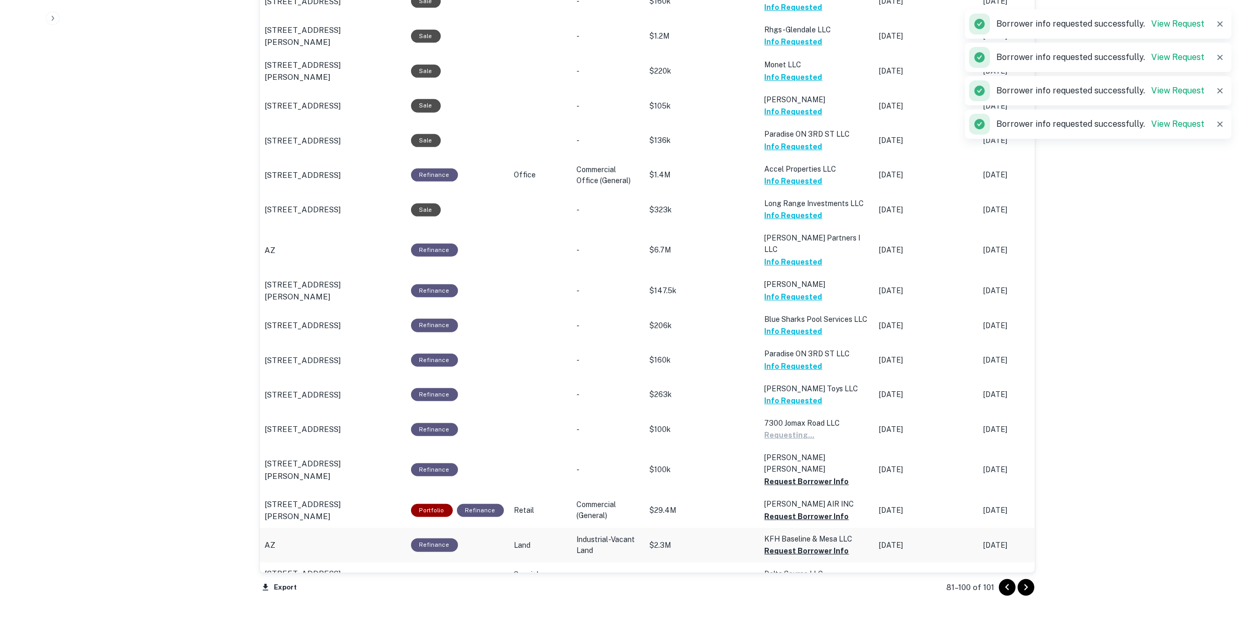
scroll to position [810, 0]
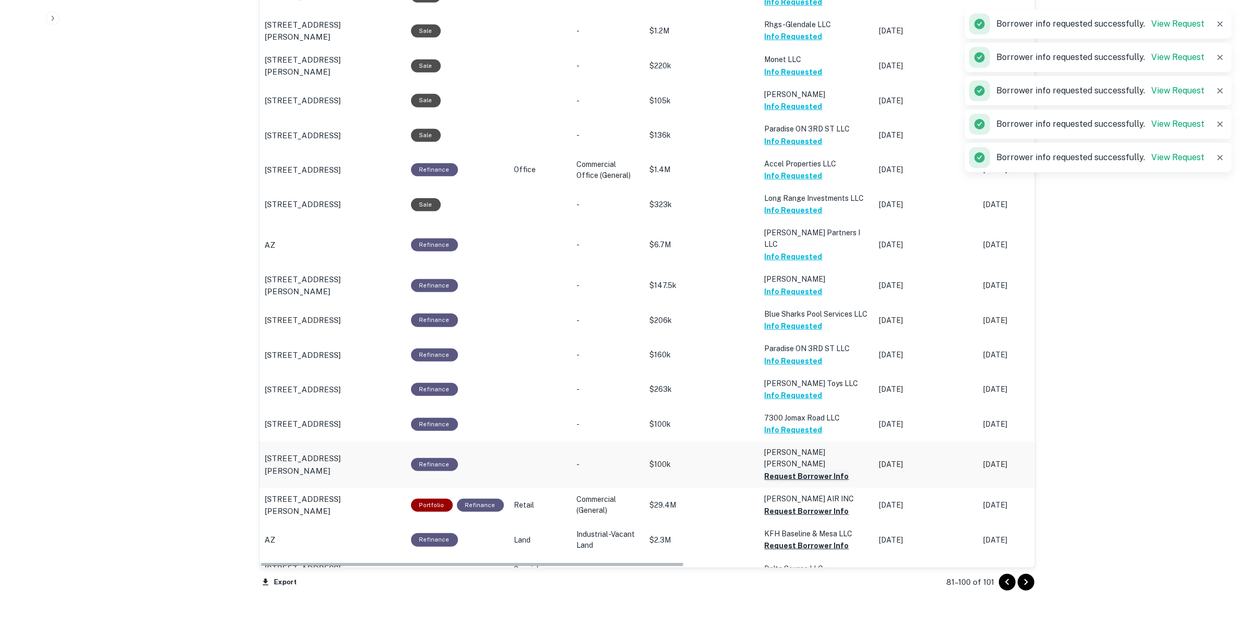
click at [825, 470] on button "Request Borrower Info" at bounding box center [807, 476] width 85 height 13
click at [831, 494] on td "[PERSON_NAME] AIR INC Request Borrower Info" at bounding box center [817, 505] width 115 height 35
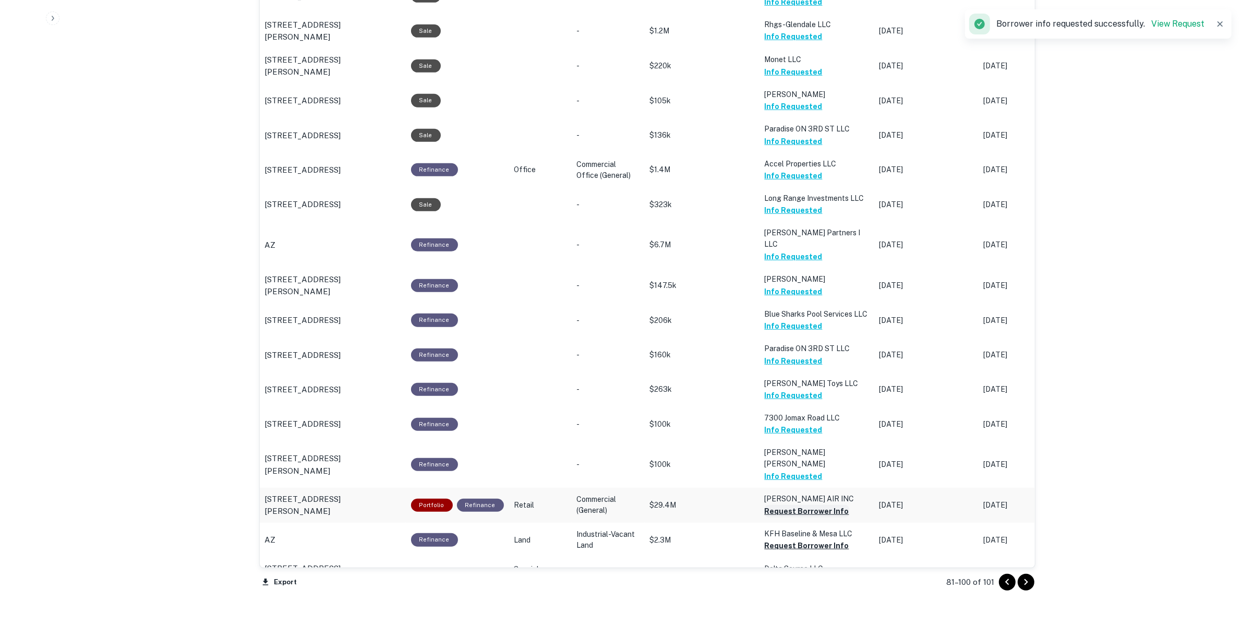
click at [830, 505] on button "Request Borrower Info" at bounding box center [807, 511] width 85 height 13
click at [829, 539] on button "Request Borrower Info" at bounding box center [807, 545] width 85 height 13
click at [819, 574] on button "Request Borrower Info" at bounding box center [807, 580] width 85 height 13
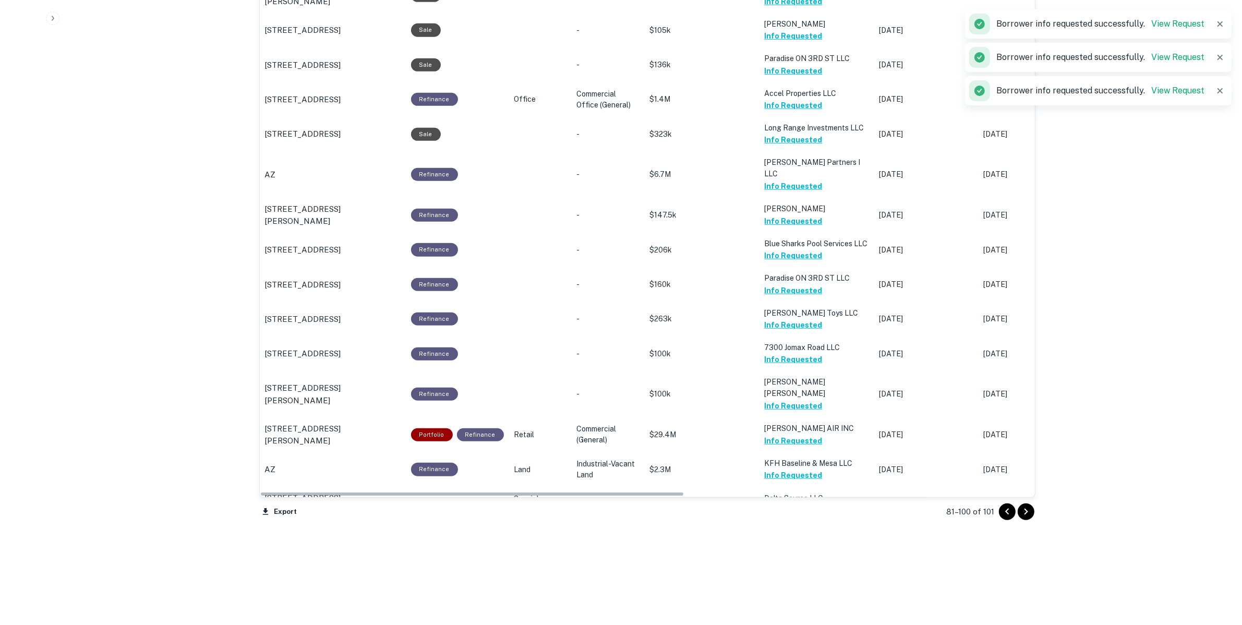
scroll to position [882, 0]
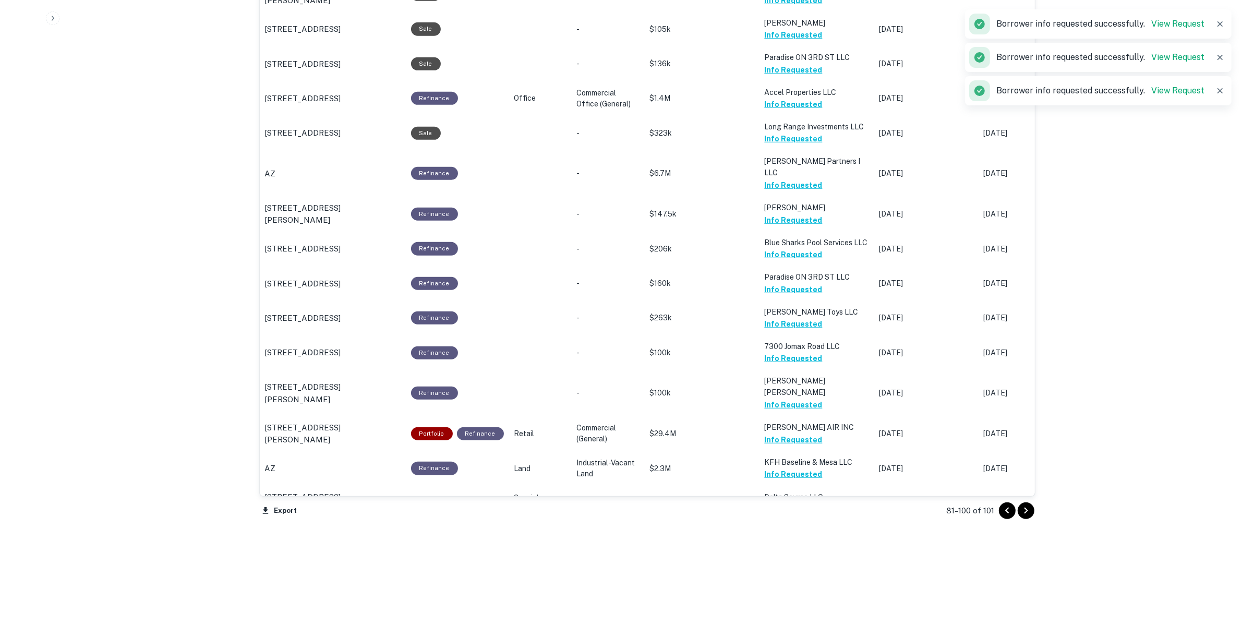
click at [1007, 511] on icon "Go to previous page" at bounding box center [1007, 510] width 4 height 6
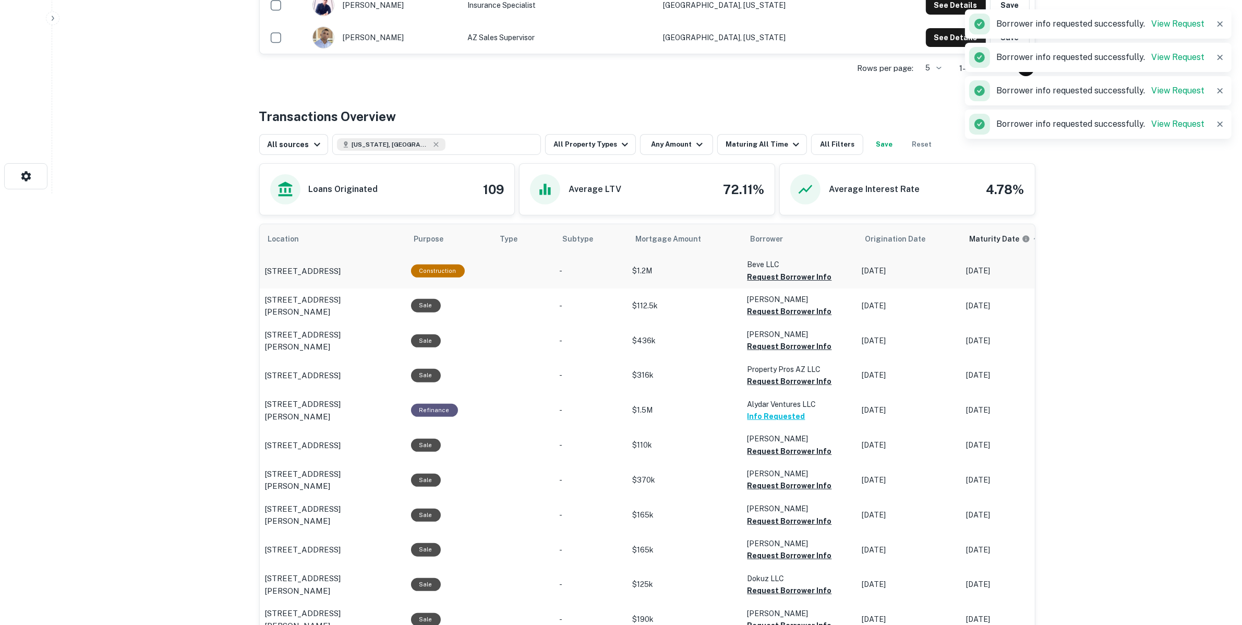
scroll to position [426, 0]
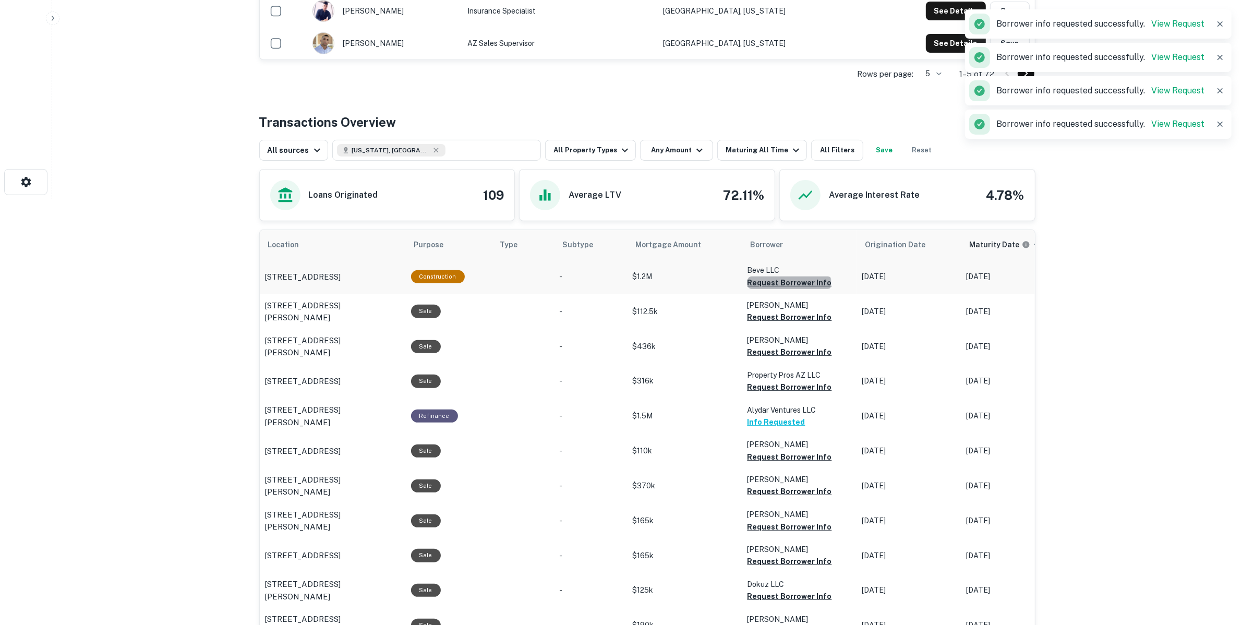
click at [785, 283] on button "Request Borrower Info" at bounding box center [790, 283] width 85 height 13
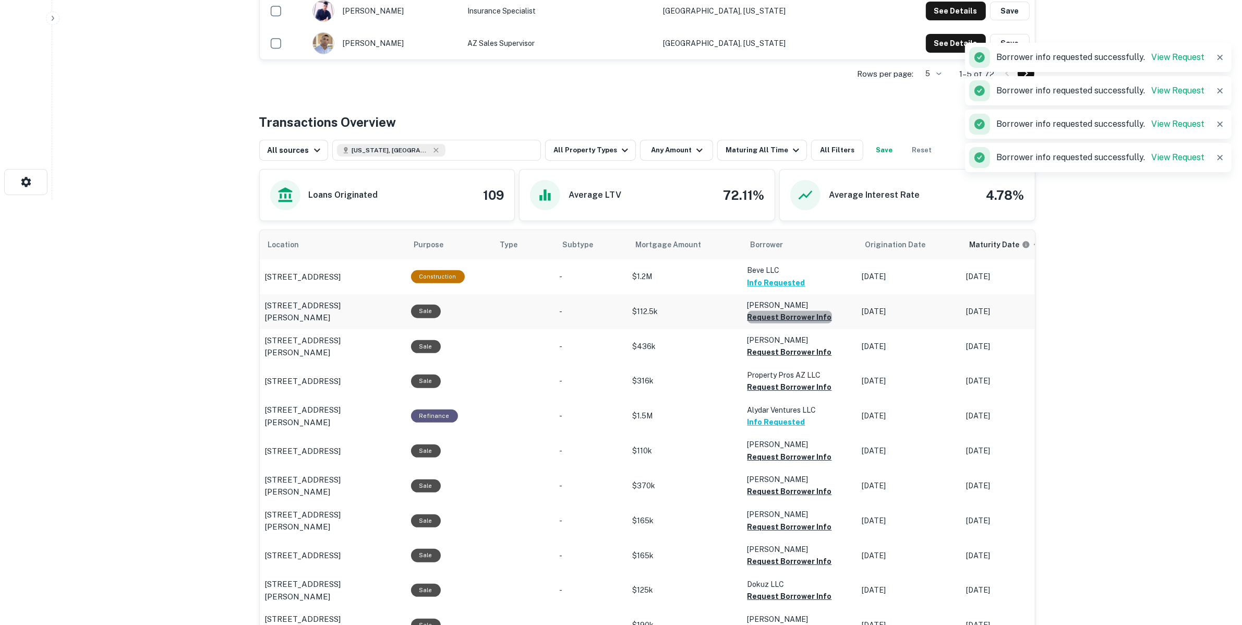
click at [794, 315] on button "Request Borrower Info" at bounding box center [790, 317] width 85 height 13
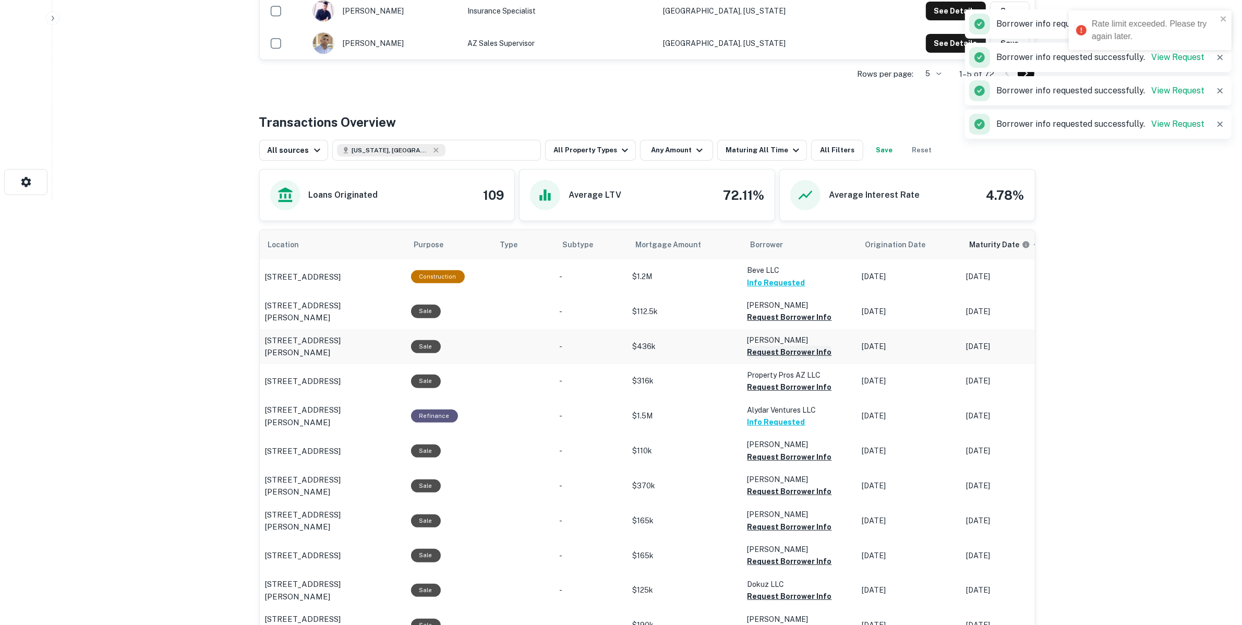
click at [796, 348] on button "Request Borrower Info" at bounding box center [790, 352] width 85 height 13
click at [1209, 18] on div "Rate limit exceeded. Please try again later." at bounding box center [1154, 30] width 125 height 25
